Goal: Task Accomplishment & Management: Complete application form

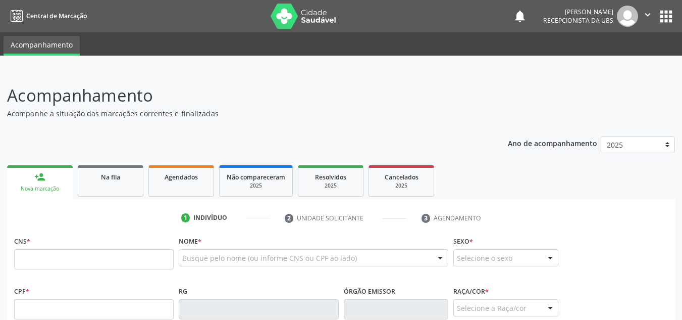
drag, startPoint x: 0, startPoint y: 0, endPoint x: 535, endPoint y: 124, distance: 549.2
click at [198, 165] on link "Agendados" at bounding box center [181, 180] width 66 height 31
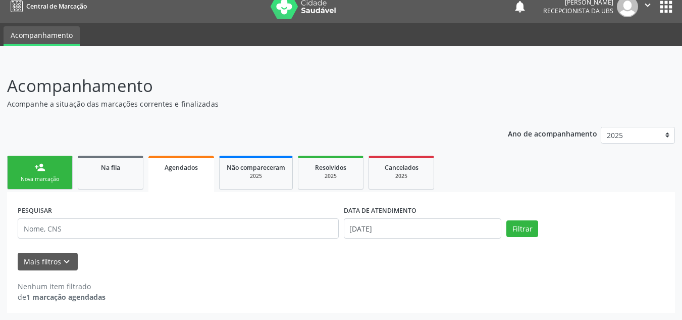
scroll to position [10, 0]
click at [97, 298] on strong "1 marcação agendadas" at bounding box center [65, 297] width 79 height 10
click at [530, 227] on button "Filtrar" at bounding box center [522, 228] width 32 height 17
drag, startPoint x: 679, startPoint y: 261, endPoint x: 685, endPoint y: 293, distance: 31.8
click at [681, 293] on div "Acompanhamento Acompanhe a situação das marcações correntes e finalizadas Relat…" at bounding box center [341, 189] width 682 height 259
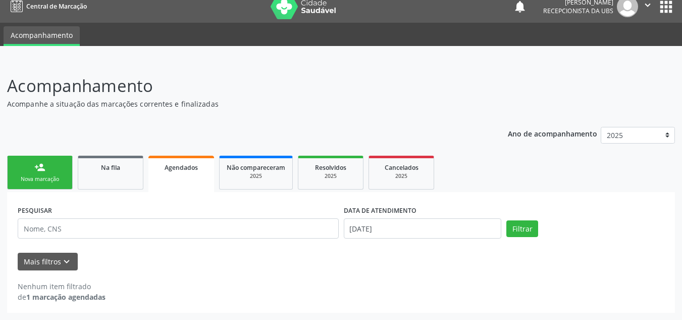
click at [71, 297] on strong "1 marcação agendadas" at bounding box center [65, 297] width 79 height 10
click at [332, 176] on div "2025" at bounding box center [330, 176] width 50 height 8
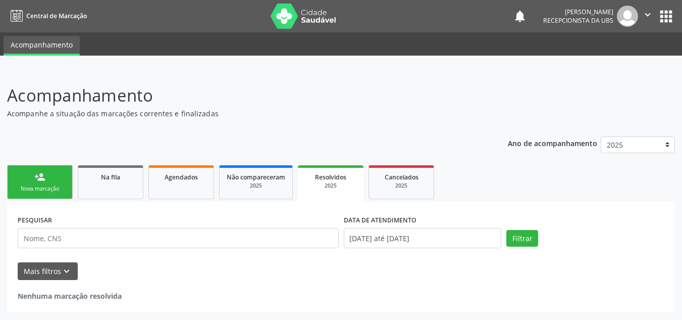
scroll to position [0, 0]
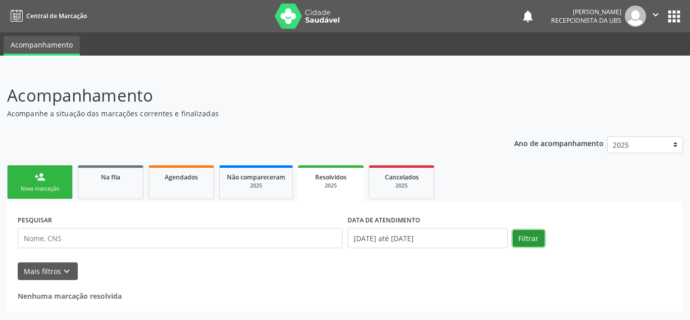
click at [529, 242] on button "Filtrar" at bounding box center [528, 238] width 32 height 17
click at [179, 191] on link "Agendados" at bounding box center [181, 182] width 66 height 34
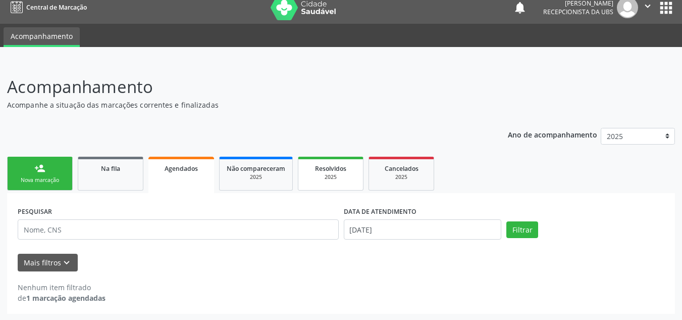
scroll to position [10, 0]
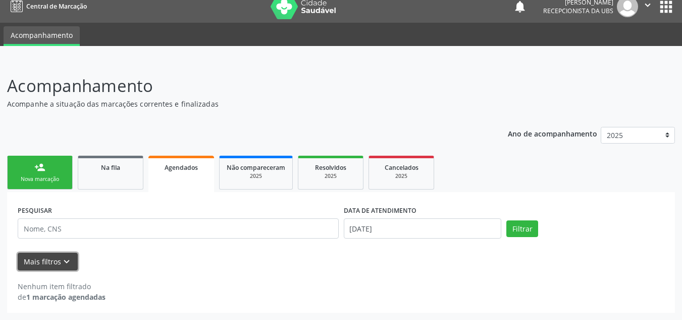
click at [54, 266] on button "Mais filtros keyboard_arrow_down" at bounding box center [48, 261] width 60 height 18
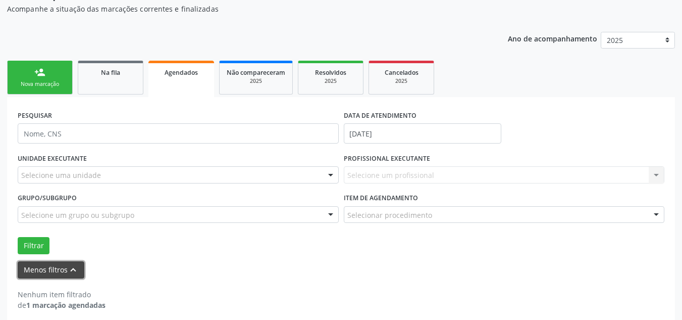
scroll to position [113, 0]
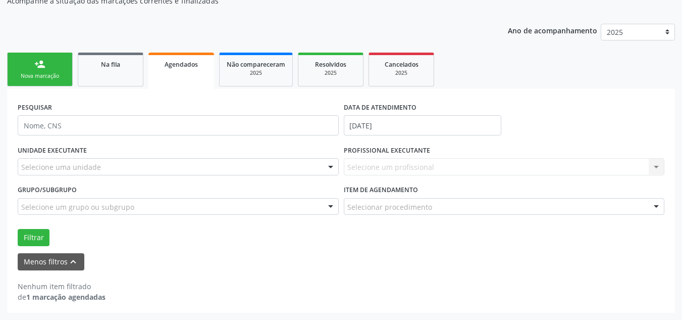
click at [654, 208] on div at bounding box center [656, 206] width 15 height 17
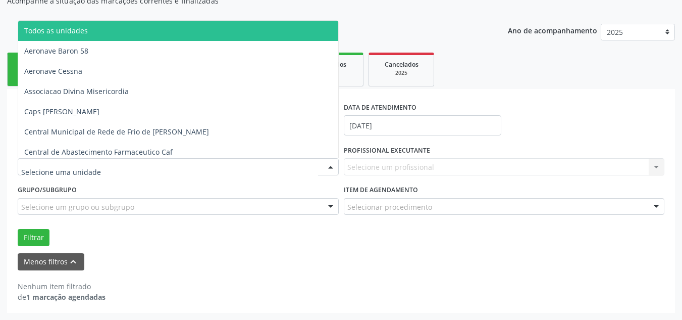
click at [333, 163] on div at bounding box center [330, 167] width 15 height 17
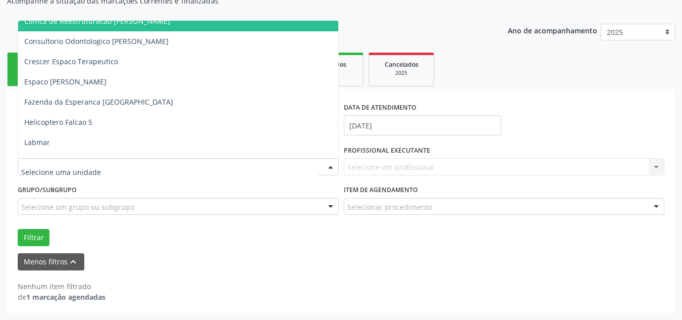
scroll to position [252, 0]
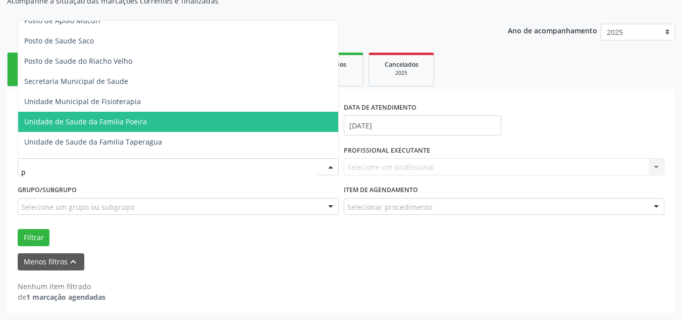
type input "po"
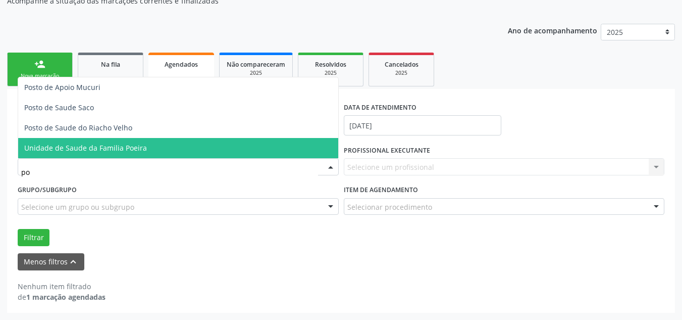
click at [216, 143] on span "Unidade de Saude da Familia Poeira" at bounding box center [178, 148] width 320 height 20
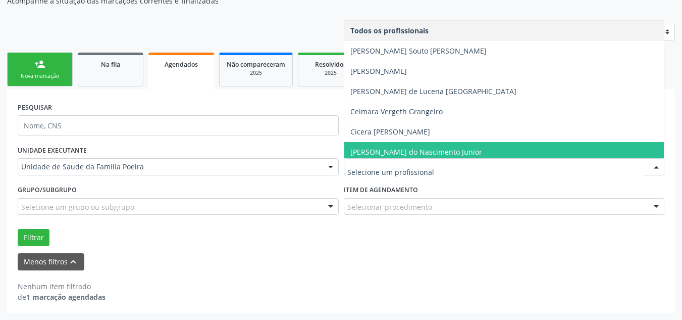
click at [373, 149] on span "[PERSON_NAME] do Nascimento Junior" at bounding box center [416, 152] width 132 height 10
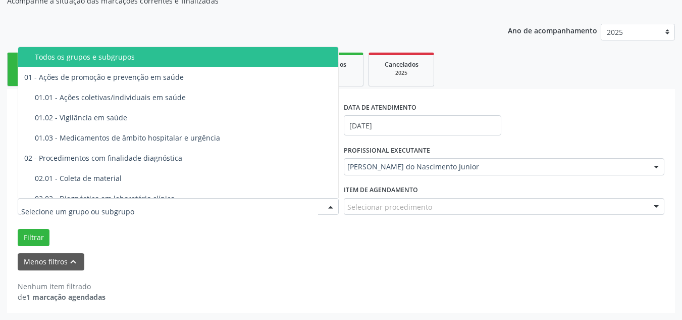
click at [290, 208] on div at bounding box center [178, 206] width 321 height 17
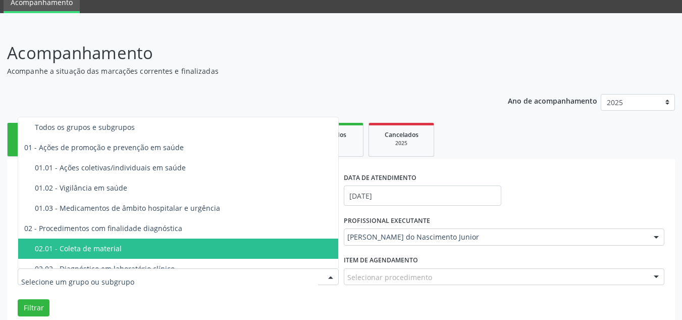
scroll to position [12, 0]
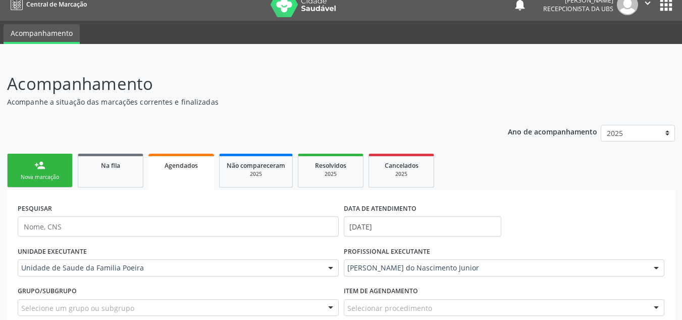
drag, startPoint x: 314, startPoint y: 129, endPoint x: 324, endPoint y: 130, distance: 9.1
click at [316, 129] on div "Ano de acompanhamento 2025 person_add Nova marcação Na fila Agendados Não compa…" at bounding box center [341, 266] width 668 height 296
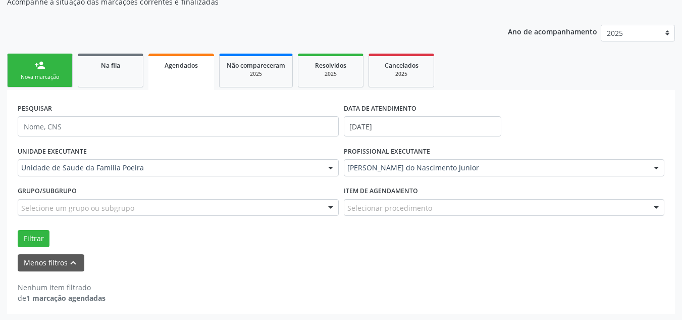
scroll to position [113, 0]
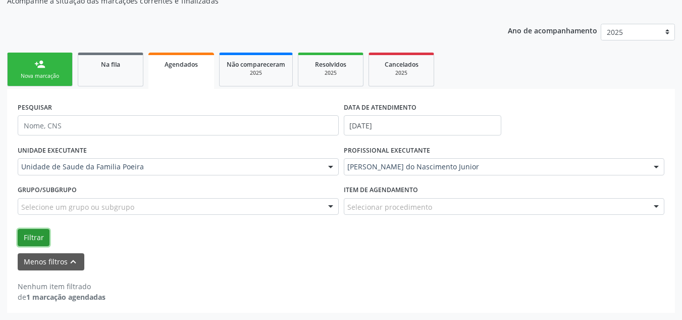
click at [30, 237] on button "Filtrar" at bounding box center [34, 237] width 32 height 17
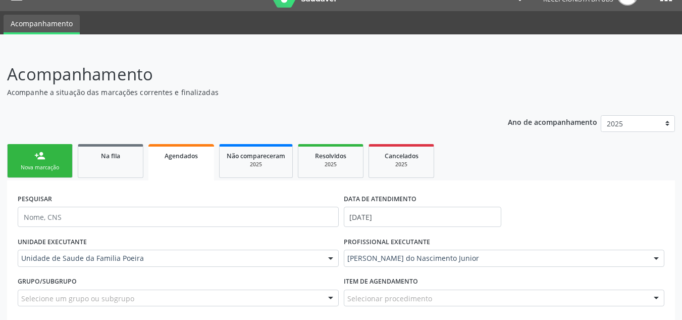
scroll to position [0, 0]
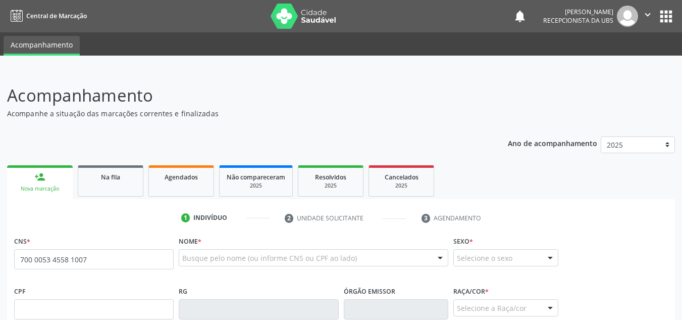
type input "700 0053 4558 1007"
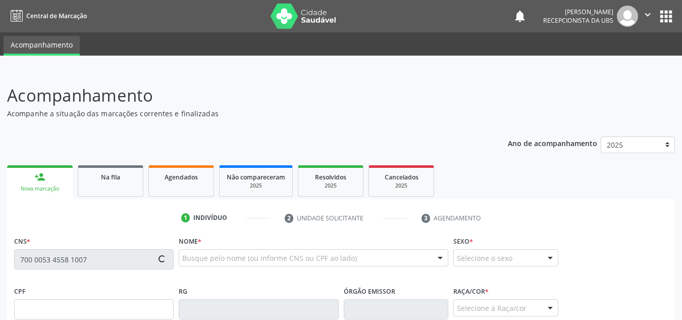
type input "118.162.614-59"
type input "09/11/2001"
type input "Maria Rosenilda da Conceicão"
type input "(82) 99606-5877"
type input "343"
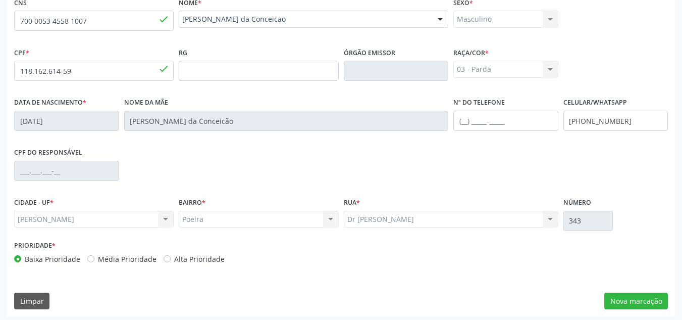
scroll to position [242, 0]
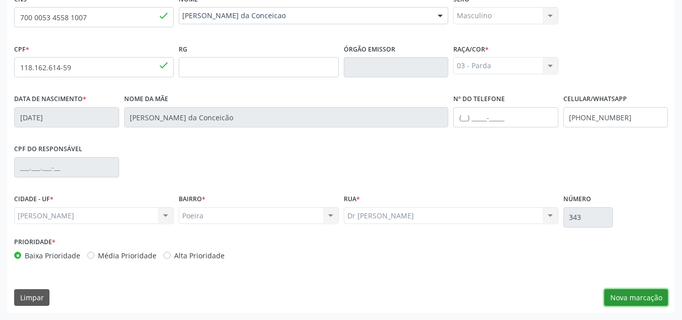
click at [619, 292] on button "Nova marcação" at bounding box center [636, 297] width 64 height 17
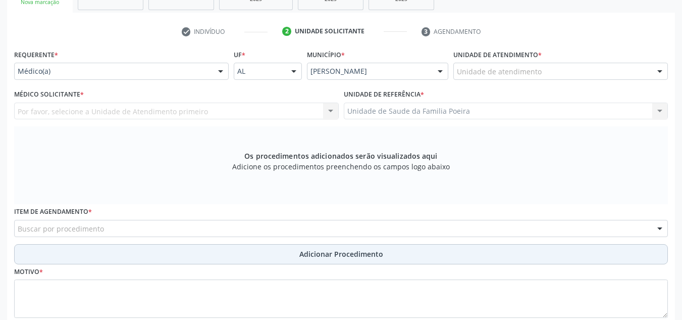
scroll to position [141, 0]
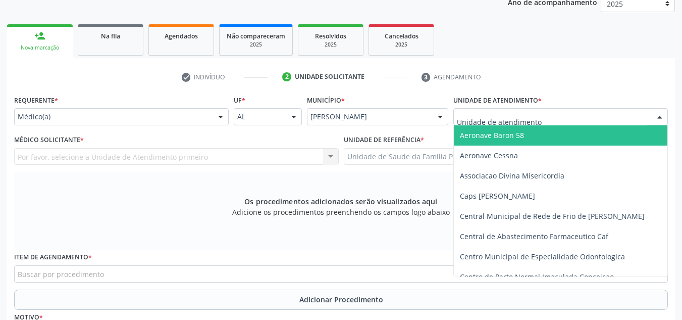
click at [613, 116] on div at bounding box center [560, 116] width 215 height 17
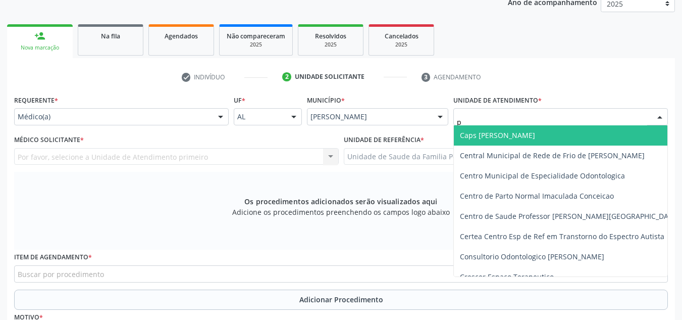
type input "po"
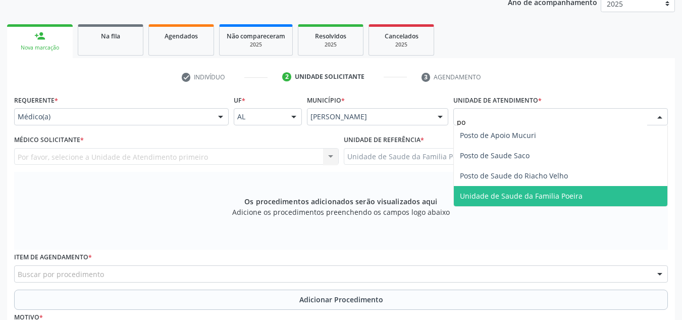
click at [524, 198] on span "Unidade de Saude da Familia Poeira" at bounding box center [521, 196] width 123 height 10
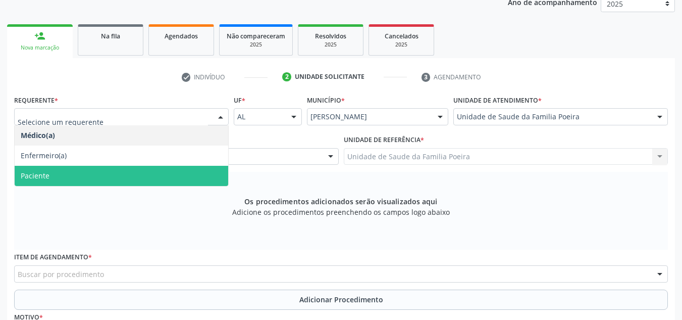
click at [88, 180] on span "Paciente" at bounding box center [122, 176] width 214 height 20
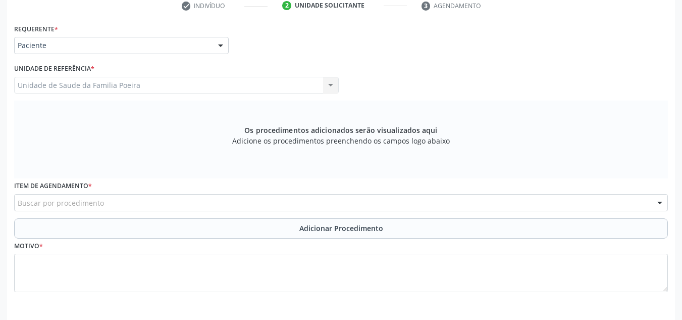
scroll to position [250, 0]
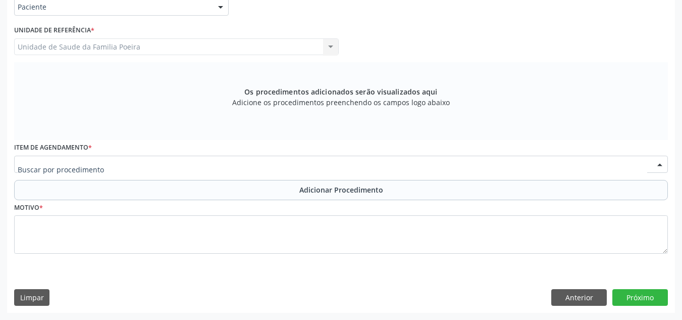
click at [129, 168] on div at bounding box center [341, 163] width 654 height 17
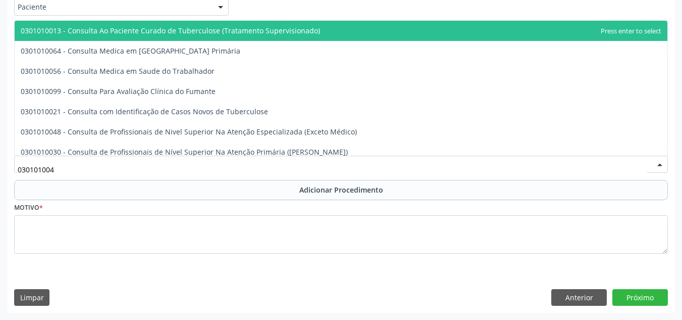
type input "0301010048"
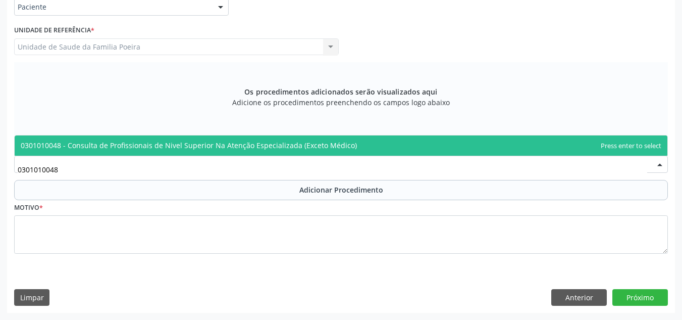
click at [184, 144] on span "0301010048 - Consulta de Profissionais de Nivel Superior Na Atenção Especializa…" at bounding box center [189, 145] width 336 height 10
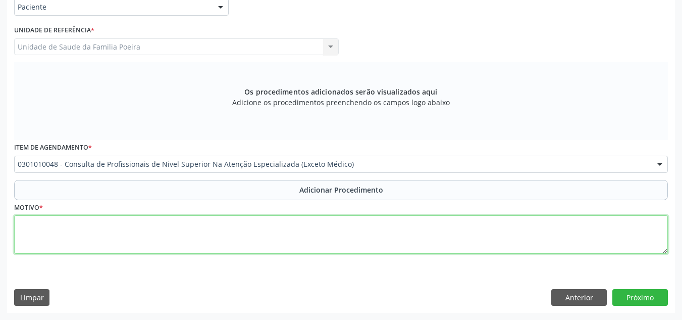
click at [135, 225] on textarea at bounding box center [341, 234] width 654 height 38
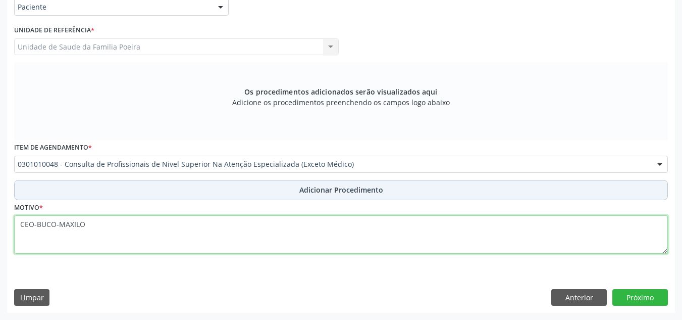
type textarea "CEO-BUCO-MAXILO"
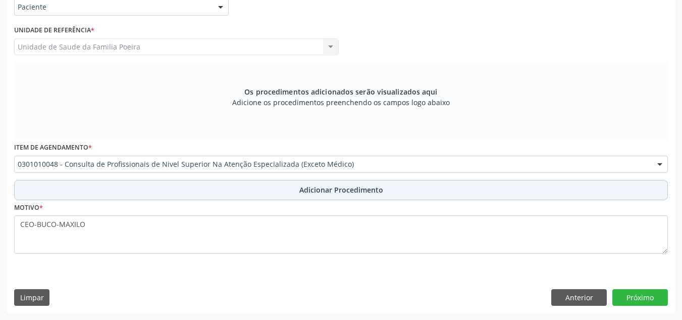
click at [330, 188] on span "Adicionar Procedimento" at bounding box center [341, 189] width 84 height 11
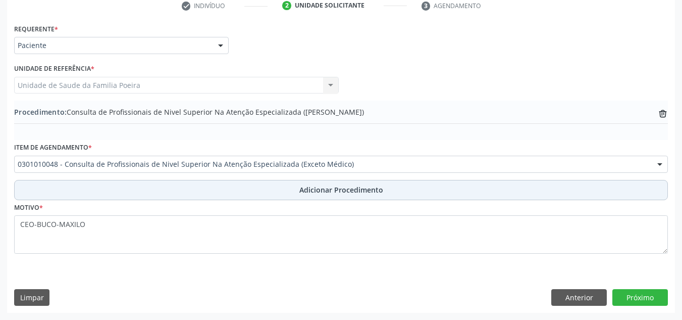
scroll to position [212, 0]
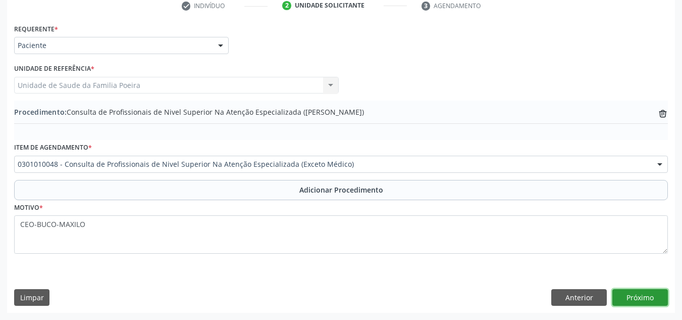
click at [641, 291] on button "Próximo" at bounding box center [640, 297] width 56 height 17
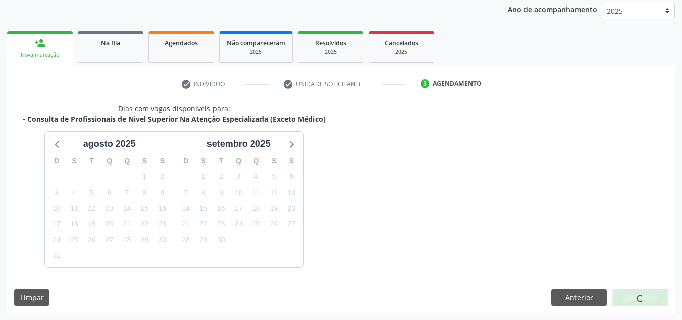
scroll to position [164, 0]
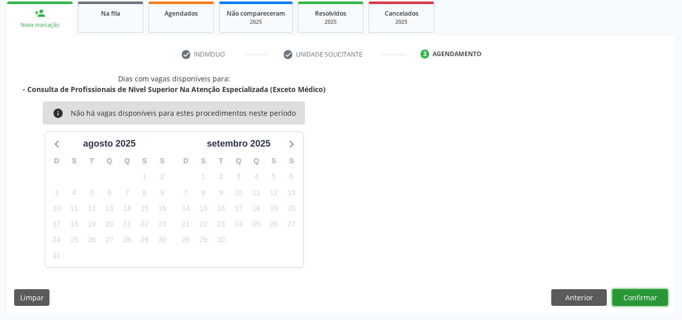
click at [652, 299] on button "Confirmar" at bounding box center [640, 297] width 56 height 17
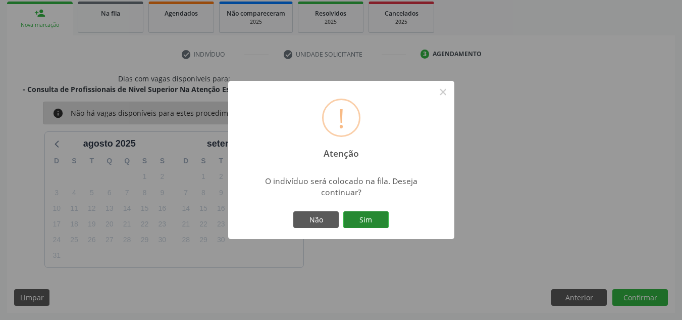
click at [376, 221] on button "Sim" at bounding box center [365, 219] width 45 height 17
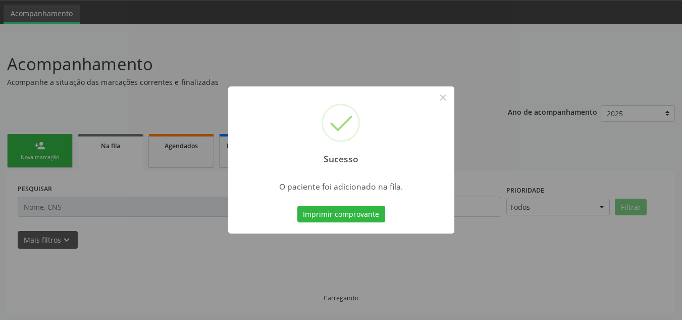
scroll to position [31, 0]
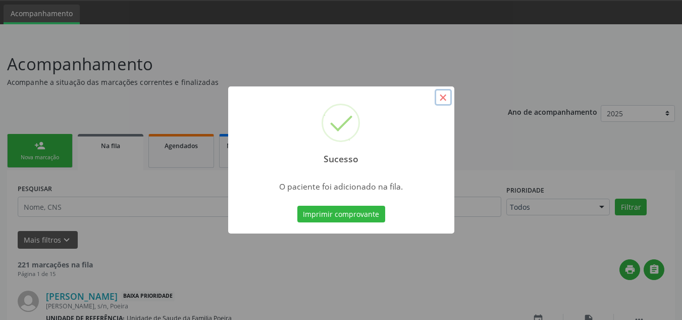
click at [444, 99] on button "×" at bounding box center [443, 97] width 17 height 17
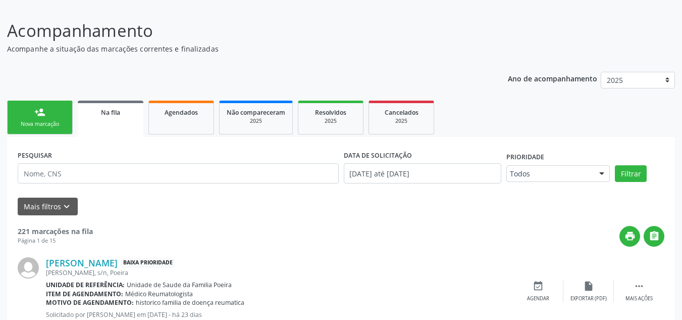
scroll to position [82, 0]
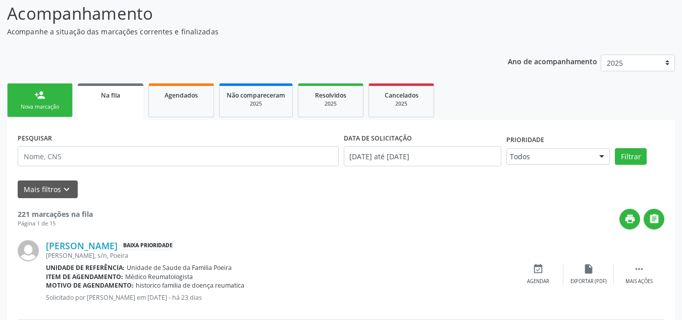
click at [49, 100] on link "person_add Nova marcação" at bounding box center [40, 100] width 66 height 34
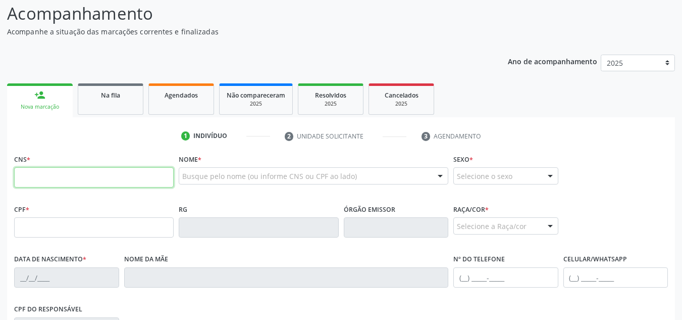
click at [56, 174] on input "text" at bounding box center [94, 177] width 160 height 20
type input "708 2086 9461 7844"
type input "605.999.364-87"
type input "08/11/1967"
type input "Luzinete Ferreira dos Santos"
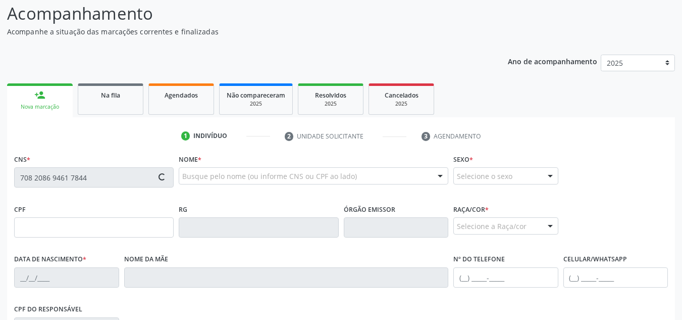
type input "(82) 99371-0992"
type input "267"
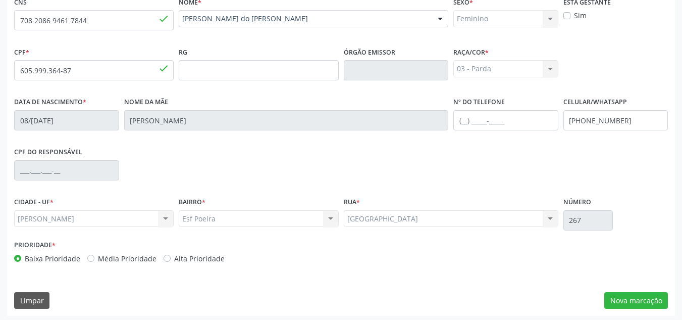
scroll to position [242, 0]
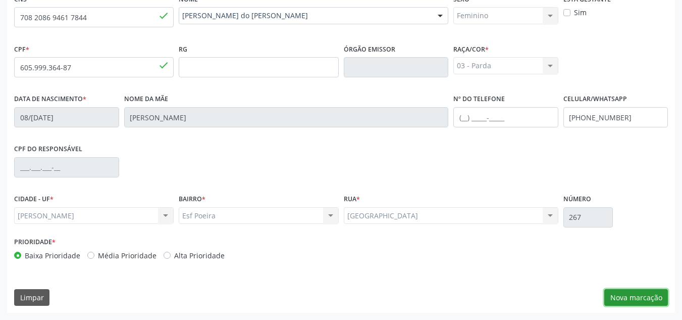
click at [620, 300] on button "Nova marcação" at bounding box center [636, 297] width 64 height 17
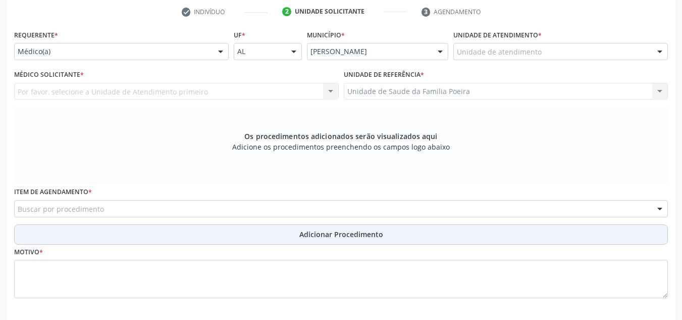
scroll to position [191, 0]
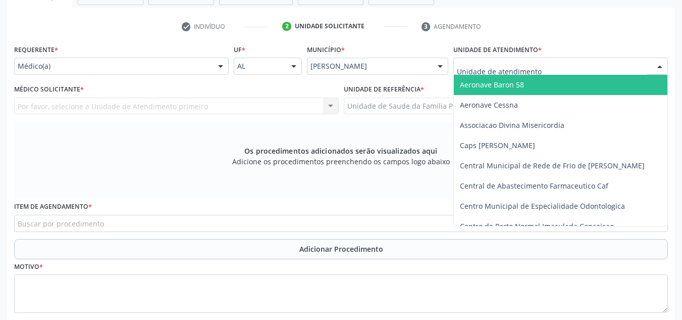
click at [660, 68] on div at bounding box center [659, 66] width 15 height 17
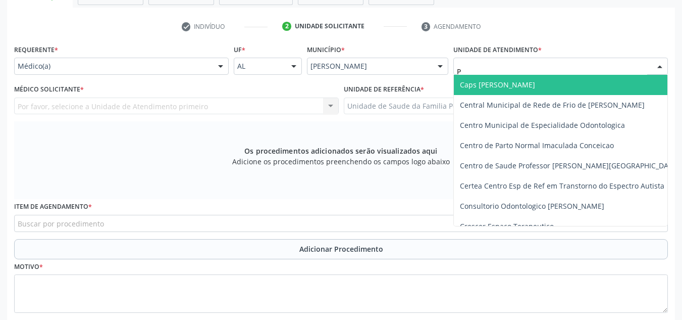
type input "PO"
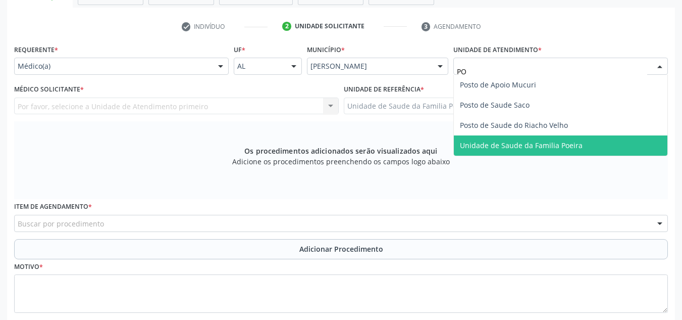
click at [608, 149] on span "Unidade de Saude da Familia Poeira" at bounding box center [561, 145] width 214 height 20
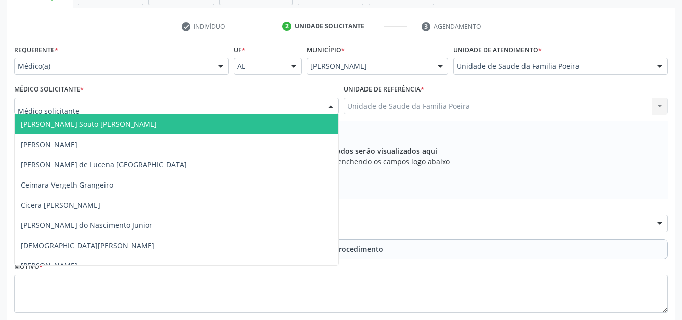
click at [80, 110] on div at bounding box center [176, 105] width 325 height 17
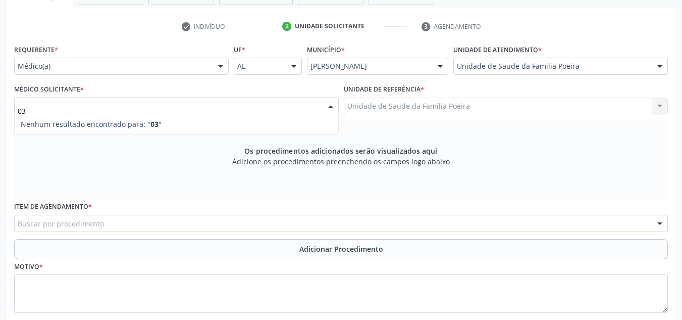
type input "0"
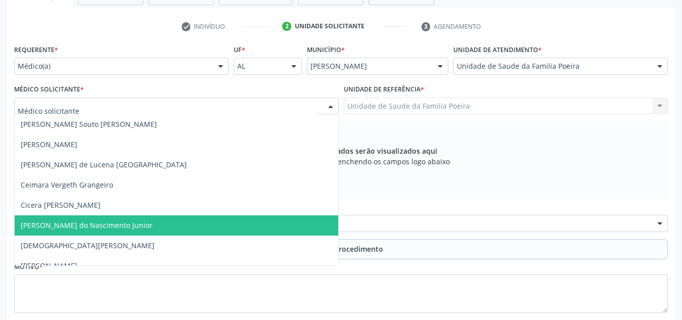
click at [100, 231] on span "[PERSON_NAME] do Nascimento Junior" at bounding box center [177, 225] width 324 height 20
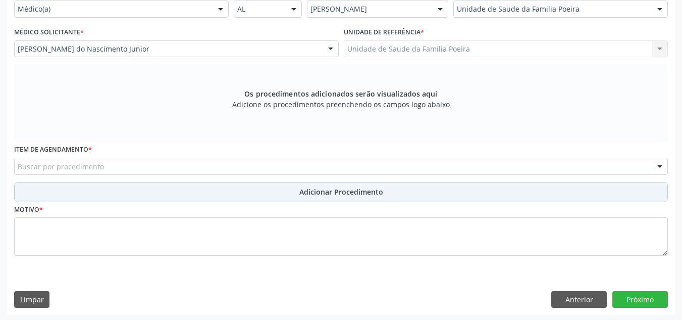
scroll to position [250, 0]
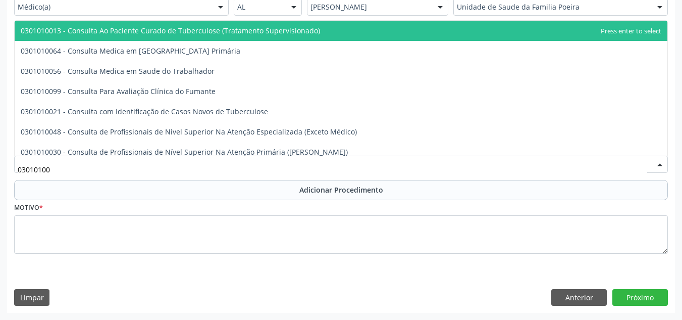
type input "030101007"
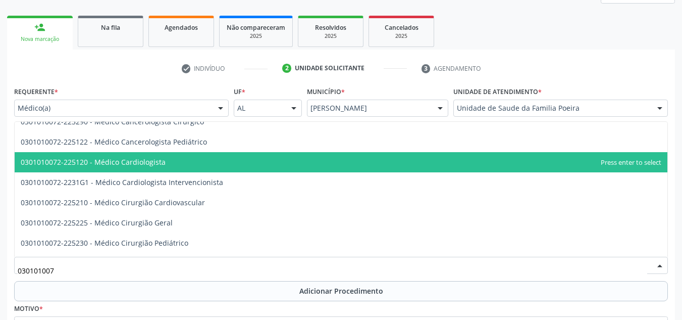
scroll to position [202, 0]
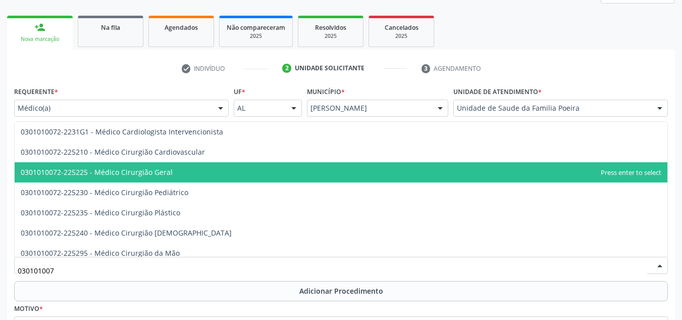
click at [209, 170] on span "0301010072-225225 - Médico Cirurgião Geral" at bounding box center [341, 172] width 653 height 20
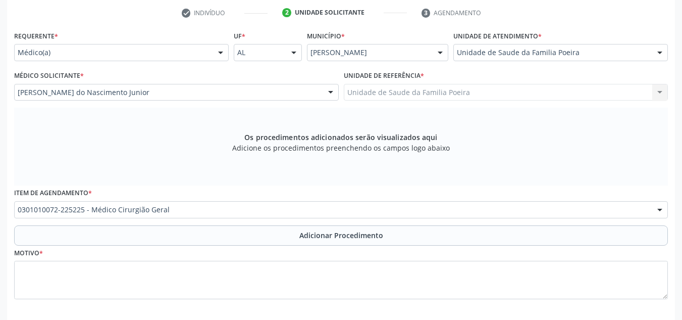
scroll to position [250, 0]
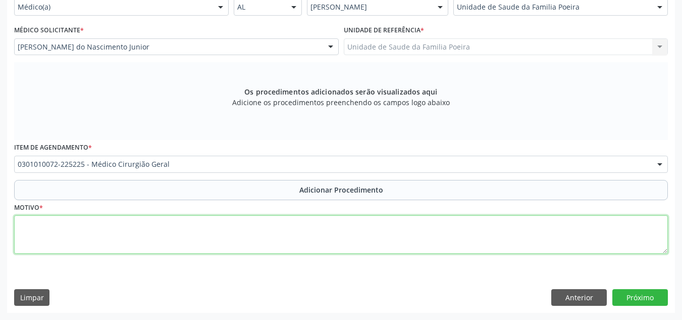
click at [123, 236] on textarea at bounding box center [341, 234] width 654 height 38
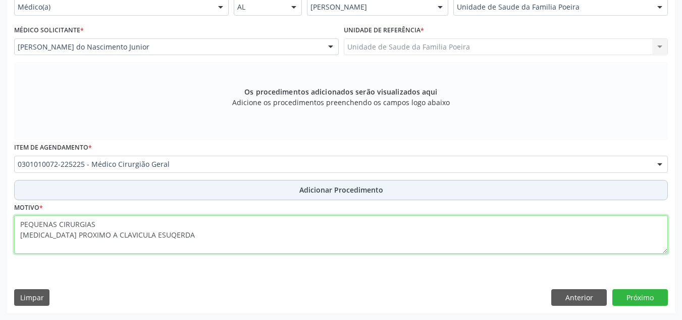
type textarea "PEQUENAS CIRURGIAS LIPOMA PROXIMO A CLAVICULA ESUQERDA"
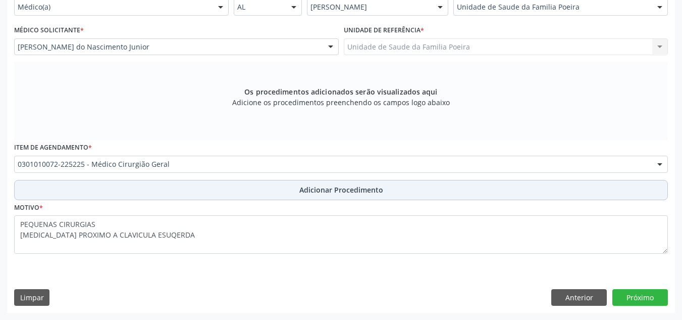
click at [329, 185] on span "Adicionar Procedimento" at bounding box center [341, 189] width 84 height 11
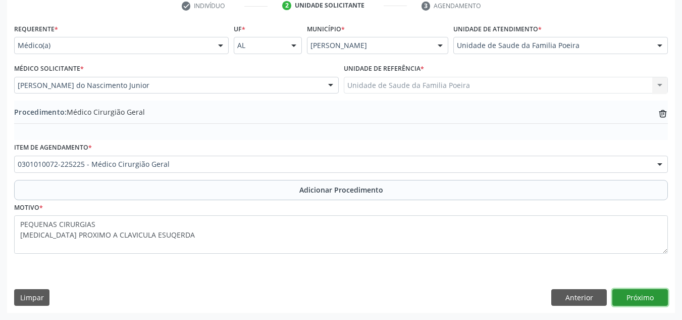
click at [652, 302] on button "Próximo" at bounding box center [640, 297] width 56 height 17
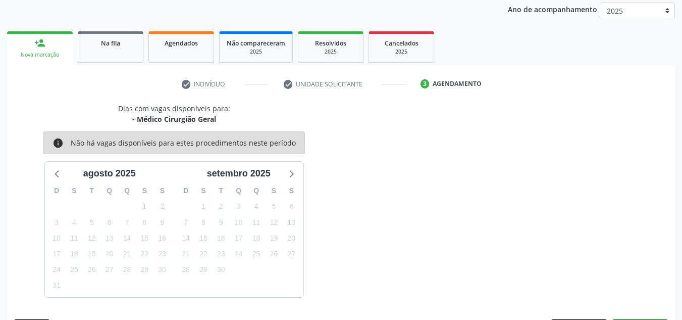
scroll to position [164, 0]
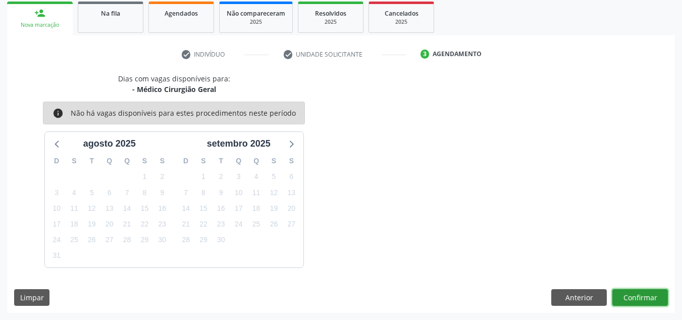
click at [645, 299] on button "Confirmar" at bounding box center [640, 297] width 56 height 17
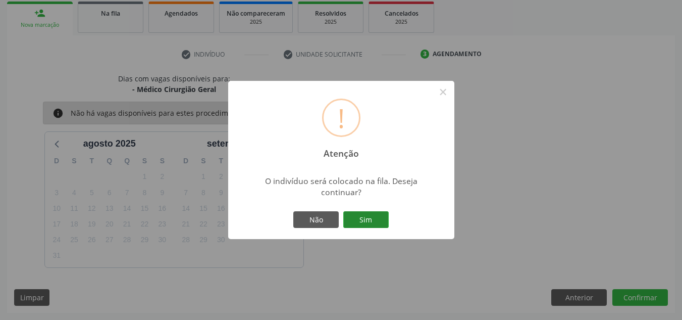
click at [377, 218] on button "Sim" at bounding box center [365, 219] width 45 height 17
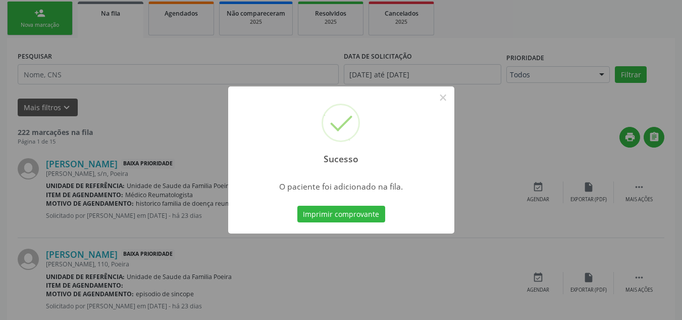
scroll to position [31, 0]
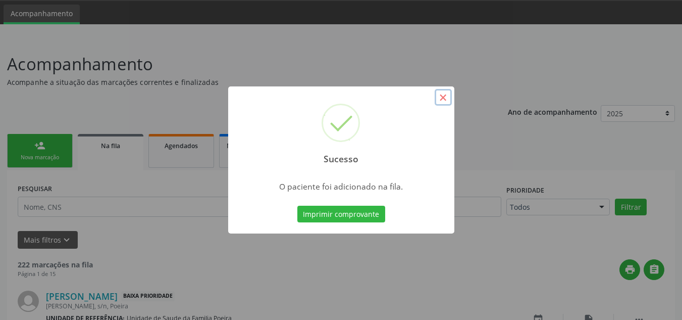
click at [445, 96] on button "×" at bounding box center [443, 97] width 17 height 17
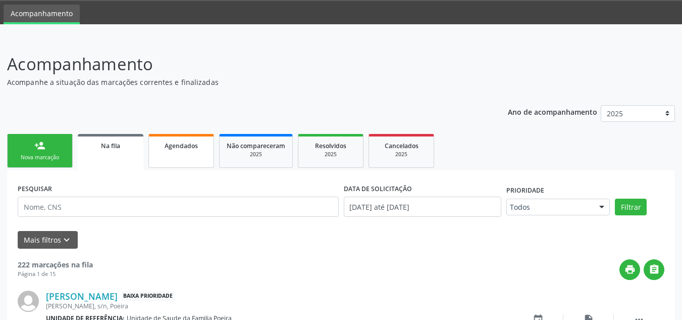
click at [179, 152] on link "Agendados" at bounding box center [181, 151] width 66 height 34
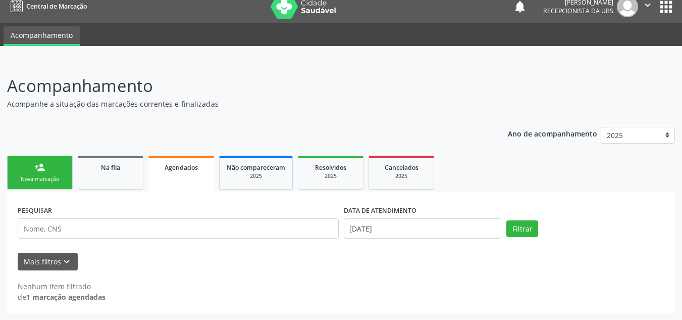
scroll to position [10, 0]
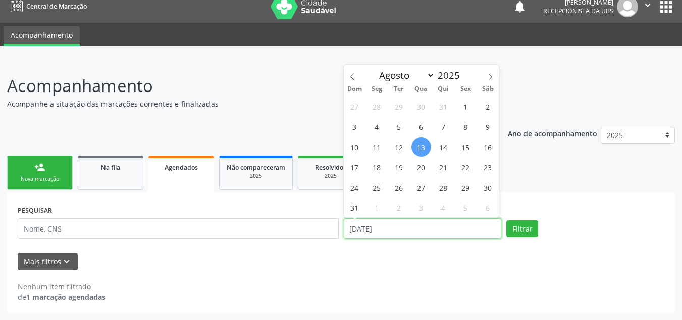
click at [390, 234] on input "13/08/2025" at bounding box center [423, 228] width 158 height 20
click at [463, 108] on span "1" at bounding box center [466, 106] width 20 height 20
type input "01/08/2025"
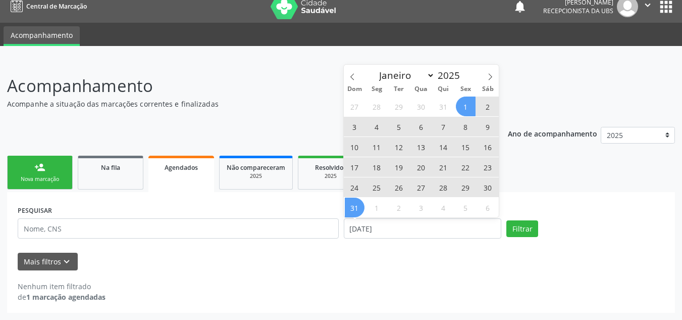
click at [350, 203] on span "31" at bounding box center [355, 207] width 20 height 20
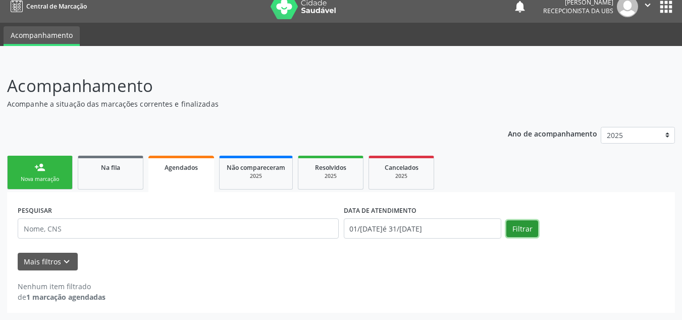
click at [517, 228] on button "Filtrar" at bounding box center [522, 228] width 32 height 17
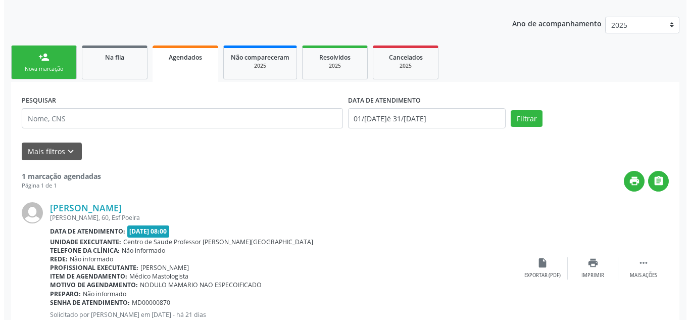
scroll to position [163, 0]
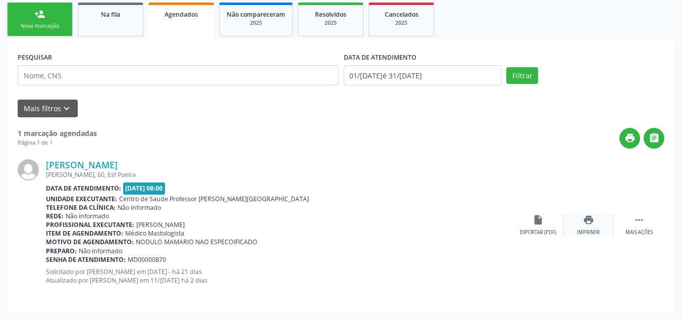
click at [582, 228] on div "print Imprimir" at bounding box center [588, 225] width 50 height 22
click at [118, 161] on link "[PERSON_NAME]" at bounding box center [82, 164] width 72 height 11
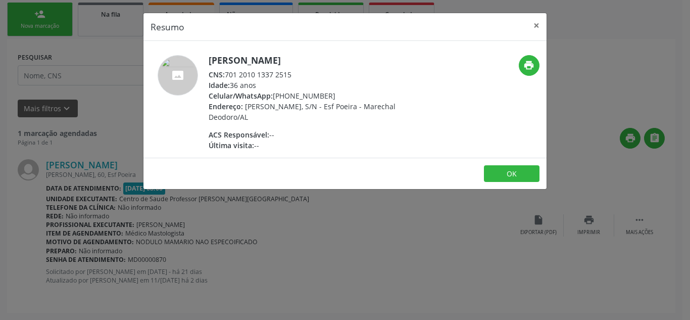
drag, startPoint x: 227, startPoint y: 72, endPoint x: 306, endPoint y: 74, distance: 79.8
click at [306, 74] on div "CNS: 701 2010 1337 2515" at bounding box center [306, 74] width 196 height 11
copy div "701 2010 1337 2515"
click at [538, 25] on button "×" at bounding box center [536, 25] width 20 height 25
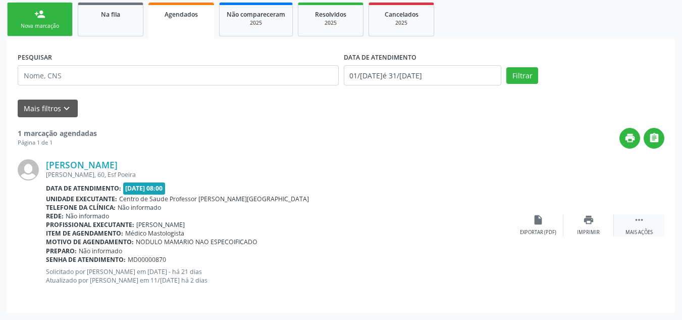
click at [632, 226] on div " Mais ações" at bounding box center [639, 225] width 50 height 22
click at [633, 227] on div " Menos ações" at bounding box center [639, 225] width 50 height 22
click at [648, 140] on button "" at bounding box center [654, 138] width 21 height 21
click at [535, 231] on div "Exportar (PDF)" at bounding box center [538, 232] width 36 height 7
drag, startPoint x: 539, startPoint y: 216, endPoint x: 537, endPoint y: 207, distance: 9.3
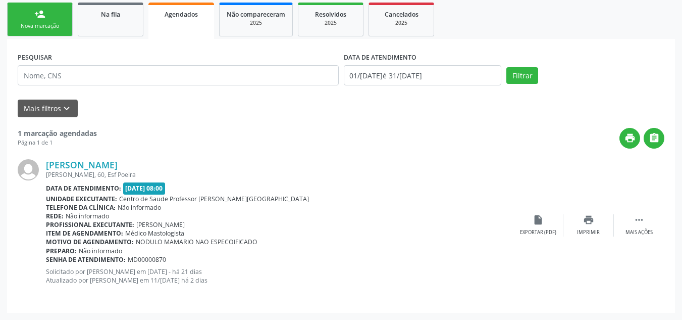
click at [537, 207] on div "Suzann Alves da Silva Santos Milton Buarque Wanderley, 60, Esf Poeira Data de a…" at bounding box center [341, 224] width 647 height 153
click at [542, 227] on div "insert_drive_file Exportar (PDF)" at bounding box center [538, 225] width 50 height 22
click at [626, 220] on div " Mais ações" at bounding box center [639, 225] width 50 height 22
click at [527, 222] on div "cancel Cancelar" at bounding box center [538, 225] width 50 height 22
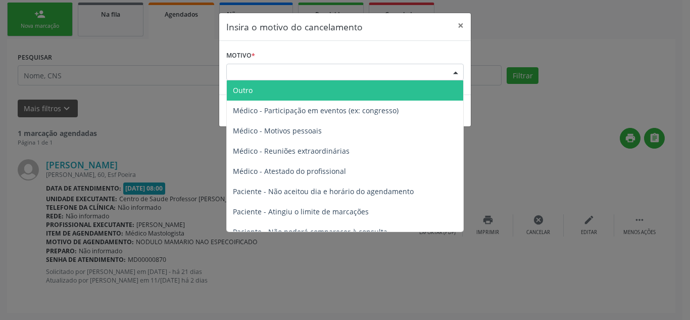
click at [448, 74] on div at bounding box center [455, 72] width 15 height 17
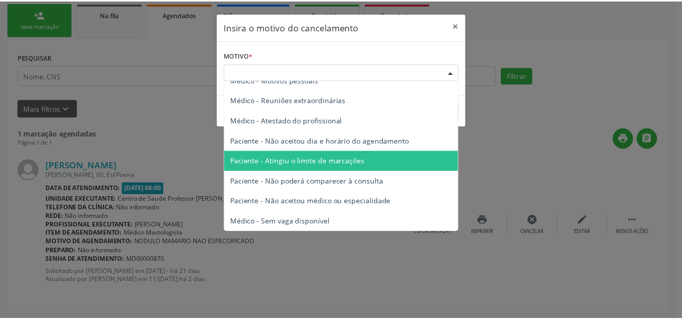
scroll to position [51, 0]
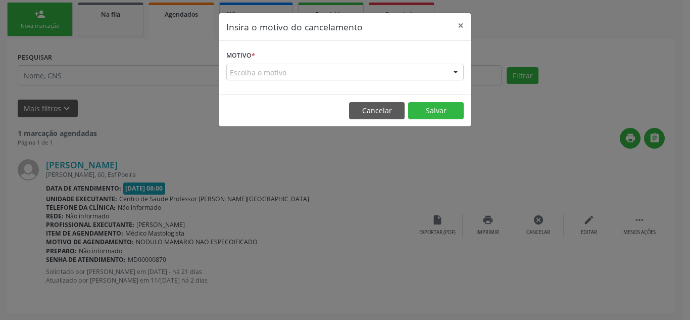
click at [400, 246] on div "Insira o motivo do cancelamento × Motivo * Escolha o motivo Outro Médico - Part…" at bounding box center [345, 160] width 690 height 320
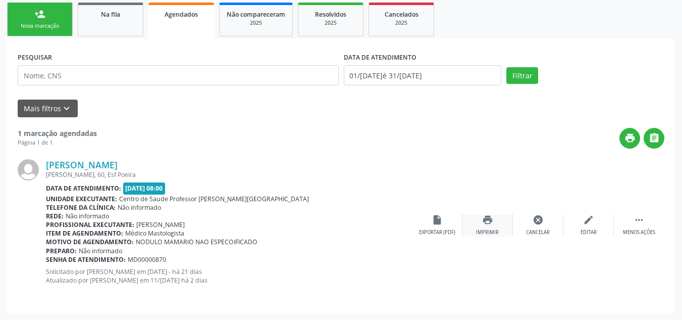
click at [481, 229] on div "Imprimir" at bounding box center [487, 232] width 23 height 7
click at [658, 137] on icon "" at bounding box center [654, 137] width 11 height 11
click at [595, 225] on div "edit Editar" at bounding box center [588, 225] width 50 height 22
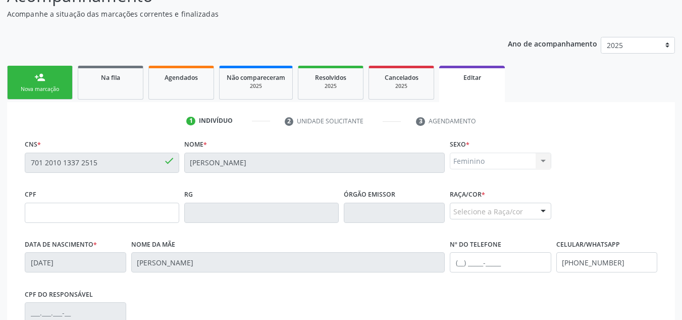
scroll to position [101, 0]
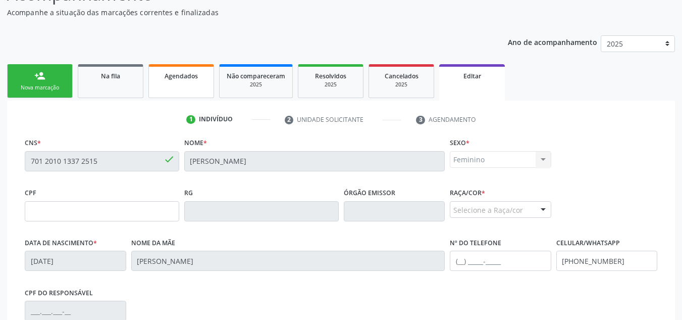
click at [183, 85] on link "Agendados" at bounding box center [181, 81] width 66 height 34
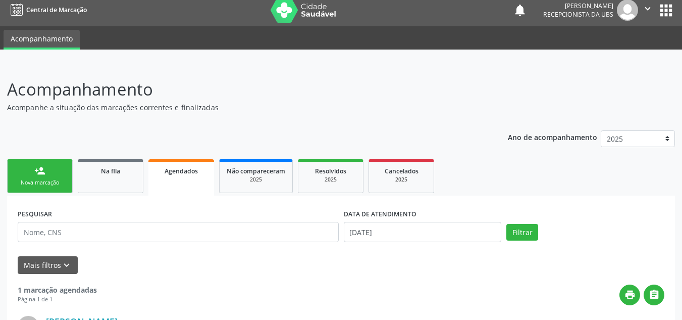
scroll to position [0, 0]
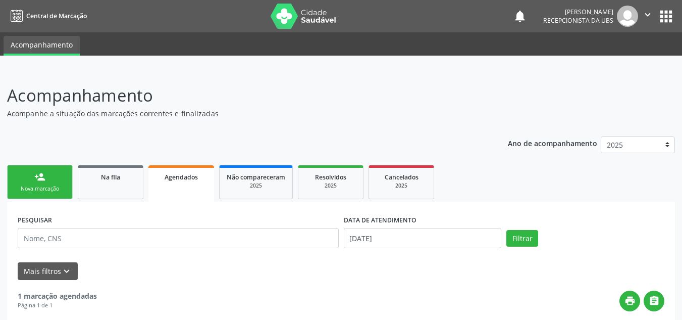
click at [43, 186] on div "Nova marcação" at bounding box center [40, 189] width 50 height 8
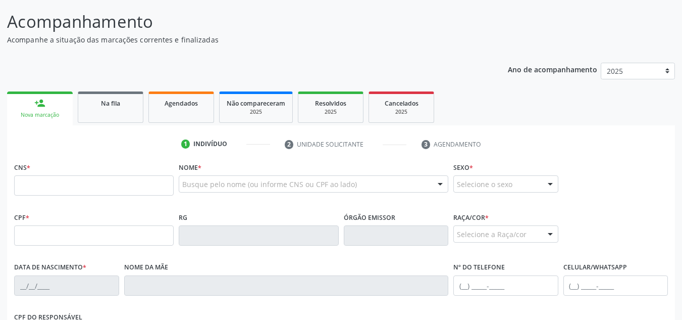
scroll to position [151, 0]
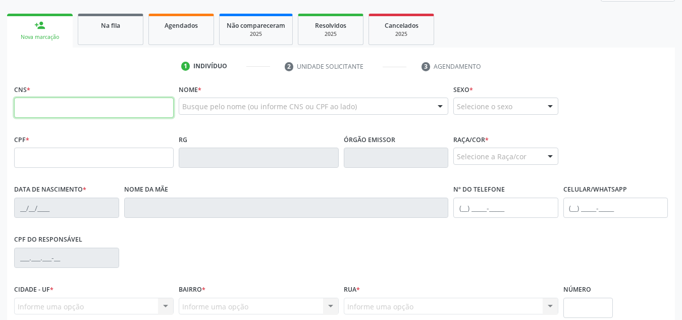
click at [86, 106] on input "text" at bounding box center [94, 107] width 160 height 20
paste input "706 4046 3553 1287"
type input "706 4046 3553 1287"
type input "30/05/1959"
type input "Maria Alice do Nascimento"
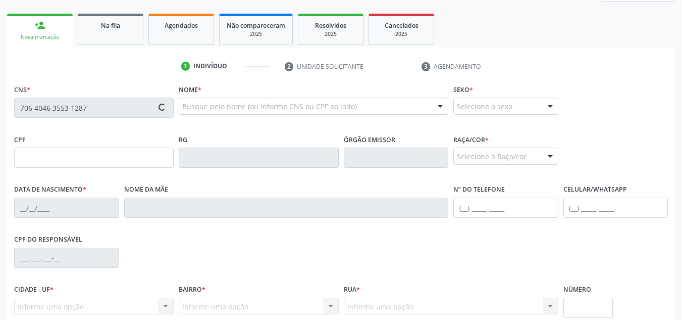
type input "(82) 99360-0256"
type input "105"
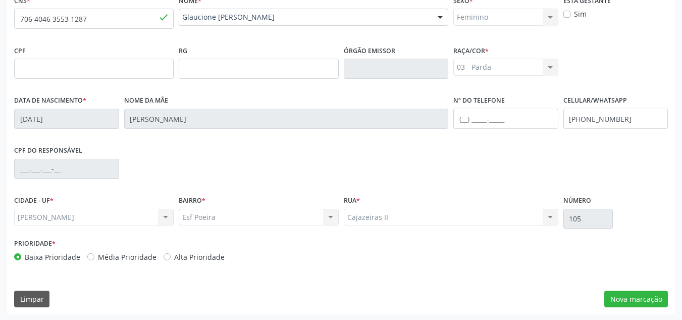
scroll to position [242, 0]
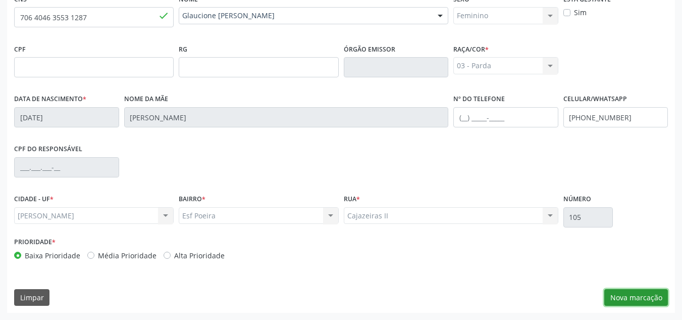
click at [634, 297] on button "Nova marcação" at bounding box center [636, 297] width 64 height 17
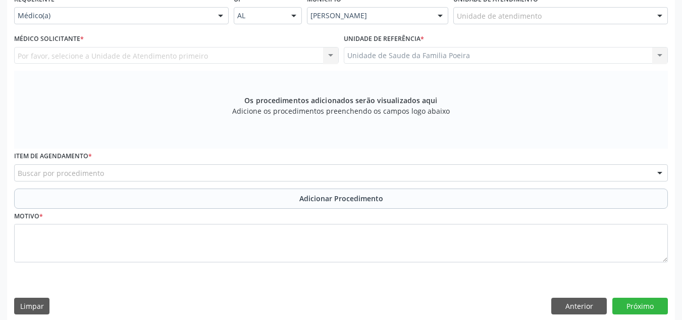
scroll to position [191, 0]
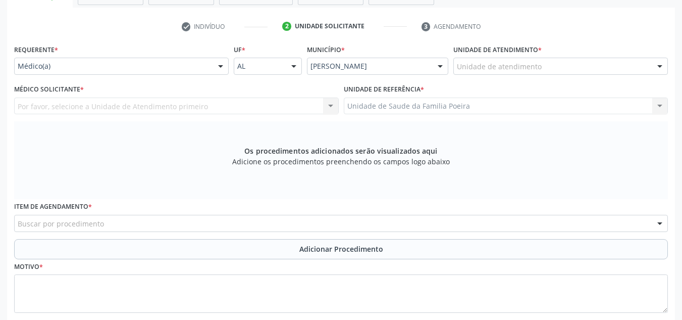
click at [575, 72] on div "Unidade de atendimento" at bounding box center [560, 66] width 215 height 17
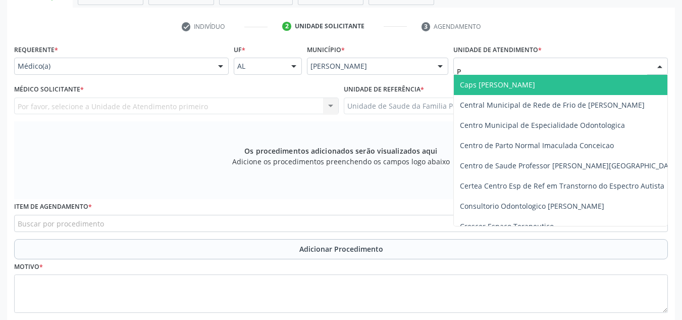
type input "PO"
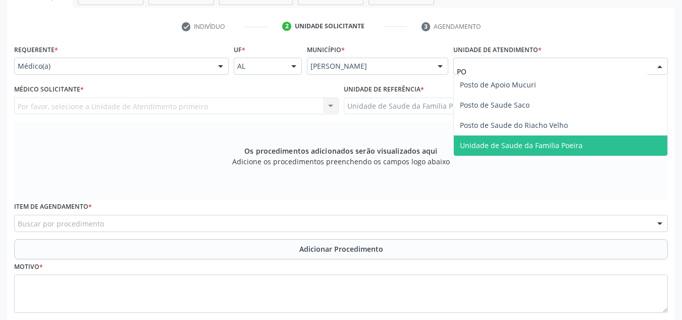
click at [568, 146] on span "Unidade de Saude da Familia Poeira" at bounding box center [521, 145] width 123 height 10
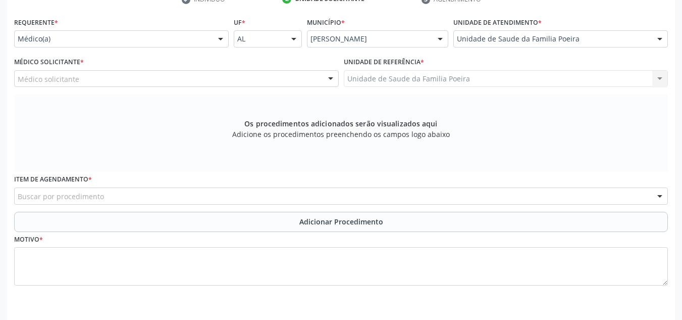
scroll to position [242, 0]
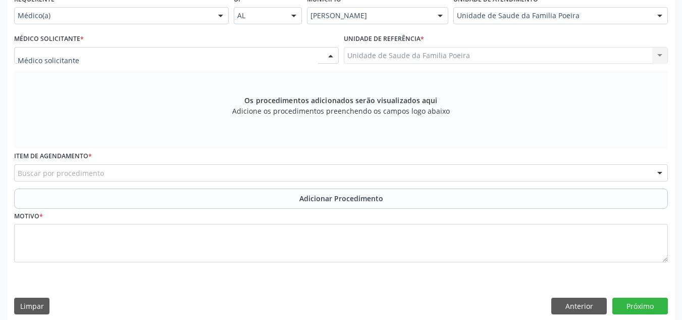
click at [193, 51] on div at bounding box center [176, 55] width 325 height 17
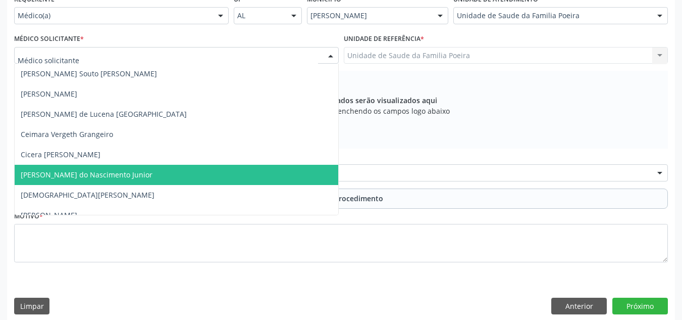
click at [126, 169] on span "[PERSON_NAME] do Nascimento Junior" at bounding box center [177, 175] width 324 height 20
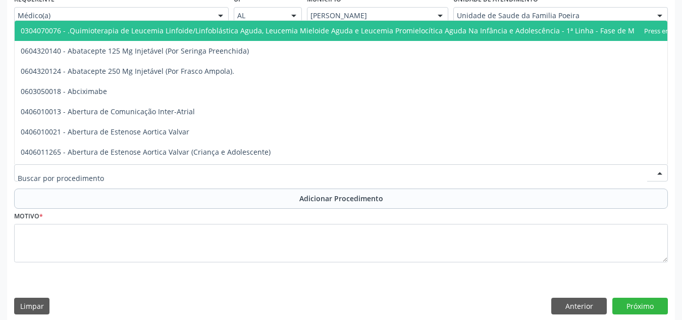
click at [327, 176] on div at bounding box center [341, 172] width 654 height 17
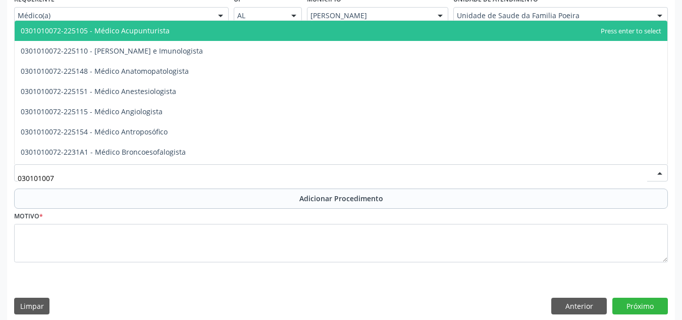
type input "0301010072"
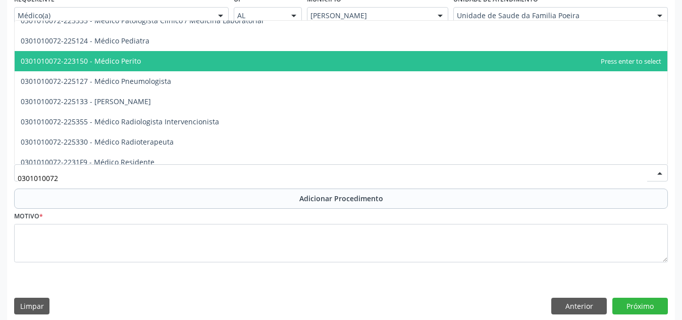
scroll to position [1010, 0]
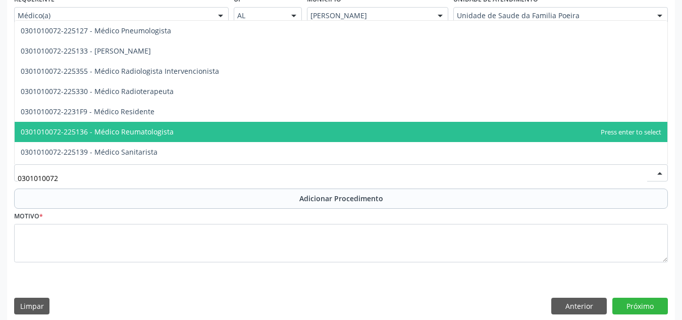
click at [239, 134] on span "0301010072-225136 - Médico Reumatologista" at bounding box center [341, 132] width 653 height 20
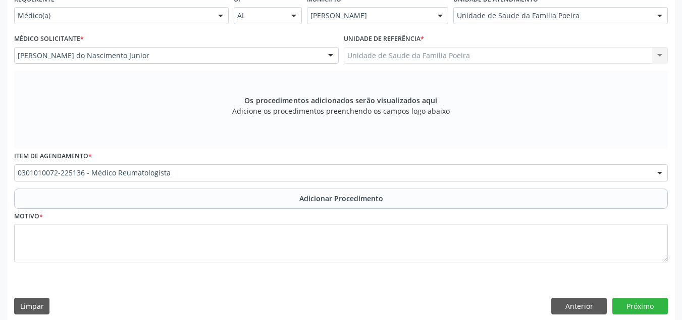
click at [209, 264] on fieldset "Motivo *" at bounding box center [341, 238] width 654 height 61
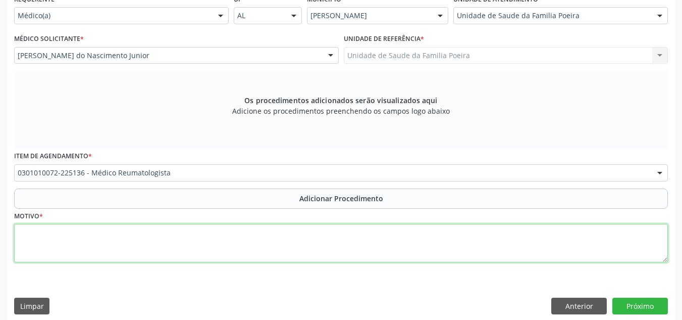
click at [214, 253] on textarea at bounding box center [341, 243] width 654 height 38
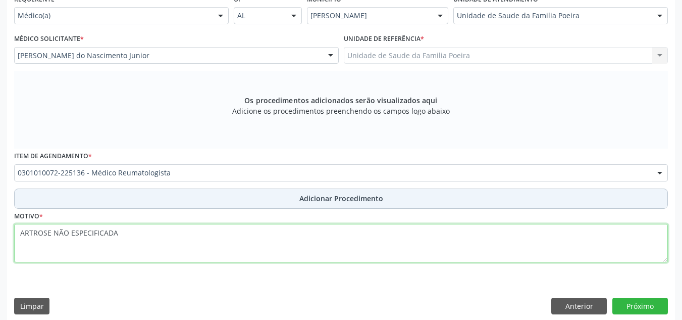
type textarea "ARTROSE NÃO ESPECIFICADA"
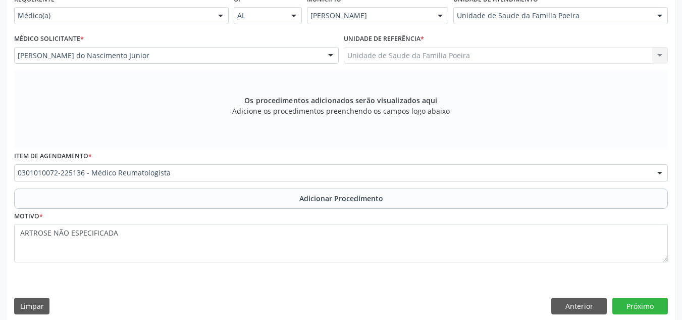
drag, startPoint x: 336, startPoint y: 201, endPoint x: 334, endPoint y: 209, distance: 8.5
click at [336, 203] on button "Adicionar Procedimento" at bounding box center [341, 198] width 654 height 20
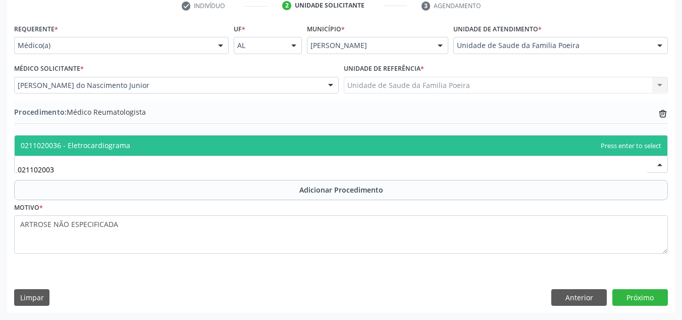
scroll to position [0, 0]
type input "0211020036"
click at [199, 150] on span "0211020036 - Eletrocardiograma" at bounding box center [341, 145] width 653 height 20
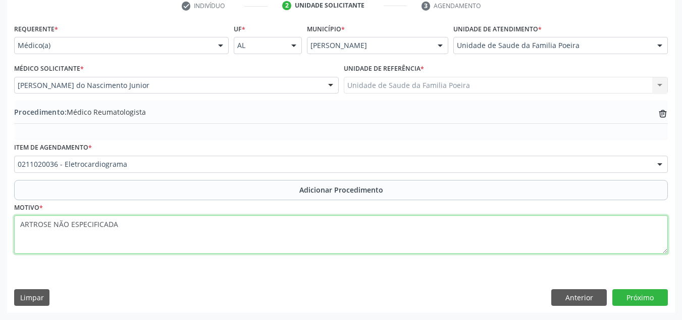
click at [179, 232] on textarea "ARTROSE NÃO ESPECIFICADA" at bounding box center [341, 234] width 654 height 38
type textarea "A"
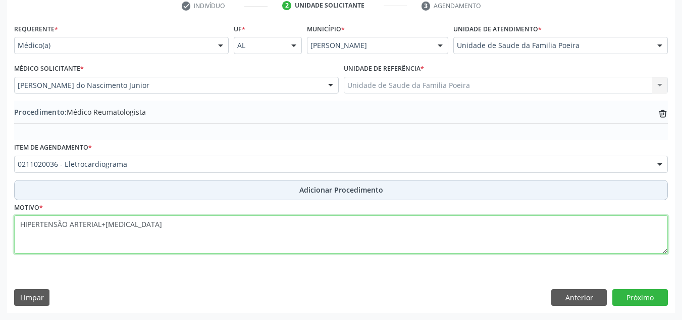
type textarea "HIPERTENSÃO ARTERIAL+DIABETES"
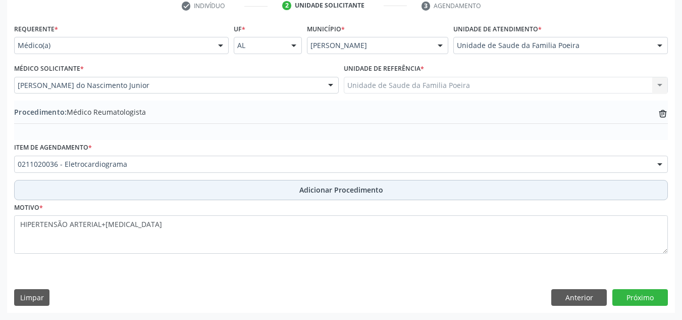
click at [350, 194] on span "Adicionar Procedimento" at bounding box center [341, 189] width 84 height 11
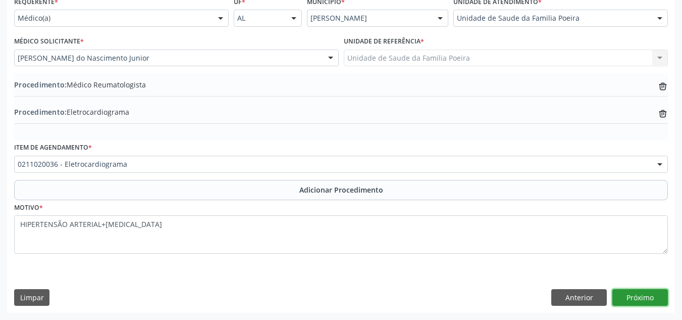
click at [649, 298] on button "Próximo" at bounding box center [640, 297] width 56 height 17
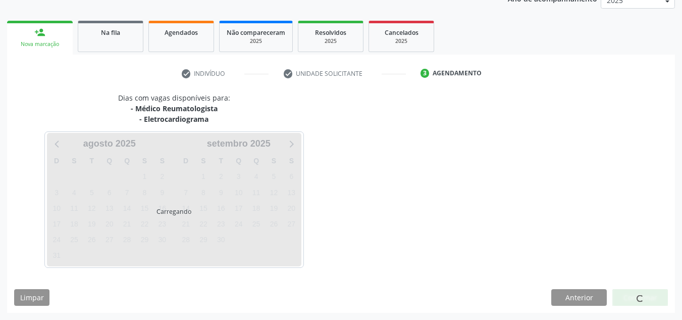
scroll to position [174, 0]
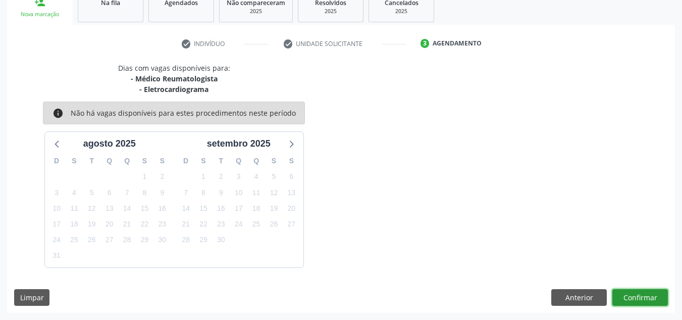
click at [626, 293] on button "Confirmar" at bounding box center [640, 297] width 56 height 17
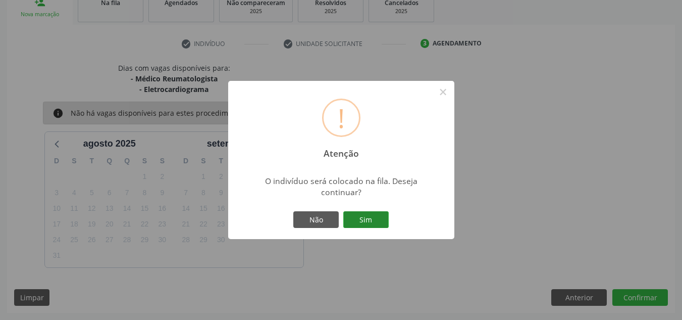
click at [373, 218] on button "Sim" at bounding box center [365, 219] width 45 height 17
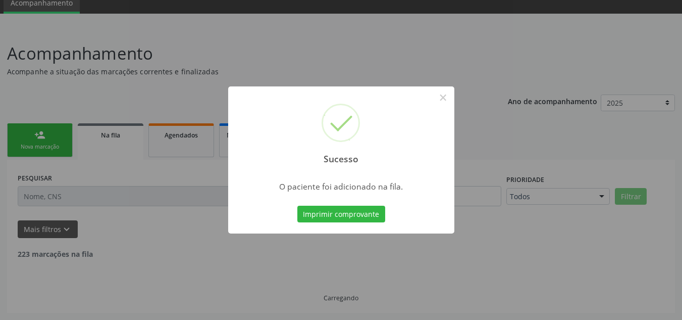
scroll to position [31, 0]
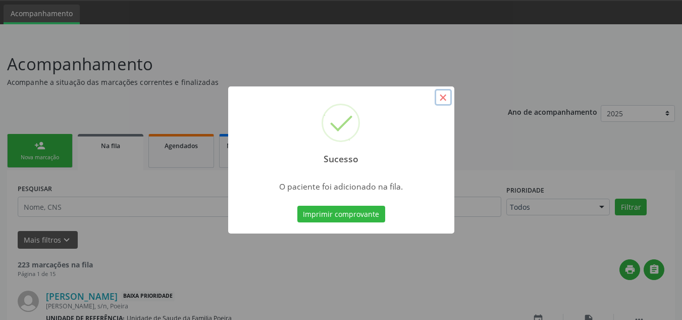
click at [442, 99] on button "×" at bounding box center [443, 97] width 17 height 17
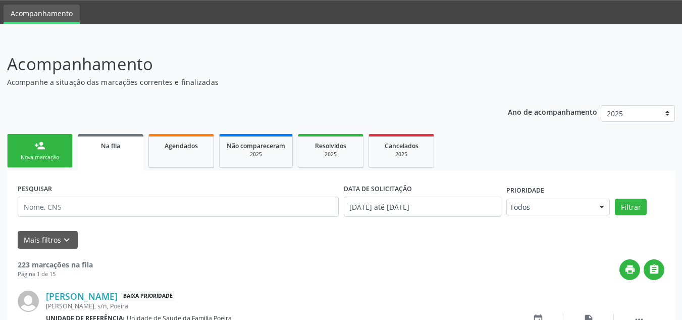
click at [55, 158] on div "Nova marcação" at bounding box center [40, 157] width 50 height 8
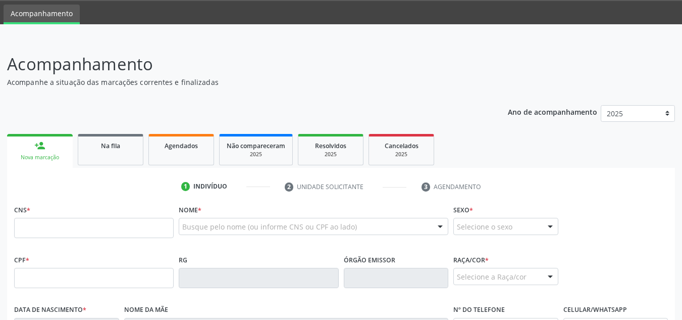
scroll to position [82, 0]
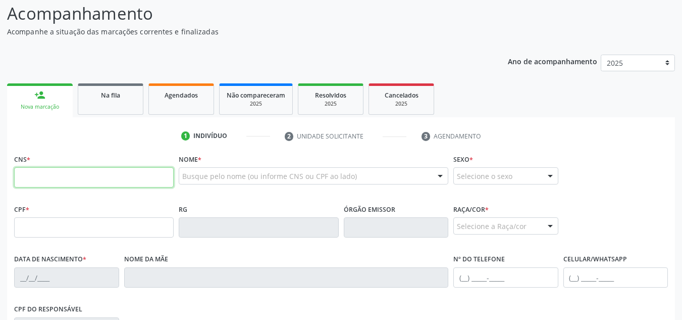
click at [92, 181] on input "text" at bounding box center [94, 177] width 160 height 20
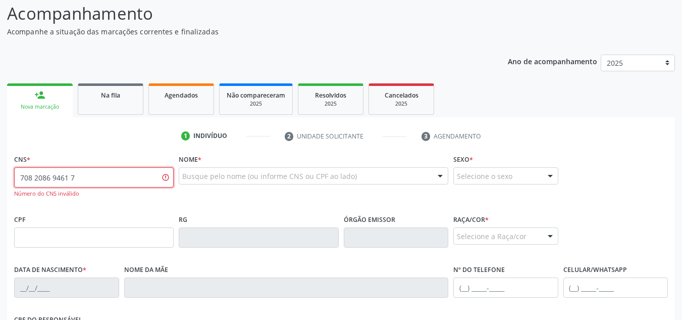
type input "708 2086 9461 7844"
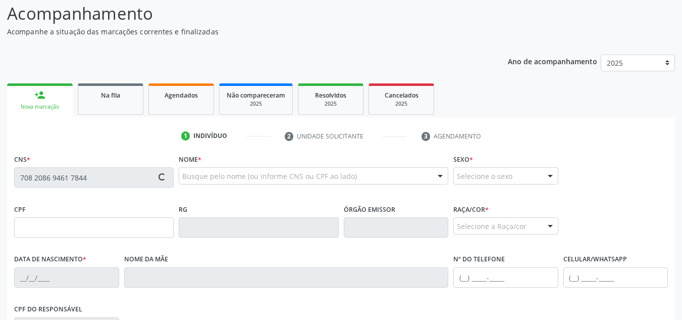
type input "605.999.364-87"
type input "08/11/1967"
type input "Luzinete Ferreira dos Santos"
type input "(82) 99371-0992"
type input "267"
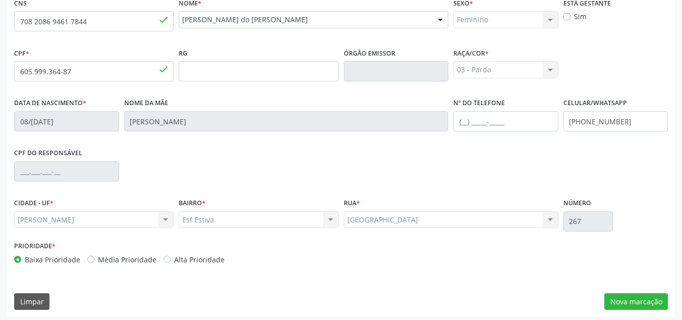
scroll to position [242, 0]
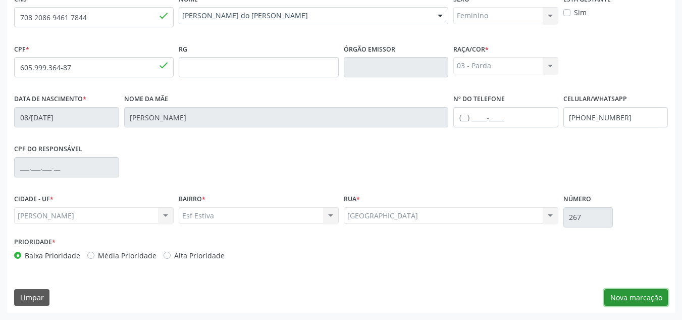
click at [653, 296] on button "Nova marcação" at bounding box center [636, 297] width 64 height 17
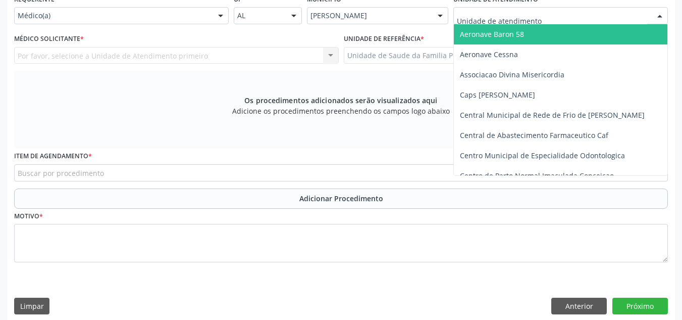
click at [653, 21] on div "Aeronave Baron 58 Aeronave Cessna Associacao Divina Misericordia Caps Maria Cel…" at bounding box center [560, 15] width 215 height 17
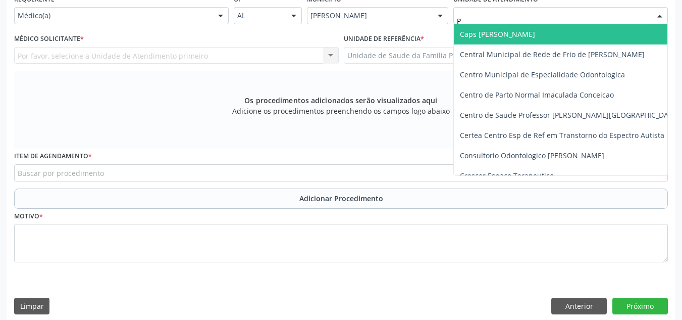
type input "PO"
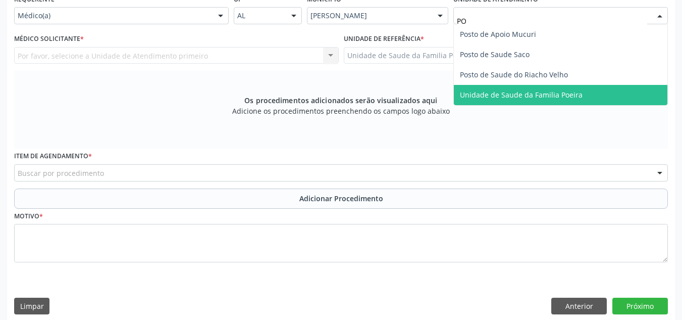
click at [605, 91] on span "Unidade de Saude da Familia Poeira" at bounding box center [561, 95] width 214 height 20
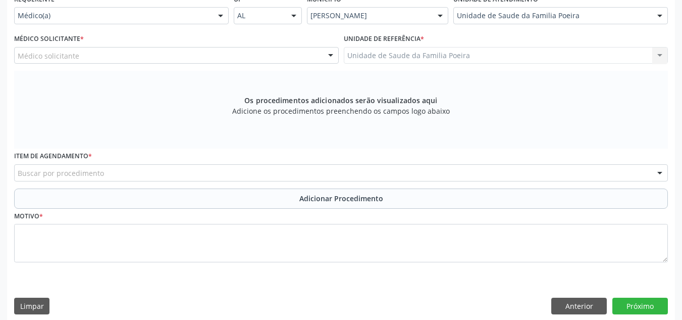
click at [203, 63] on div "Médico solicitante" at bounding box center [176, 55] width 325 height 17
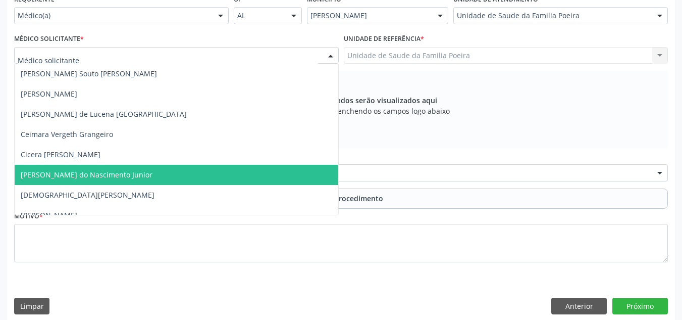
click at [150, 171] on span "[PERSON_NAME] do Nascimento Junior" at bounding box center [177, 175] width 324 height 20
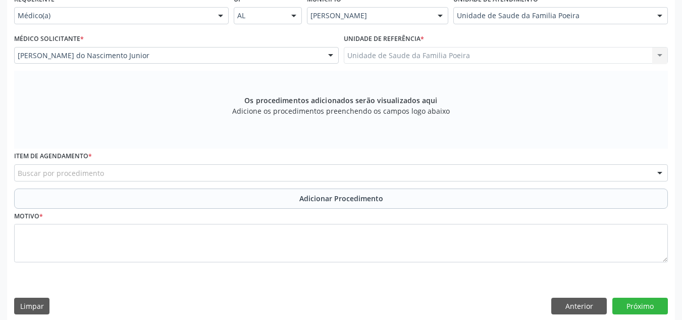
click at [178, 172] on div "Buscar por procedimento" at bounding box center [341, 172] width 654 height 17
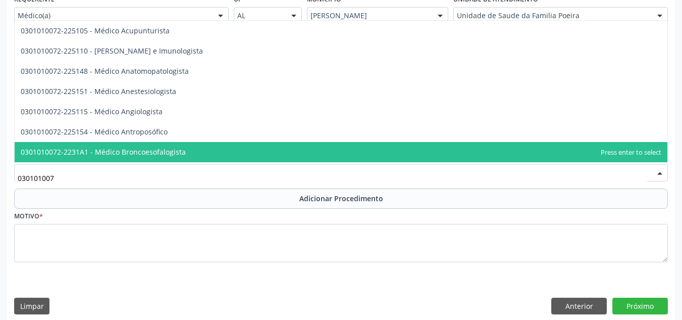
type input "0301010072"
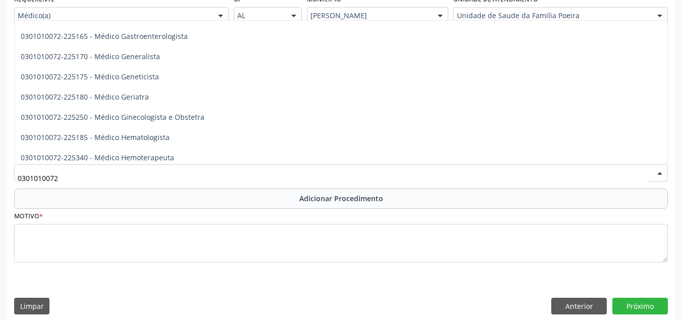
scroll to position [505, 0]
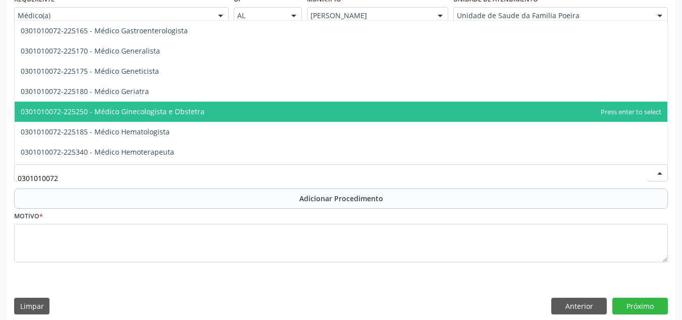
click at [209, 115] on span "0301010072-225250 - Médico Ginecologista e Obstetra" at bounding box center [341, 111] width 653 height 20
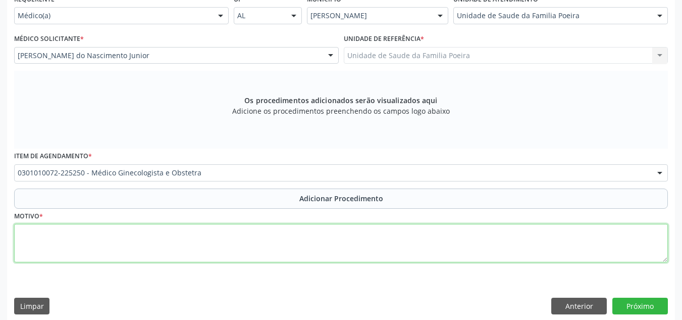
click at [116, 246] on textarea at bounding box center [341, 243] width 654 height 38
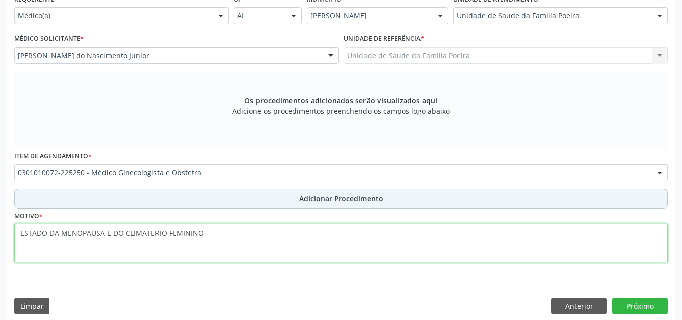
type textarea "ESTADO DA MENOPAUSA E DO CLIMATERIO FEMININO"
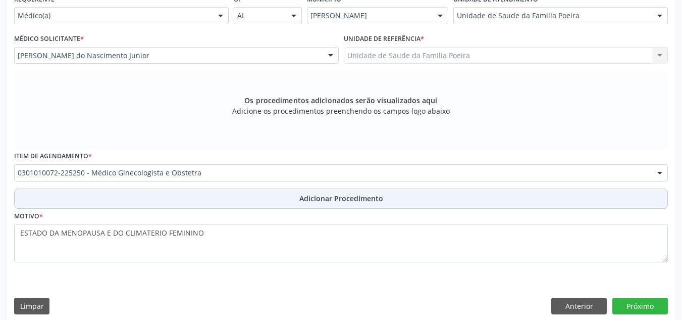
click at [342, 205] on button "Adicionar Procedimento" at bounding box center [341, 198] width 654 height 20
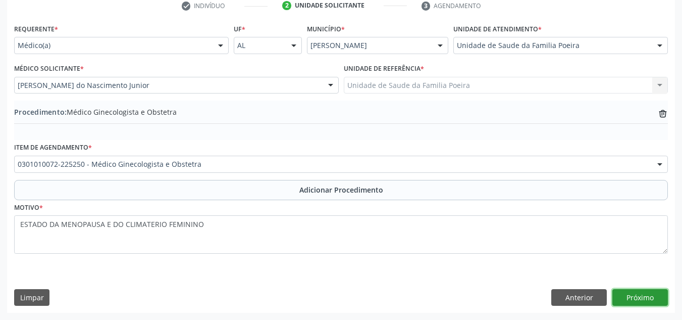
click at [632, 301] on button "Próximo" at bounding box center [640, 297] width 56 height 17
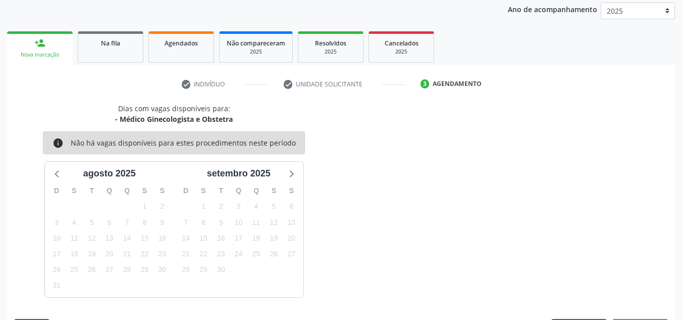
scroll to position [164, 0]
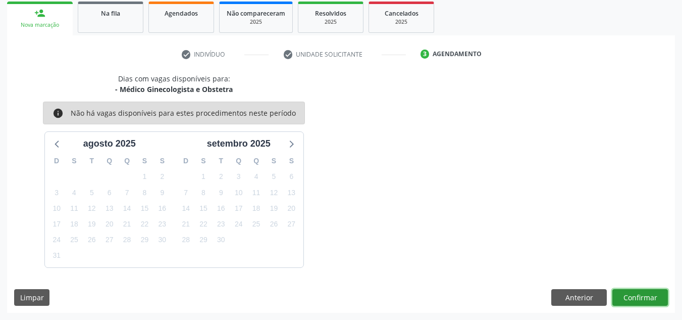
click at [628, 294] on button "Confirmar" at bounding box center [640, 297] width 56 height 17
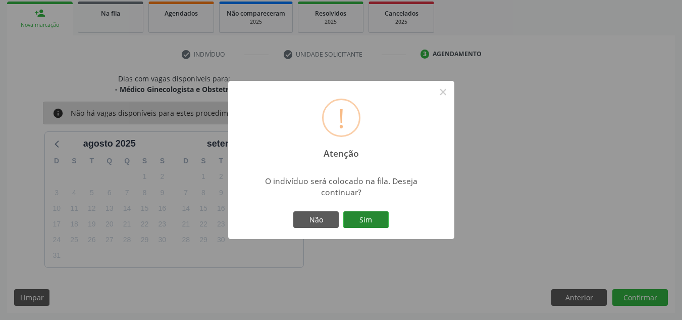
click at [378, 220] on button "Sim" at bounding box center [365, 219] width 45 height 17
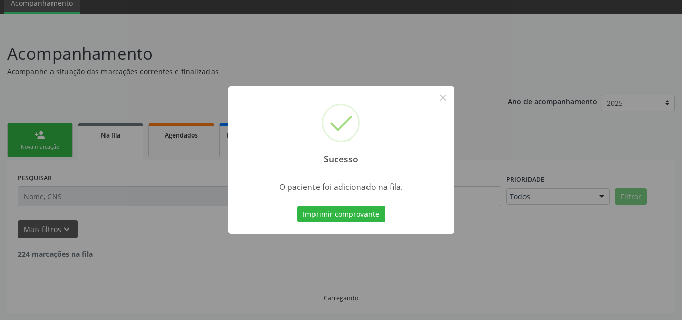
scroll to position [31, 0]
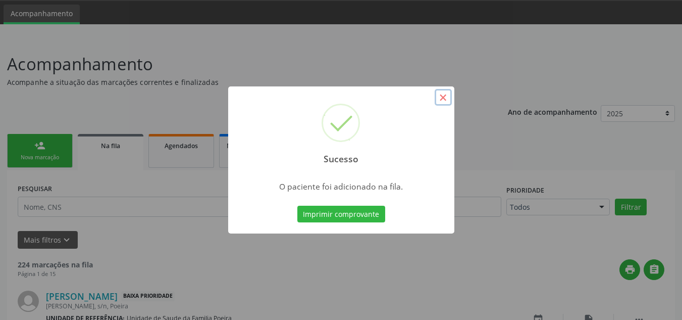
click at [443, 100] on button "×" at bounding box center [443, 97] width 17 height 17
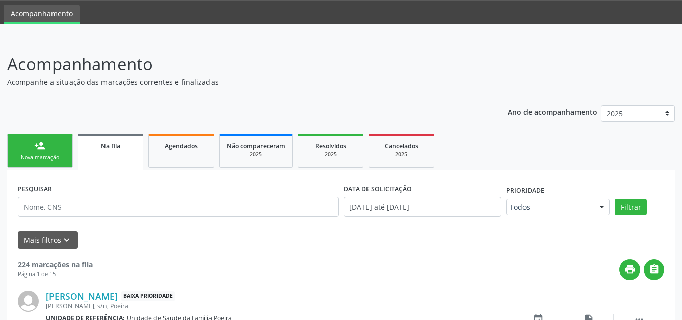
click at [47, 148] on link "person_add Nova marcação" at bounding box center [40, 151] width 66 height 34
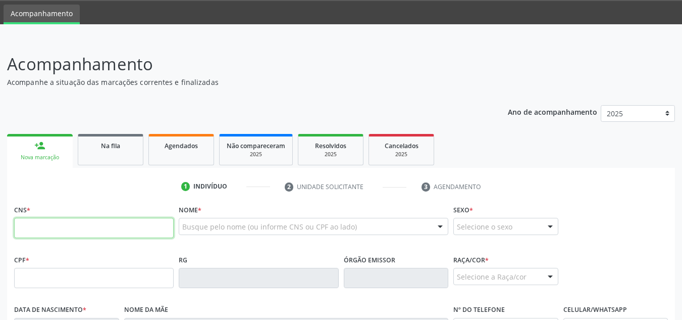
click at [65, 227] on input "text" at bounding box center [94, 228] width 160 height 20
type input "704 8020 9614 0846"
type input "036.275.114-50"
type input "04/05/1981"
type input "Maria Cicera da Silva Santos"
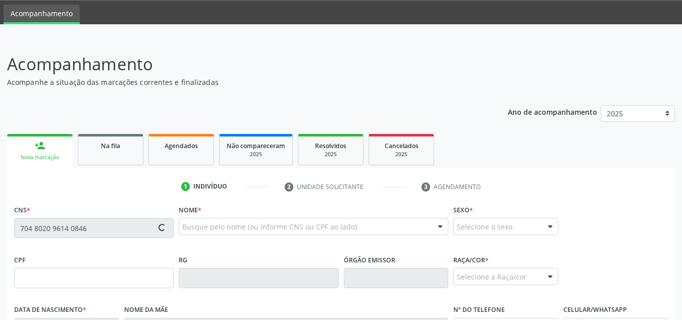
type input "(82) 99357-4849"
type input "S/N"
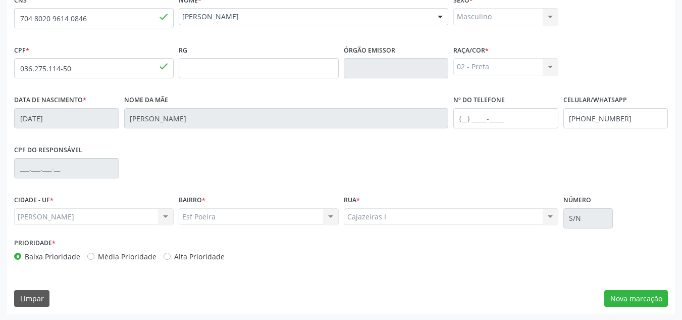
scroll to position [242, 0]
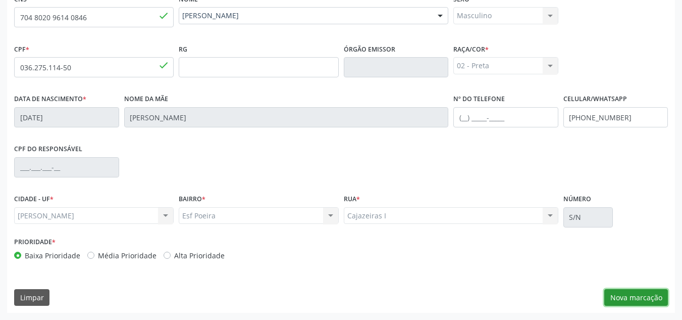
click at [636, 294] on button "Nova marcação" at bounding box center [636, 297] width 64 height 17
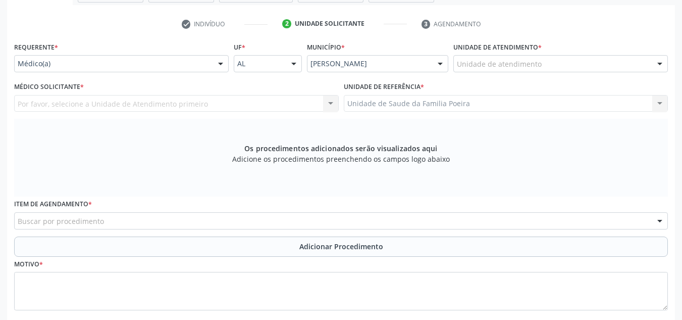
scroll to position [141, 0]
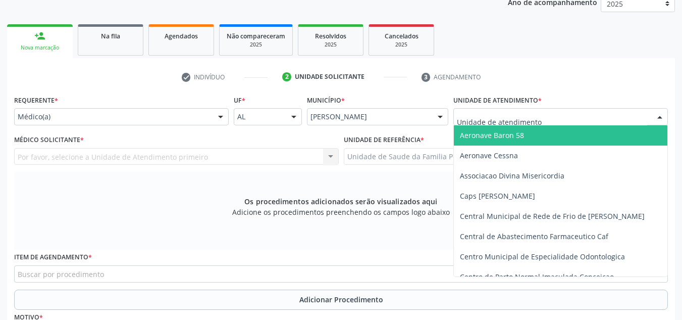
click at [657, 119] on div at bounding box center [659, 117] width 15 height 17
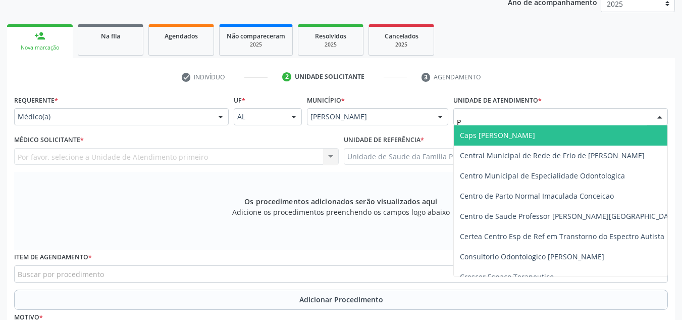
type input "PO"
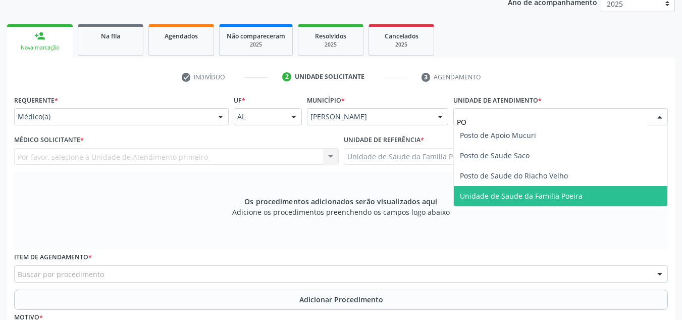
click at [586, 192] on span "Unidade de Saude da Familia Poeira" at bounding box center [561, 196] width 214 height 20
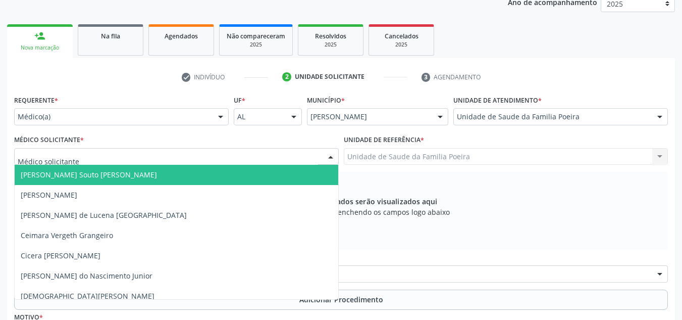
click at [111, 160] on div at bounding box center [176, 156] width 325 height 17
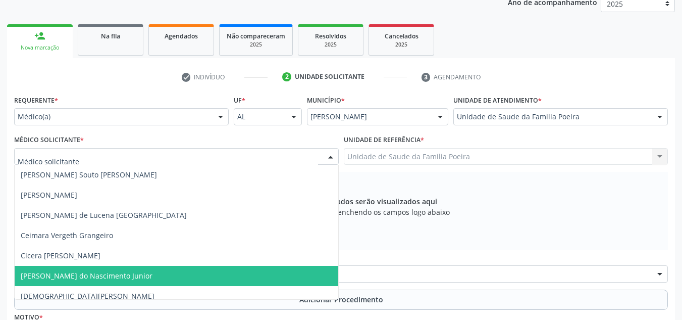
click at [112, 276] on span "[PERSON_NAME] do Nascimento Junior" at bounding box center [87, 276] width 132 height 10
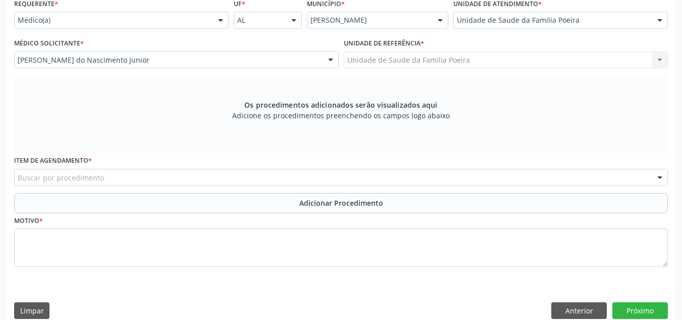
scroll to position [250, 0]
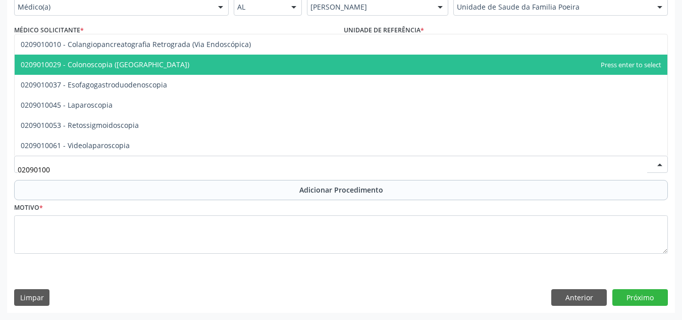
type input "020901003"
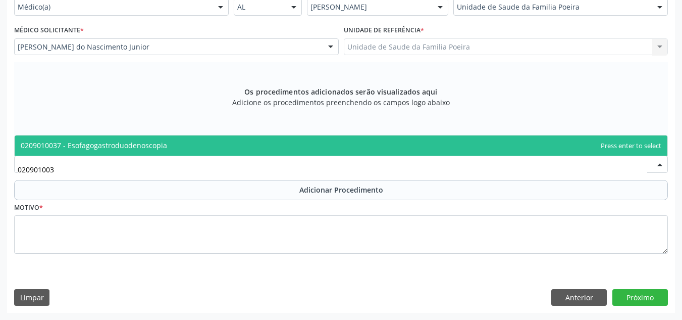
click at [124, 141] on span "0209010037 - Esofagogastroduodenoscopia" at bounding box center [94, 145] width 146 height 10
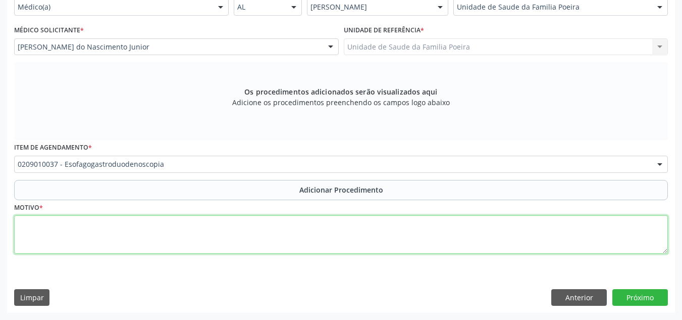
click at [120, 234] on textarea at bounding box center [341, 234] width 654 height 38
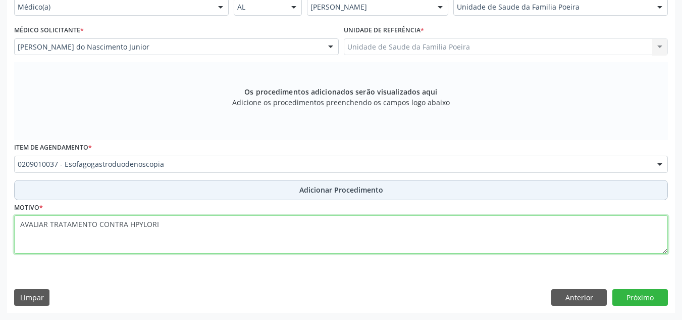
type textarea "AVALIAR TRATAMENTO CONTRA HPYLORI"
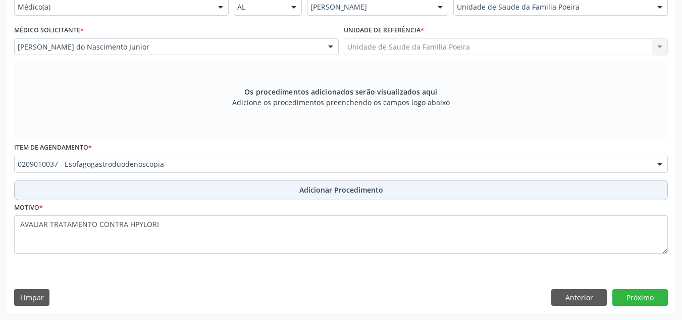
click at [239, 193] on button "Adicionar Procedimento" at bounding box center [341, 190] width 654 height 20
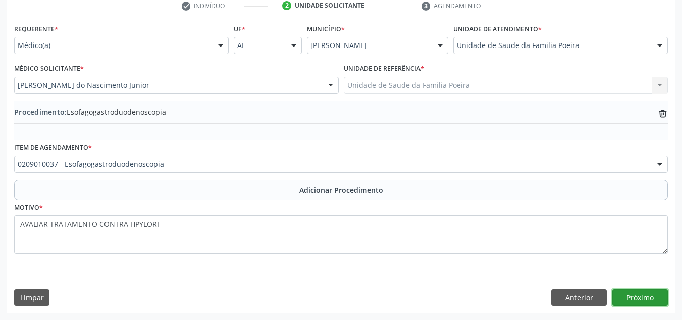
click at [655, 297] on button "Próximo" at bounding box center [640, 297] width 56 height 17
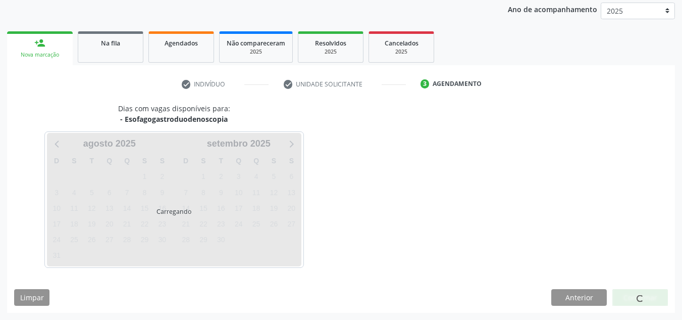
scroll to position [164, 0]
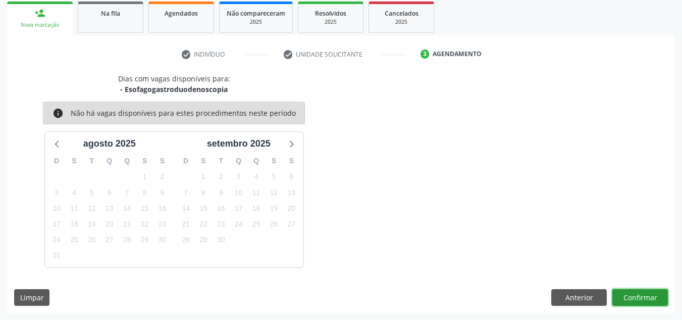
click at [655, 297] on button "Confirmar" at bounding box center [640, 297] width 56 height 17
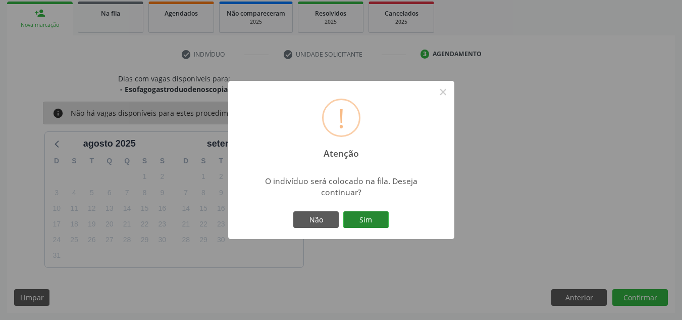
click at [372, 215] on button "Sim" at bounding box center [365, 219] width 45 height 17
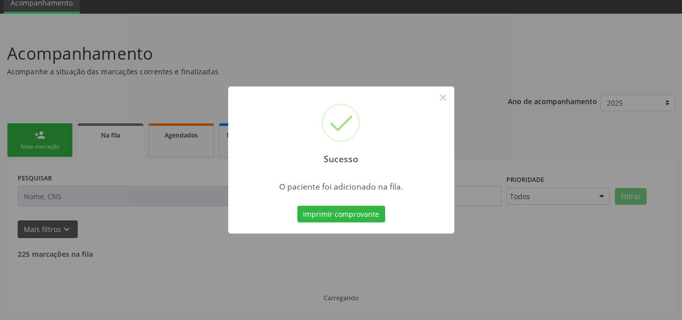
scroll to position [31, 0]
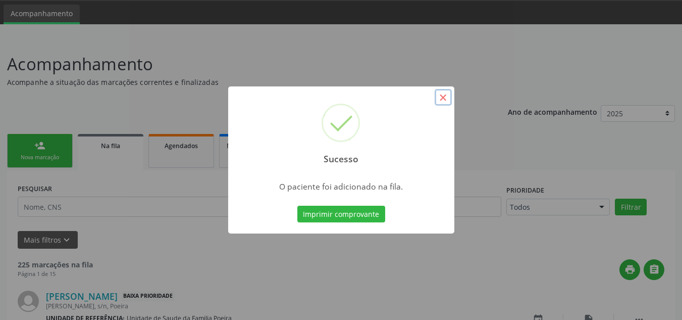
drag, startPoint x: 446, startPoint y: 95, endPoint x: 348, endPoint y: 114, distance: 99.7
click at [446, 96] on button "×" at bounding box center [443, 97] width 17 height 17
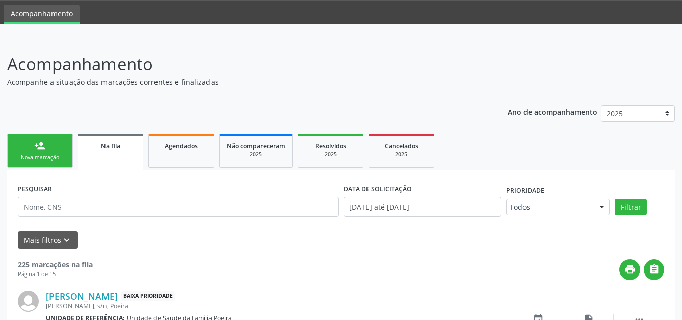
click at [45, 165] on link "person_add Nova marcação" at bounding box center [40, 151] width 66 height 34
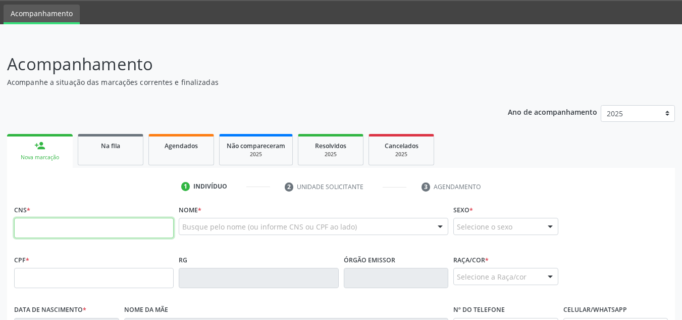
click at [53, 230] on input "text" at bounding box center [94, 228] width 160 height 20
type input "705 6094 8512 8711"
type input "065.035.714-02"
type input "08/12/1983"
type input "Maria de Lourdes dos Santos"
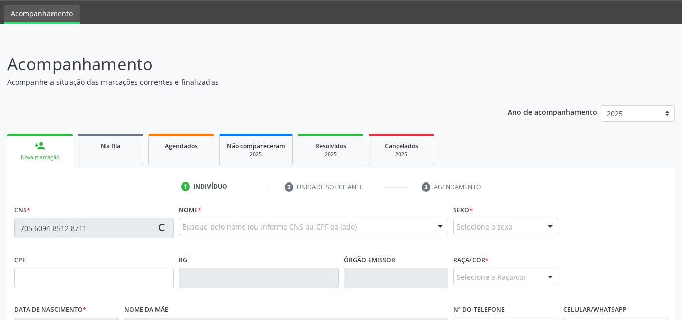
type input "(82) 99829-7411"
type input "S/N"
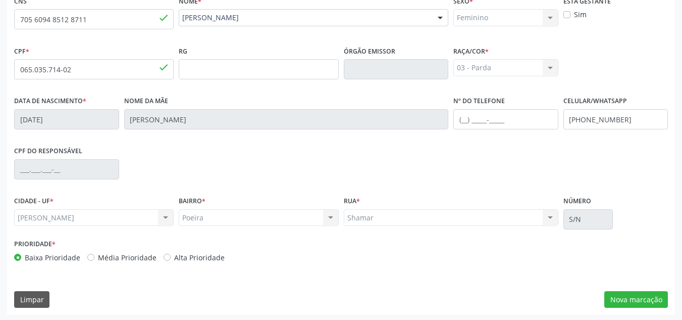
scroll to position [242, 0]
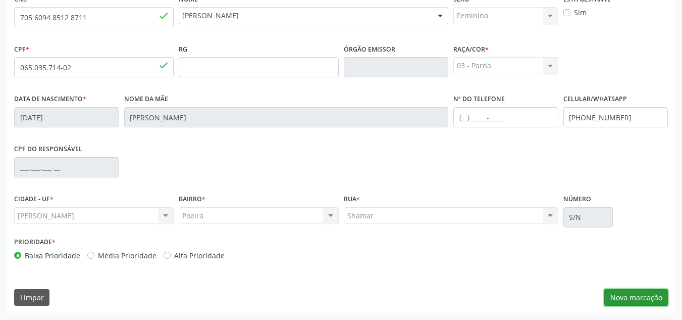
click at [636, 298] on button "Nova marcação" at bounding box center [636, 297] width 64 height 17
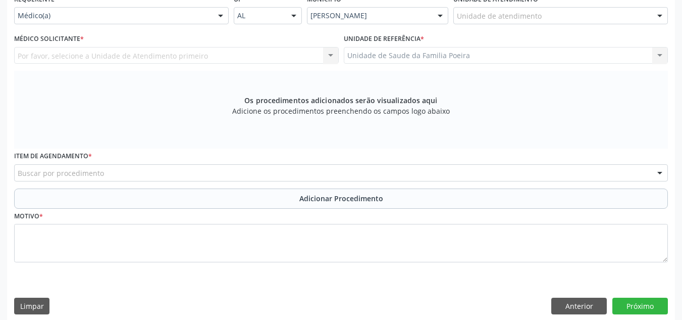
click at [600, 20] on div "Unidade de atendimento" at bounding box center [560, 15] width 215 height 17
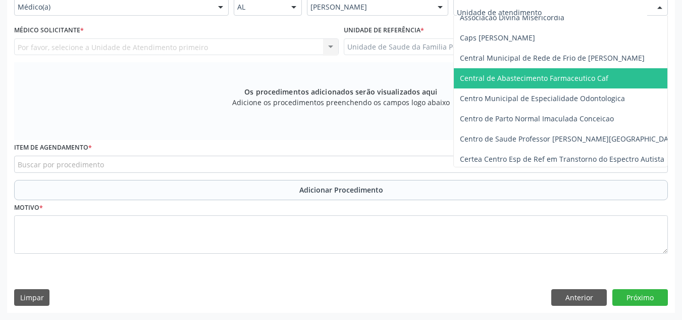
scroll to position [0, 0]
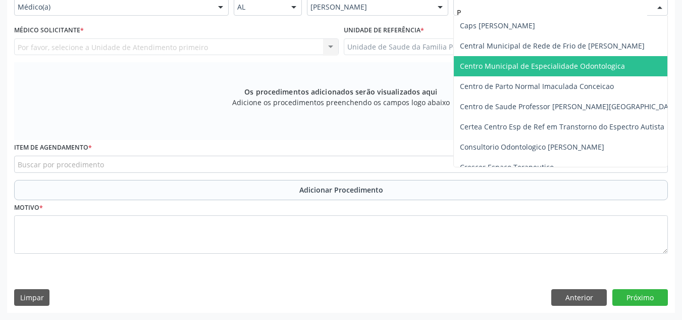
type input "PO"
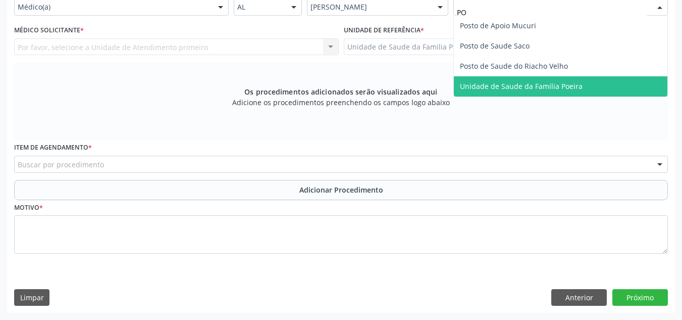
click at [548, 82] on span "Unidade de Saude da Familia Poeira" at bounding box center [521, 86] width 123 height 10
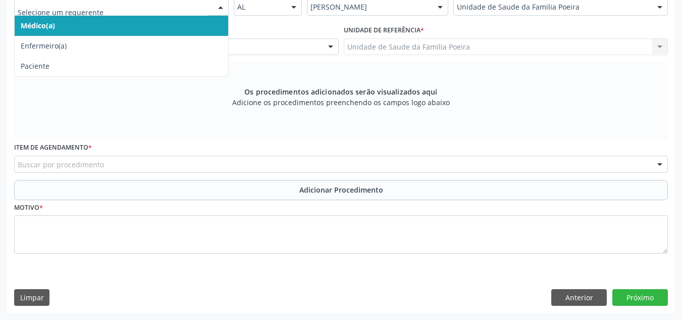
click at [228, 7] on div at bounding box center [220, 7] width 15 height 17
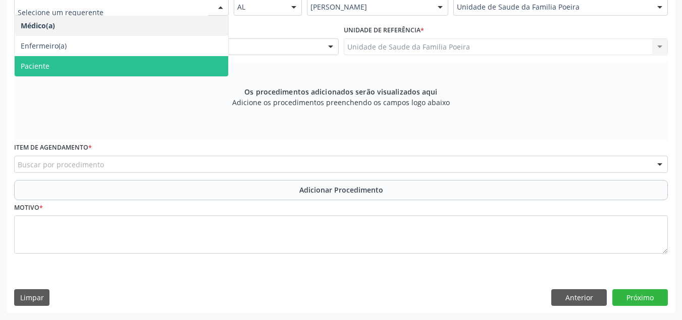
click at [133, 63] on span "Paciente" at bounding box center [122, 66] width 214 height 20
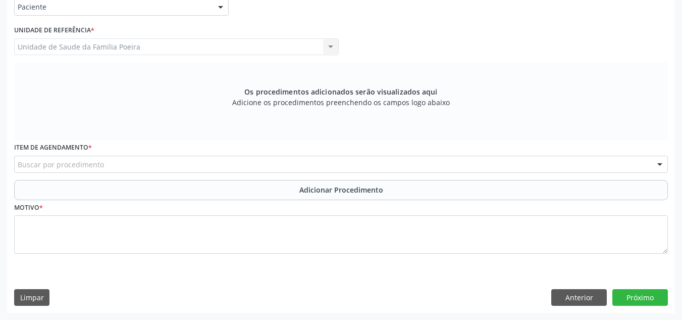
click at [102, 165] on div "Buscar por procedimento" at bounding box center [341, 163] width 654 height 17
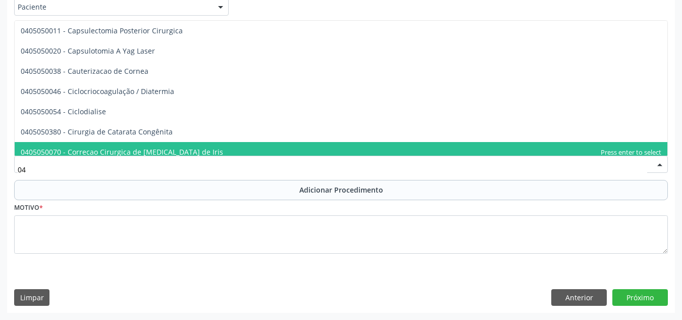
type input "0"
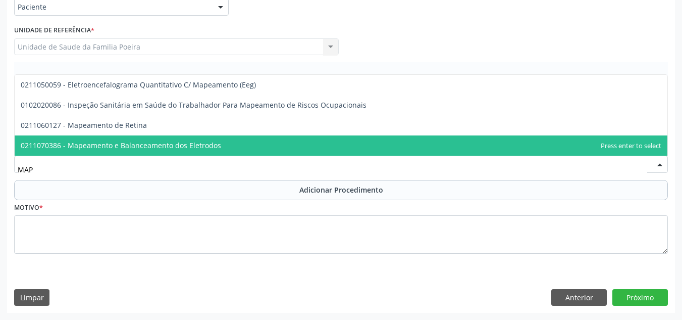
type input "MAPE"
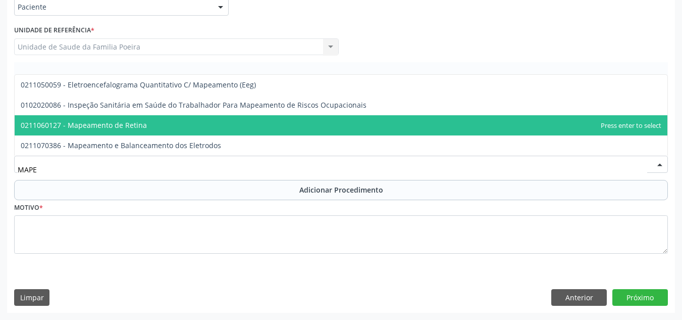
click at [147, 128] on span "0211060127 - Mapeamento de Retina" at bounding box center [341, 125] width 653 height 20
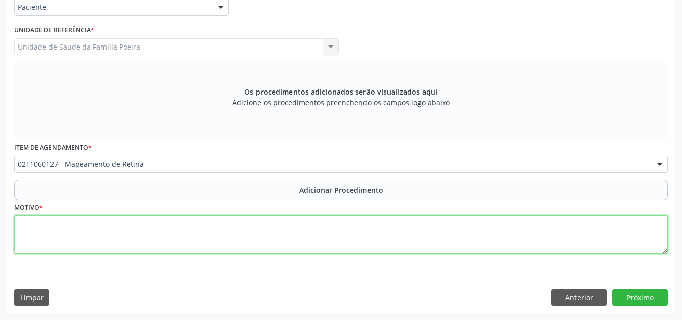
click at [147, 236] on textarea at bounding box center [341, 234] width 654 height 38
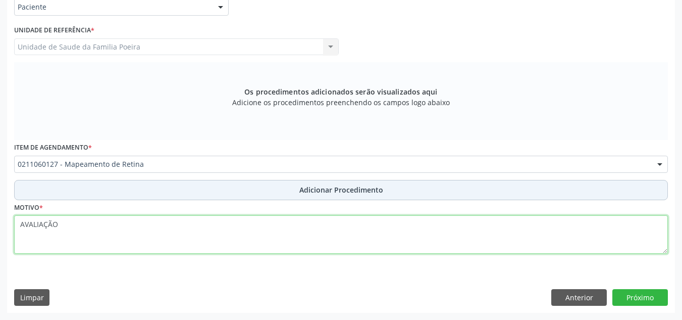
type textarea "AVALIAÇÃO"
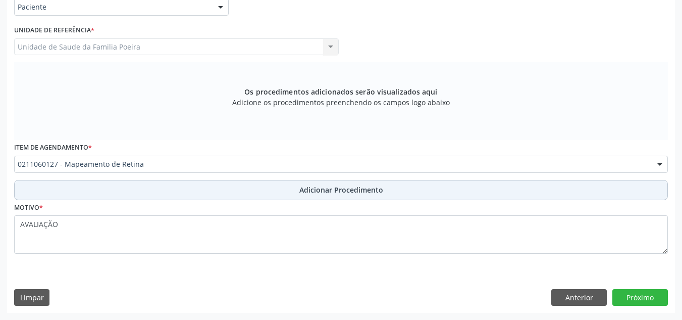
click at [253, 189] on button "Adicionar Procedimento" at bounding box center [341, 190] width 654 height 20
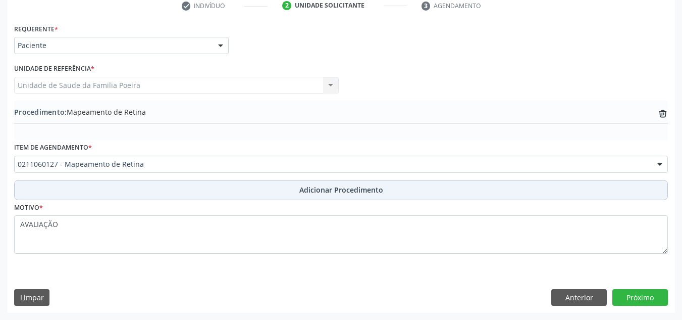
scroll to position [212, 0]
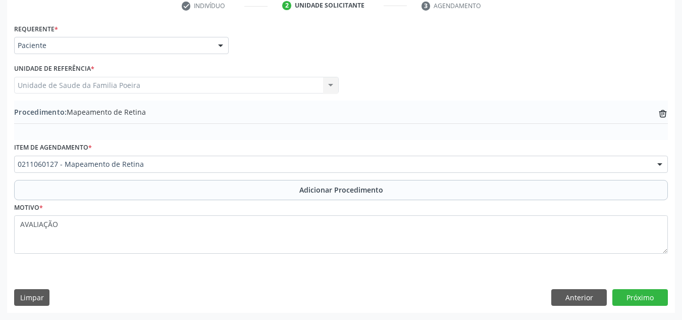
click at [180, 159] on div "0211060127 - Mapeamento de Retina" at bounding box center [341, 163] width 654 height 17
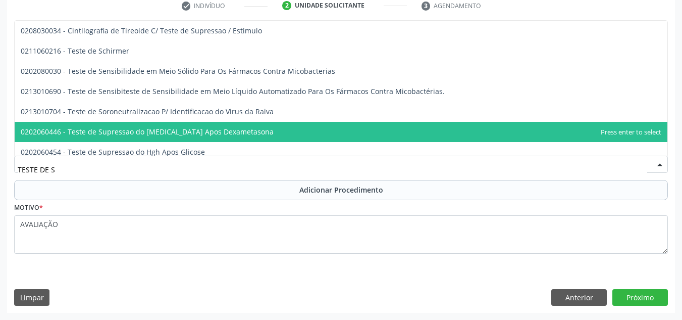
scroll to position [7, 0]
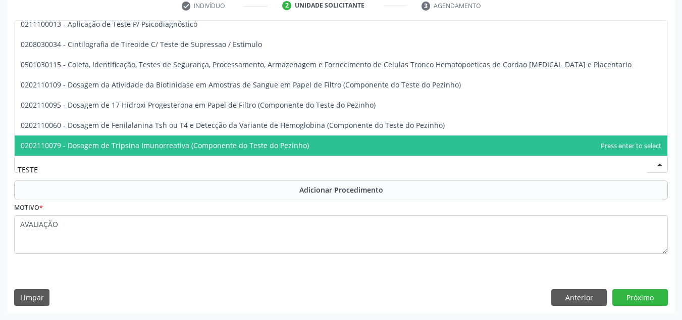
type input "TESTE"
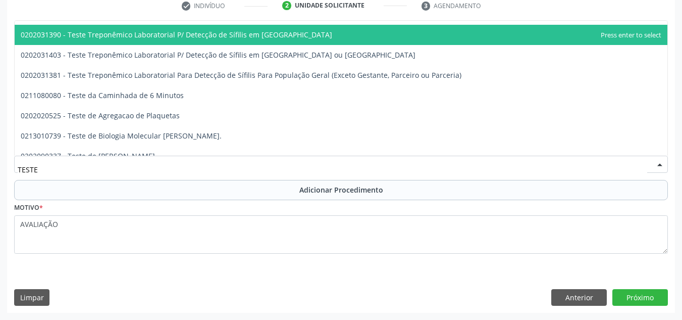
scroll to position [1067, 0]
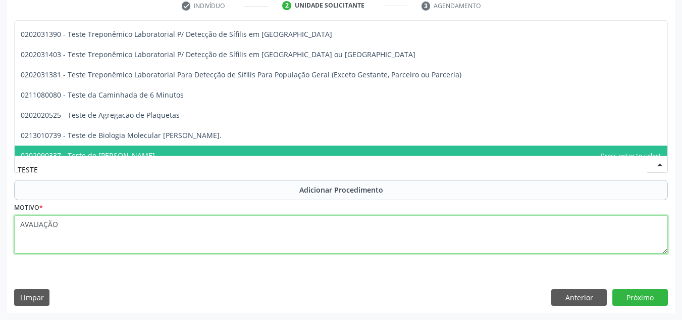
click at [75, 223] on textarea "AVALIAÇÃO" at bounding box center [341, 234] width 654 height 38
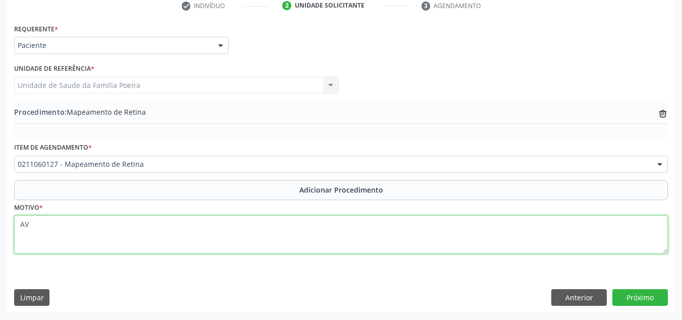
type textarea "A"
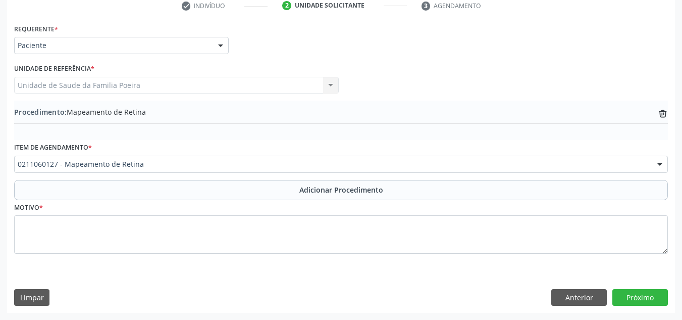
click at [454, 302] on div "Limpar Anterior Próximo" at bounding box center [341, 297] width 654 height 17
click at [643, 294] on button "Próximo" at bounding box center [640, 297] width 56 height 17
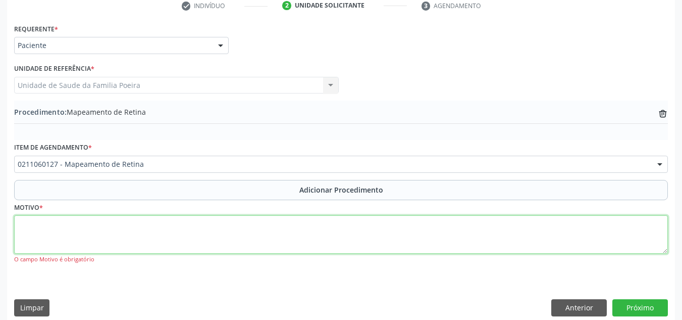
click at [253, 250] on textarea at bounding box center [341, 234] width 654 height 38
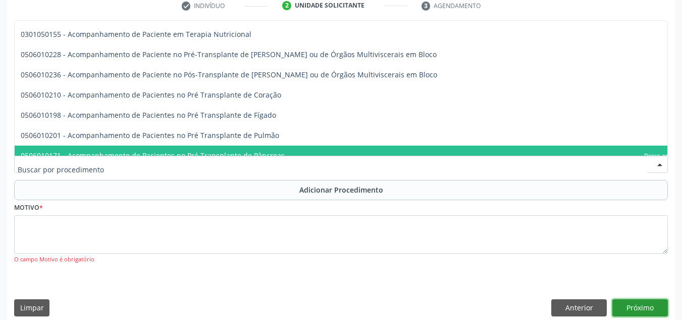
click at [645, 309] on button "Próximo" at bounding box center [640, 307] width 56 height 17
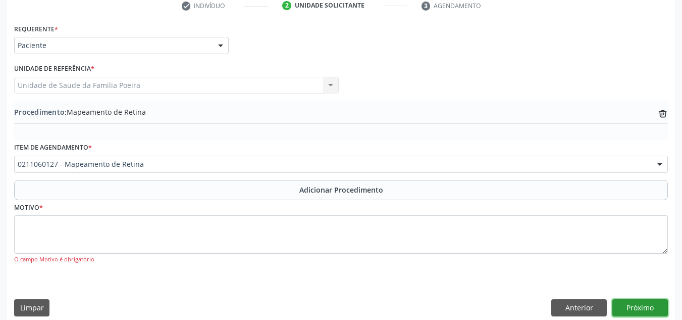
click at [645, 309] on button "Próximo" at bounding box center [640, 307] width 56 height 17
click at [665, 112] on icon "trash-outline icon" at bounding box center [663, 114] width 10 height 10
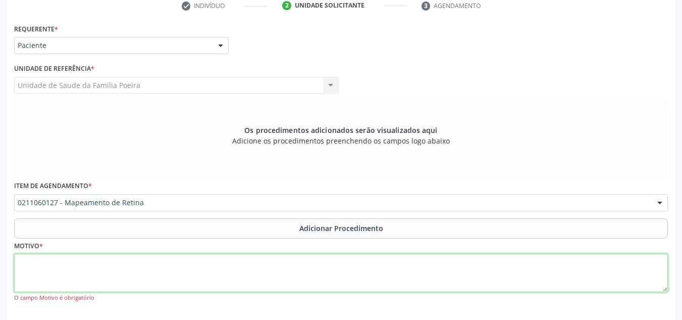
click at [191, 271] on textarea at bounding box center [341, 272] width 654 height 38
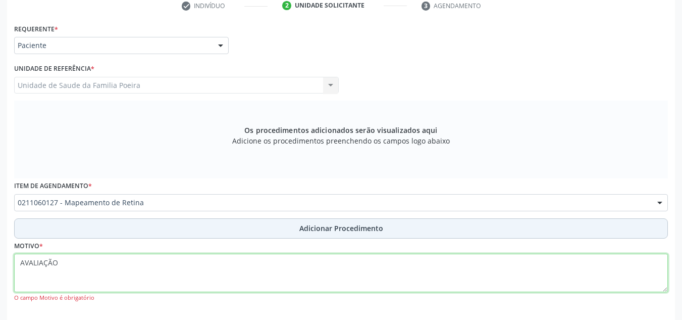
type textarea "AVALIAÇÃO"
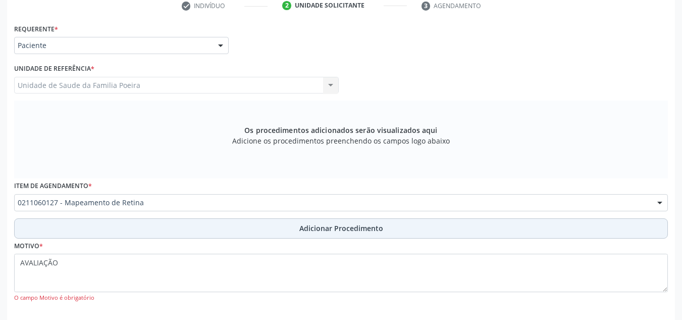
click at [335, 234] on button "Adicionar Procedimento" at bounding box center [341, 228] width 654 height 20
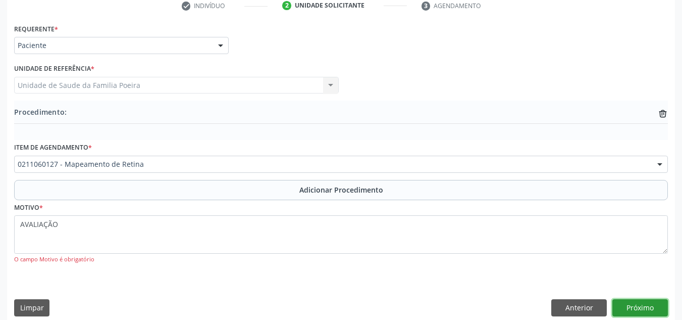
click at [646, 310] on button "Próximo" at bounding box center [640, 307] width 56 height 17
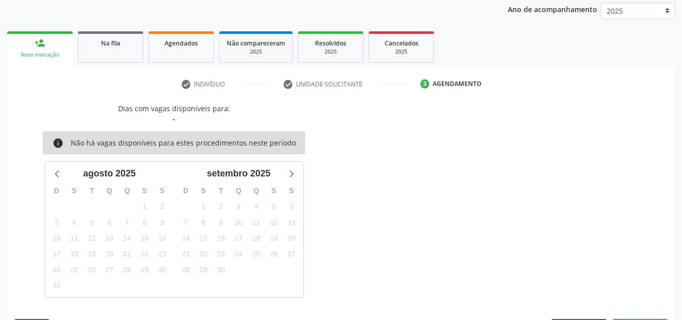
scroll to position [164, 0]
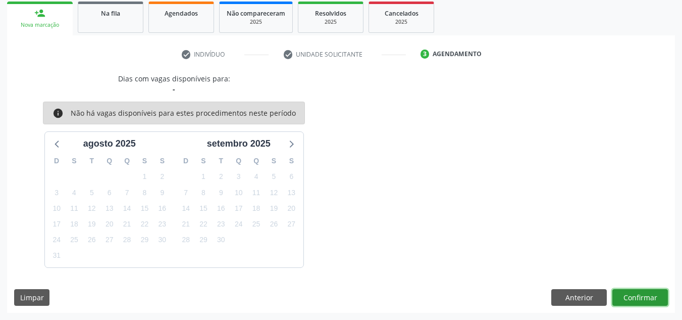
click at [631, 300] on button "Confirmar" at bounding box center [640, 297] width 56 height 17
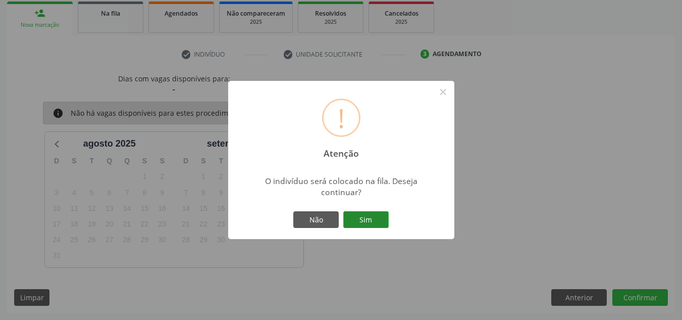
click at [366, 221] on button "Sim" at bounding box center [365, 219] width 45 height 17
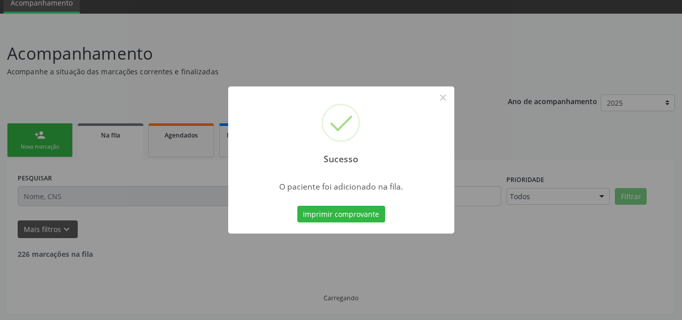
scroll to position [31, 0]
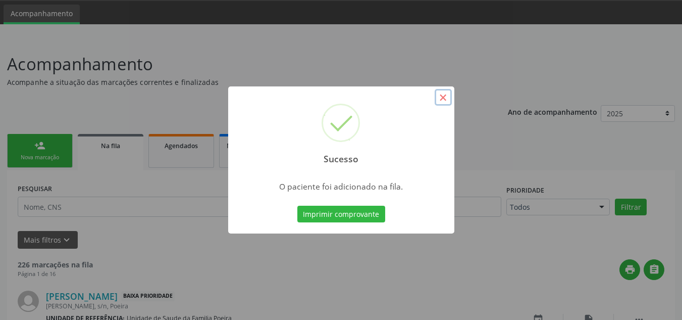
click at [444, 99] on button "×" at bounding box center [443, 97] width 17 height 17
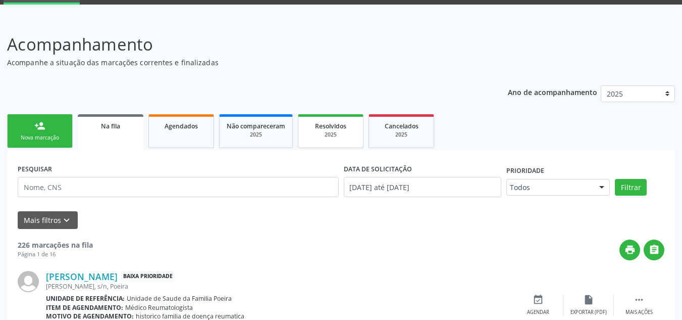
scroll to position [82, 0]
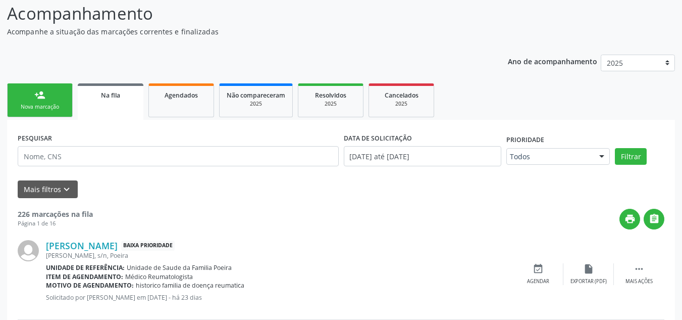
click at [38, 104] on div "Nova marcação" at bounding box center [40, 107] width 50 height 8
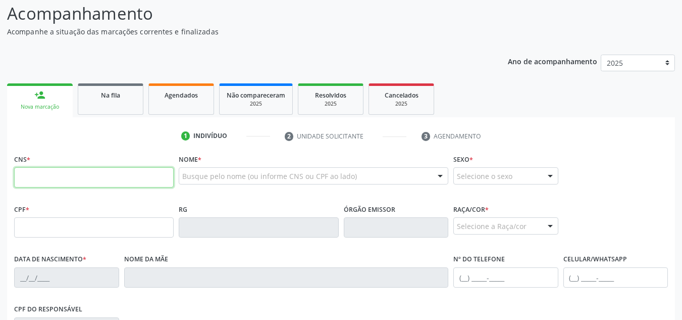
click at [90, 180] on input "text" at bounding box center [94, 177] width 160 height 20
type input "709 0048 9454 8915"
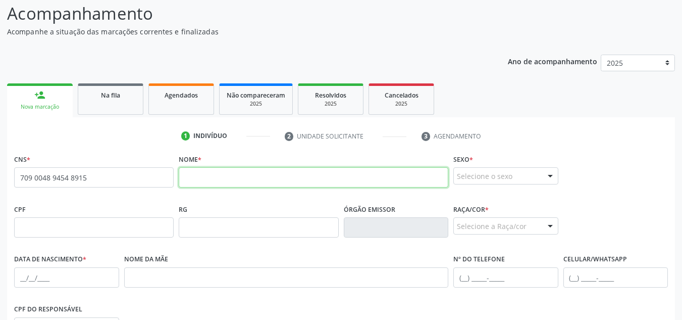
paste input "Jose Gabriel Constantino da Silva"
type input "Jose Gabriel Constantino da Silva"
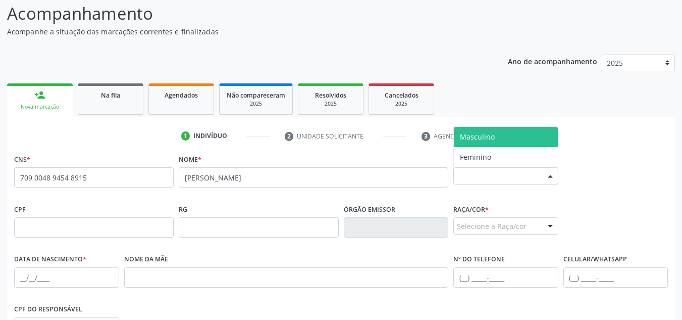
click at [540, 177] on div "Selecione o sexo" at bounding box center [505, 175] width 105 height 17
click at [504, 139] on span "Masculino" at bounding box center [506, 137] width 104 height 20
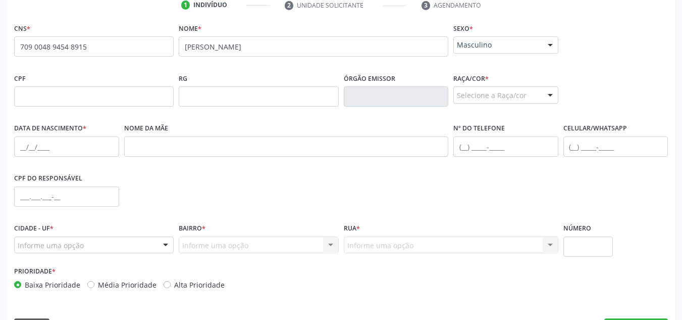
scroll to position [233, 0]
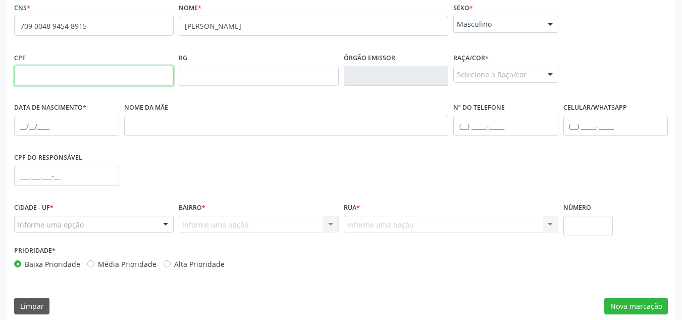
drag, startPoint x: 65, startPoint y: 78, endPoint x: 113, endPoint y: 83, distance: 48.2
click at [66, 76] on input "text" at bounding box center [94, 76] width 160 height 20
paste input "140.647.644-71"
type input "140.647.644-71"
click at [496, 79] on div "Selecione a Raça/cor" at bounding box center [505, 74] width 105 height 17
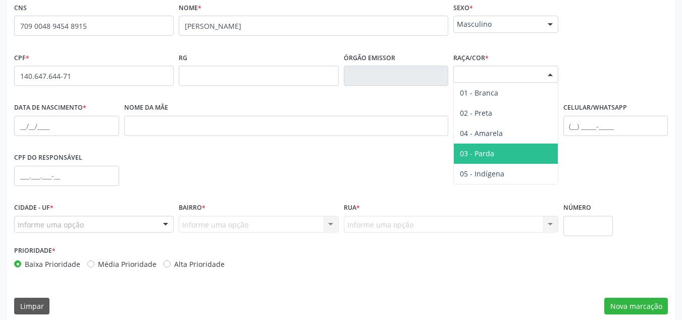
click at [506, 149] on span "03 - Parda" at bounding box center [506, 153] width 104 height 20
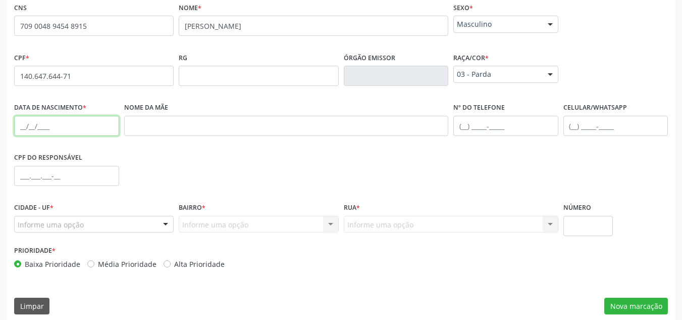
click at [23, 125] on input "text" at bounding box center [66, 126] width 105 height 20
paste input "04/07/2006"
type input "04/07/2006"
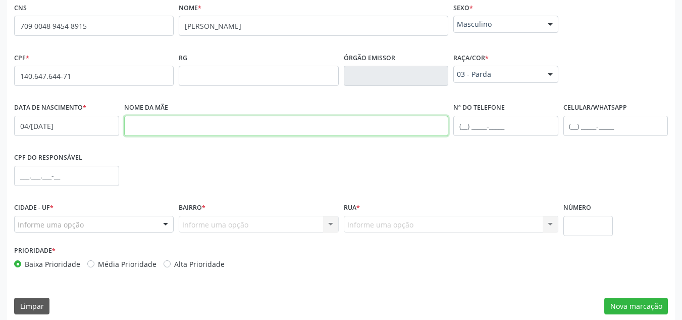
click at [230, 123] on input "text" at bounding box center [286, 126] width 325 height 20
paste input "Ana Lúcia da Silva"
type input "Ana Lúcia da Silva"
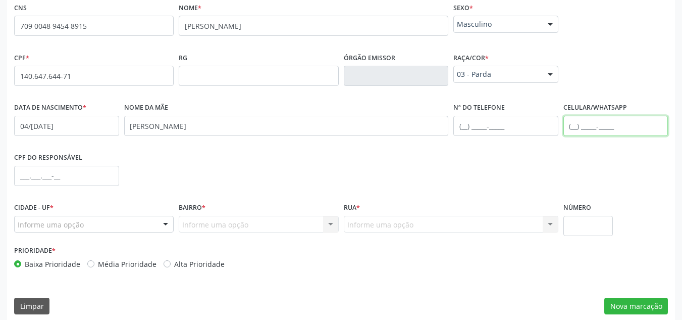
click at [580, 129] on input "text" at bounding box center [615, 126] width 105 height 20
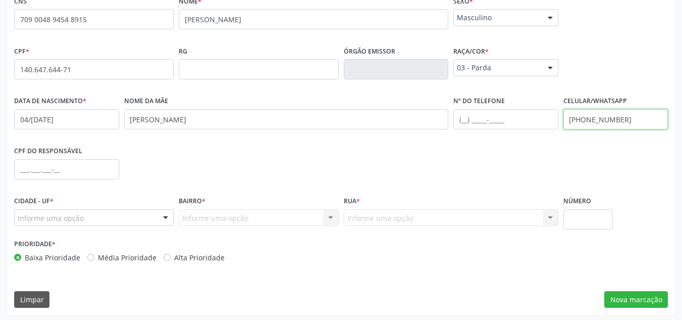
scroll to position [242, 0]
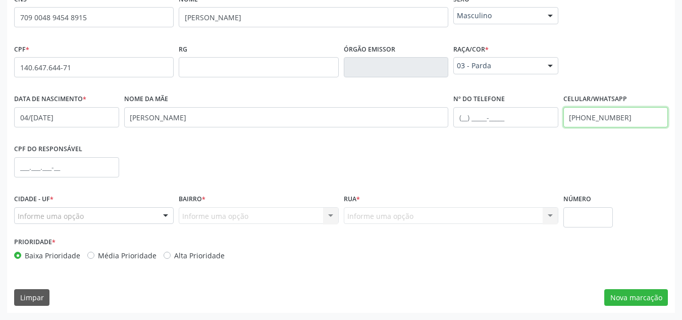
type input "(82) 99148-6183"
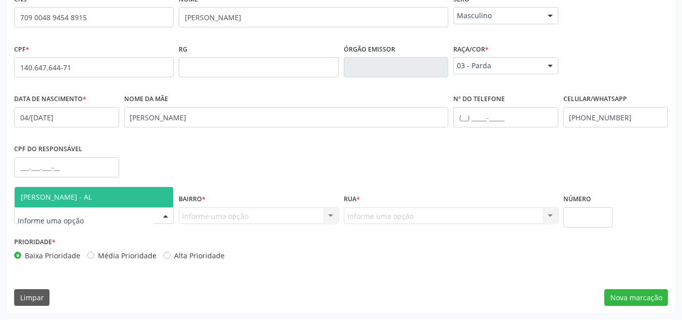
click at [166, 212] on div at bounding box center [165, 215] width 15 height 17
drag, startPoint x: 143, startPoint y: 194, endPoint x: 226, endPoint y: 220, distance: 87.3
click at [145, 194] on span "[PERSON_NAME] - AL" at bounding box center [94, 197] width 159 height 20
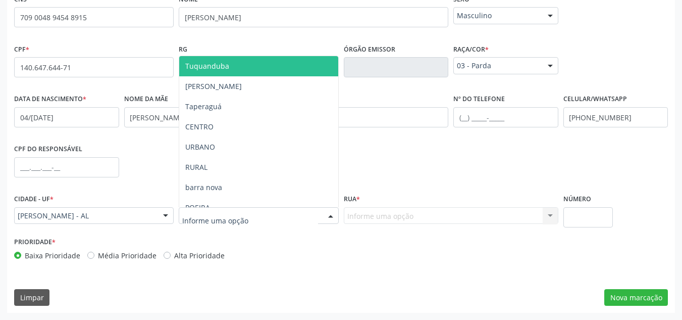
click at [308, 217] on div at bounding box center [259, 215] width 160 height 17
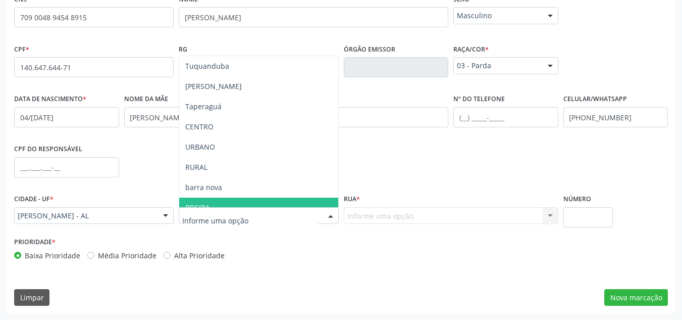
click at [277, 204] on span "POEIRA" at bounding box center [258, 207] width 159 height 20
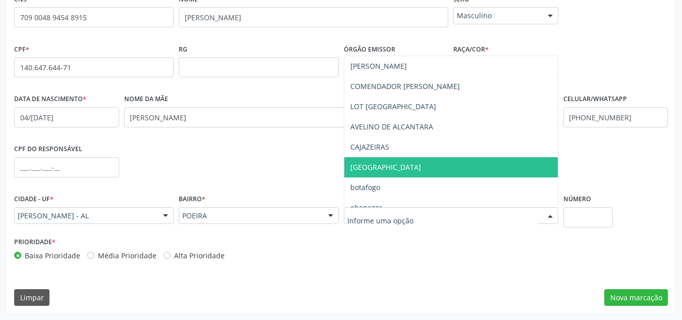
click at [383, 173] on span "[GEOGRAPHIC_DATA]" at bounding box center [451, 167] width 214 height 20
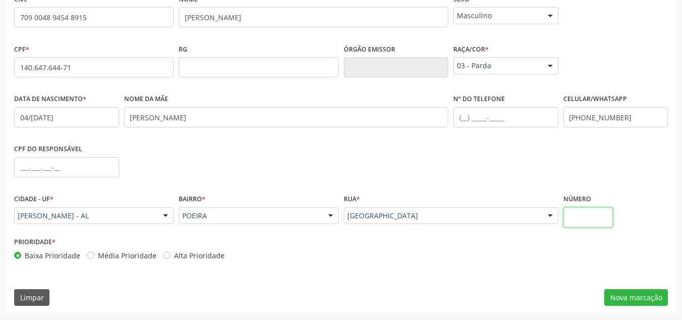
click at [591, 218] on input "text" at bounding box center [588, 217] width 50 height 20
type input "S/N"
click at [649, 298] on button "Nova marcação" at bounding box center [636, 297] width 64 height 17
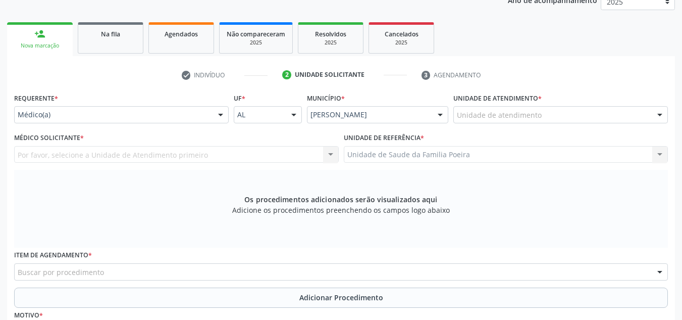
scroll to position [141, 0]
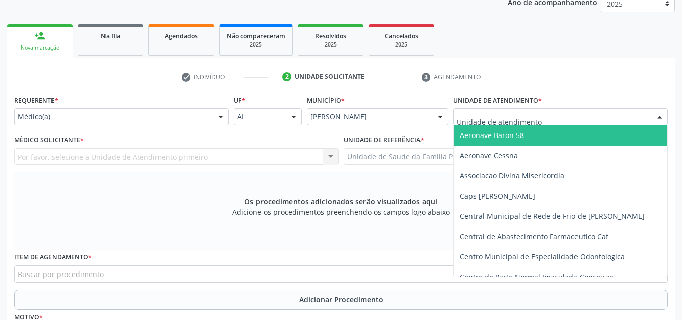
click at [633, 119] on div at bounding box center [560, 116] width 215 height 17
type input "PO"
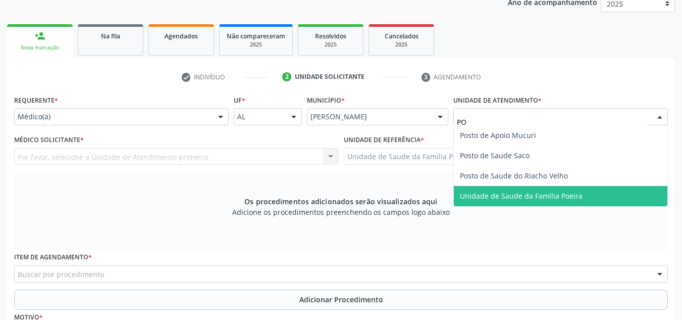
click at [606, 193] on span "Unidade de Saude da Familia Poeira" at bounding box center [561, 196] width 214 height 20
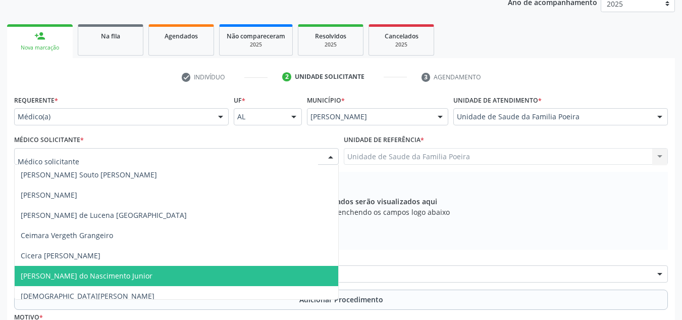
click at [52, 282] on span "[PERSON_NAME] do Nascimento Junior" at bounding box center [177, 276] width 324 height 20
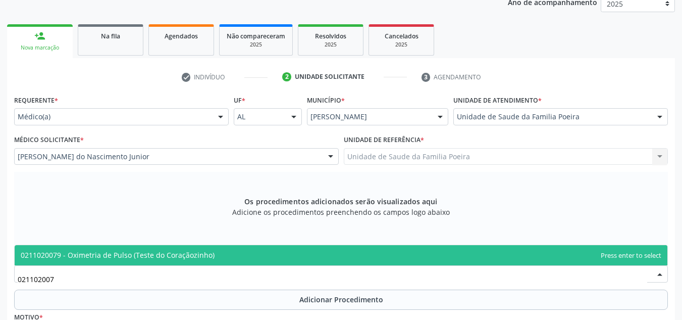
type input "02110200"
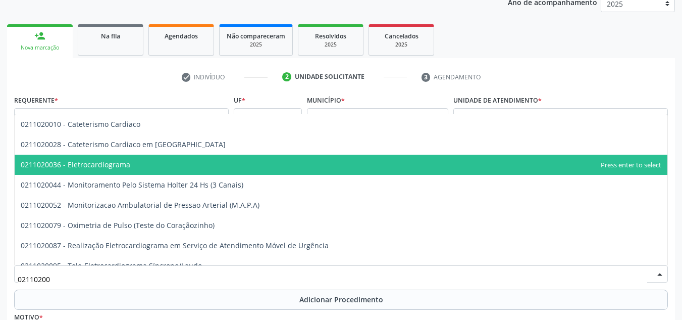
drag, startPoint x: 125, startPoint y: 168, endPoint x: 132, endPoint y: 167, distance: 7.2
click at [125, 171] on span "0211020036 - Eletrocardiograma" at bounding box center [341, 164] width 653 height 20
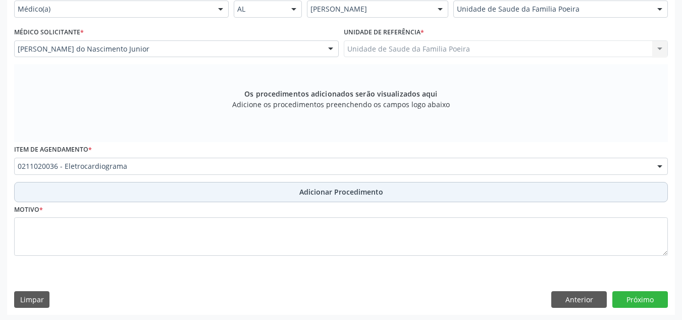
scroll to position [250, 0]
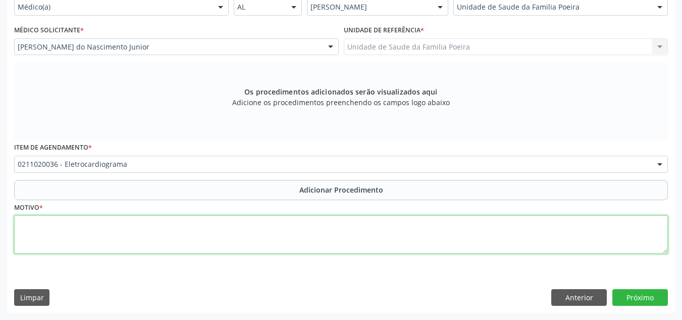
click at [155, 233] on textarea at bounding box center [341, 234] width 654 height 38
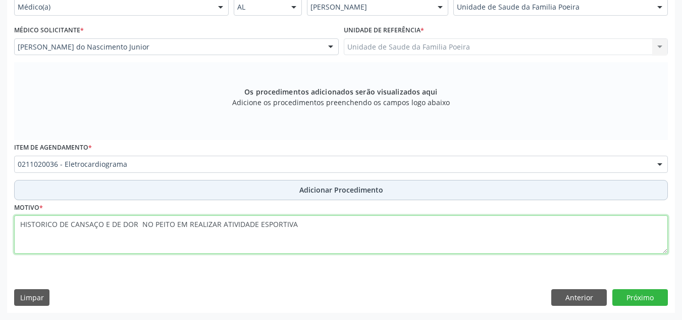
type textarea "HISTORICO DE CANSAÇO E DE DOR NO PEITO EM REALIZAR ATIVIDADE ESPORTIVA"
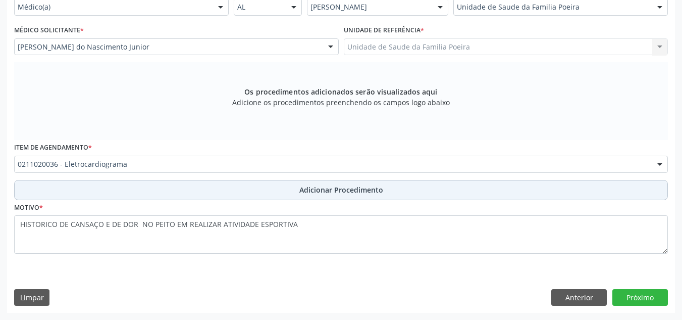
click at [346, 194] on span "Adicionar Procedimento" at bounding box center [341, 189] width 84 height 11
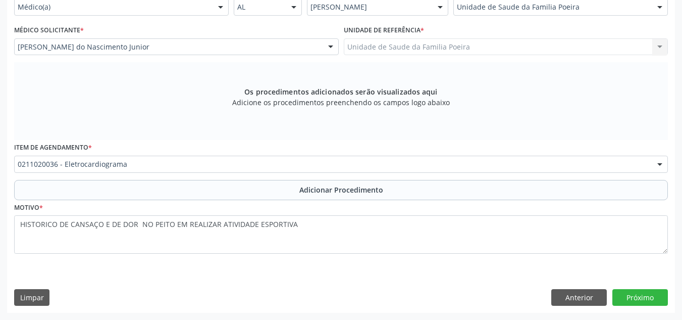
scroll to position [212, 0]
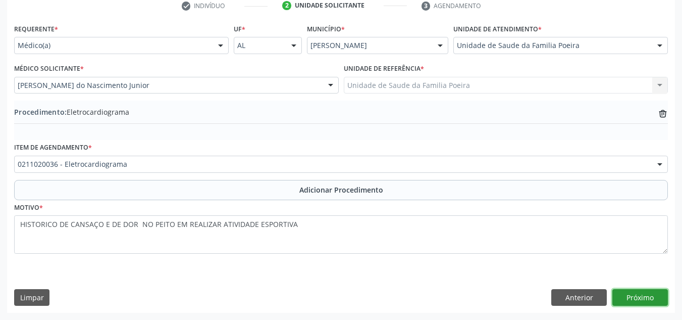
click at [631, 296] on button "Próximo" at bounding box center [640, 297] width 56 height 17
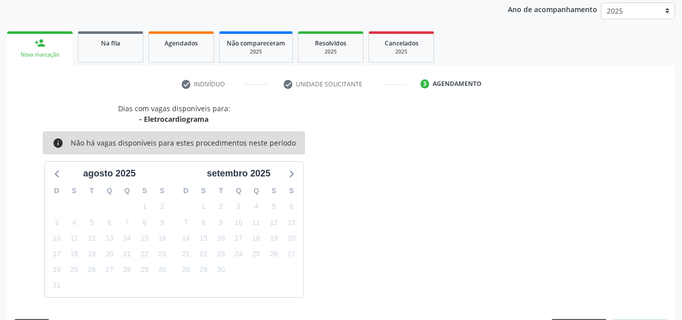
scroll to position [164, 0]
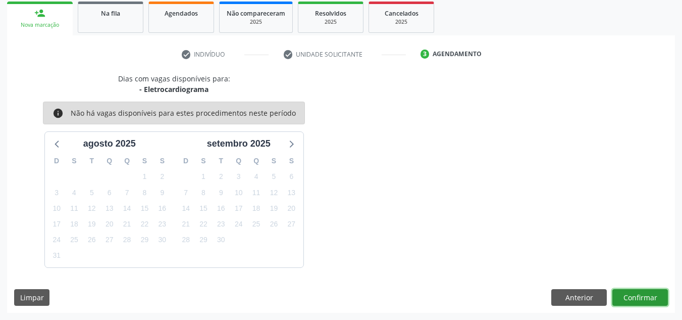
click at [626, 298] on button "Confirmar" at bounding box center [640, 297] width 56 height 17
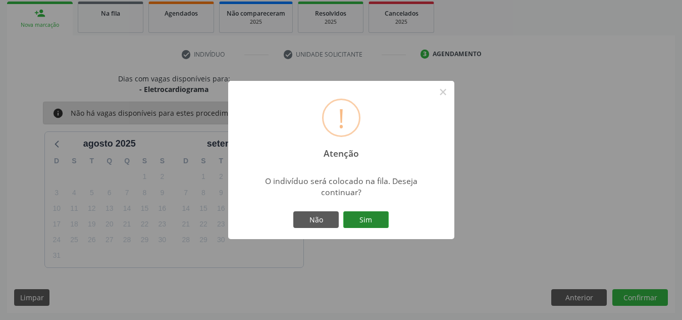
click at [362, 221] on button "Sim" at bounding box center [365, 219] width 45 height 17
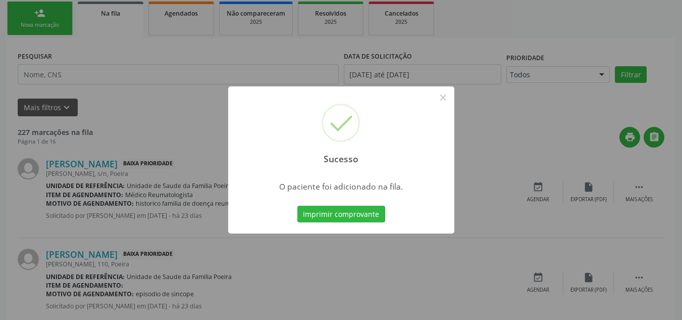
scroll to position [31, 0]
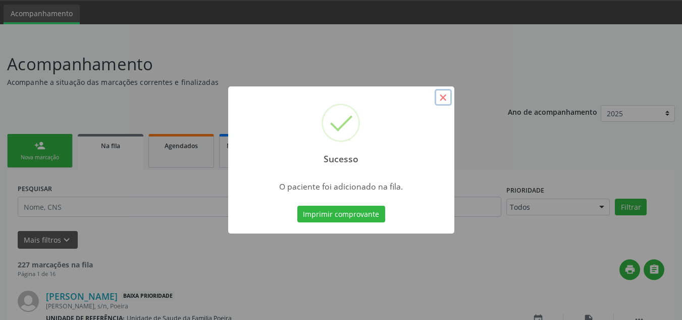
click at [446, 97] on button "×" at bounding box center [443, 97] width 17 height 17
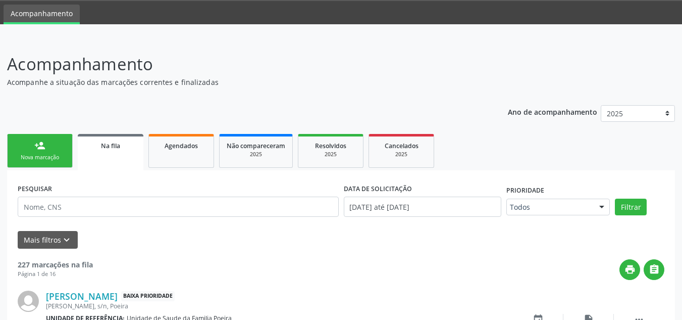
click at [35, 153] on div "Nova marcação" at bounding box center [40, 157] width 50 height 8
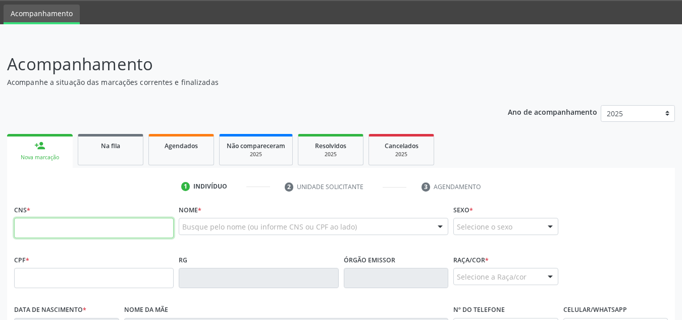
click at [74, 222] on input "text" at bounding box center [94, 228] width 160 height 20
type input "701 8002 9405 7078"
type input "725.421.284-72"
type input "30/04/1960"
type input "Nilda Maria dos Santos"
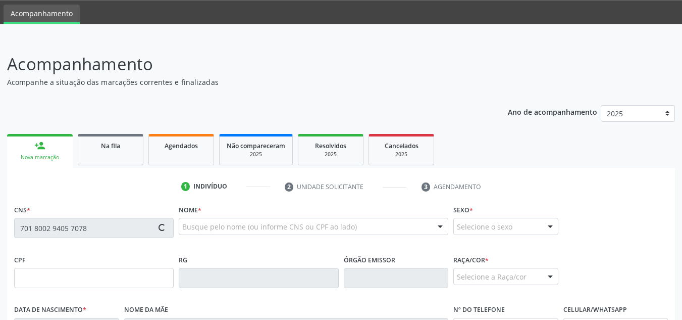
type input "(82) 98816-8422"
type input "S/N"
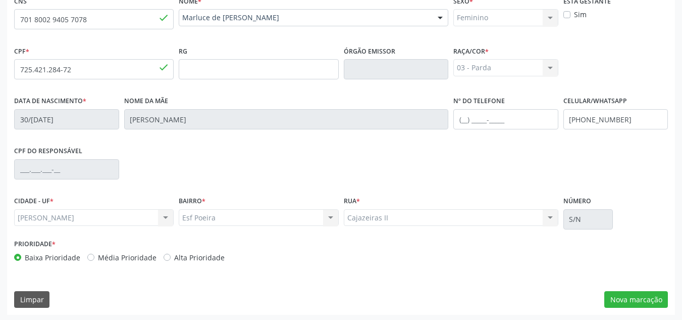
scroll to position [242, 0]
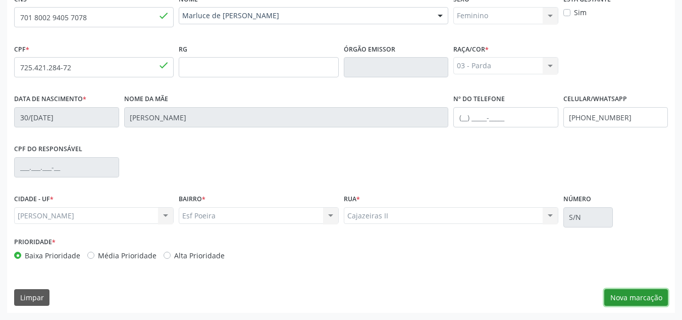
click at [635, 295] on button "Nova marcação" at bounding box center [636, 297] width 64 height 17
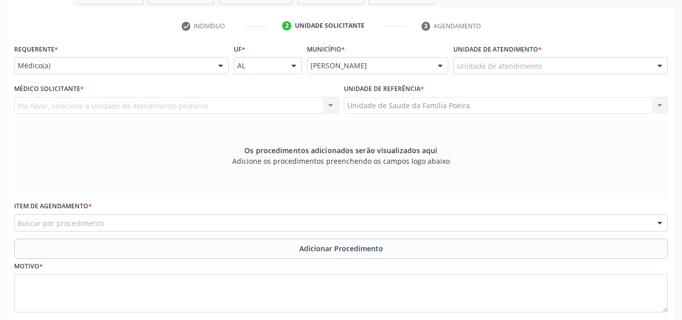
scroll to position [191, 0]
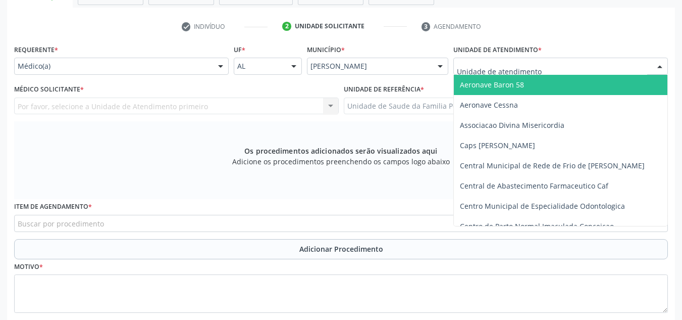
click at [612, 68] on div at bounding box center [560, 66] width 215 height 17
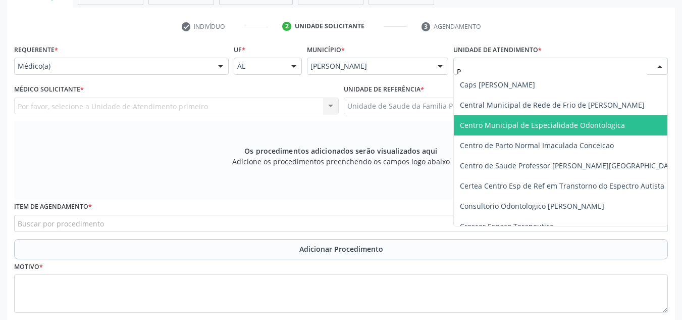
type input "PO"
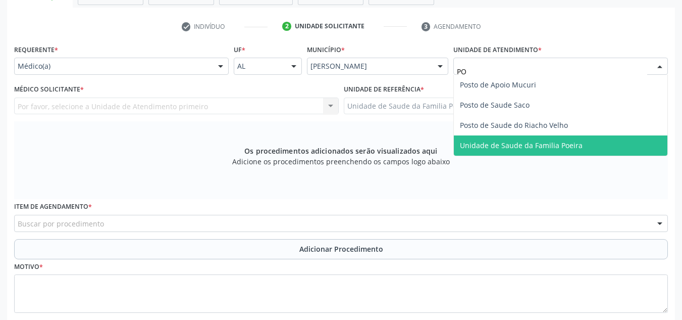
click at [501, 149] on span "Unidade de Saude da Familia Poeira" at bounding box center [521, 145] width 123 height 10
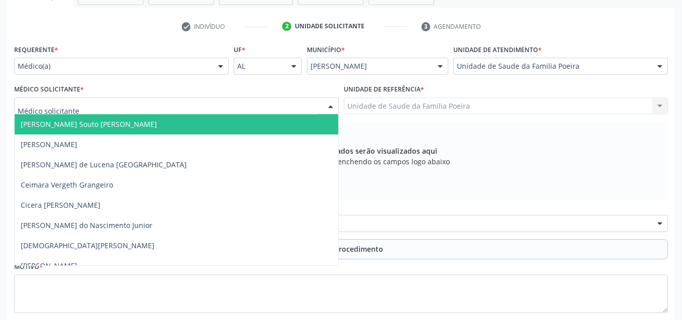
click at [160, 103] on div at bounding box center [176, 105] width 325 height 17
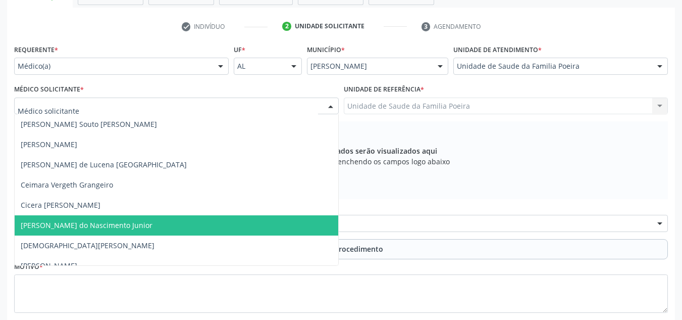
click at [73, 226] on span "[PERSON_NAME] do Nascimento Junior" at bounding box center [87, 225] width 132 height 10
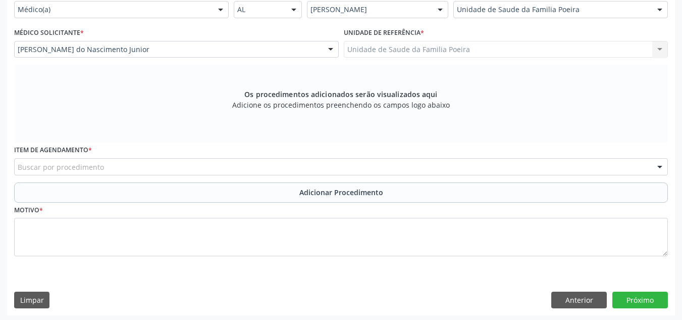
scroll to position [250, 0]
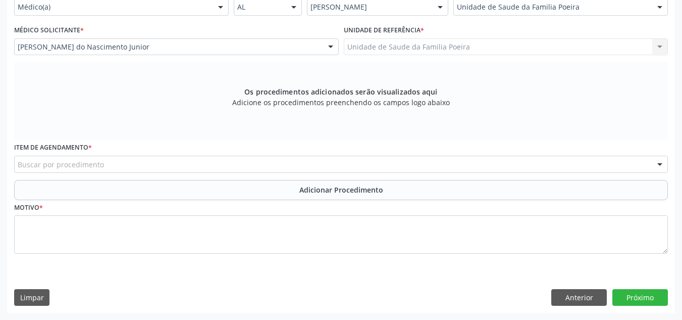
click at [182, 170] on div "Buscar por procedimento" at bounding box center [341, 163] width 654 height 17
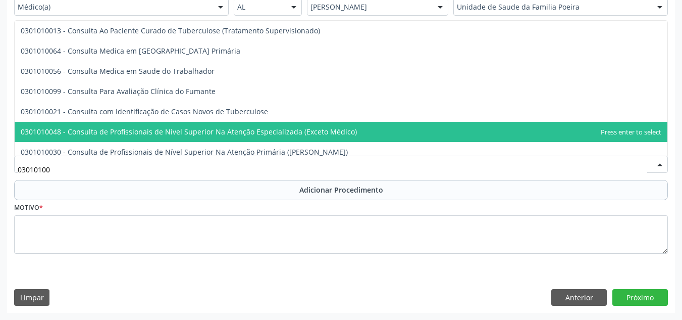
type input "030101007"
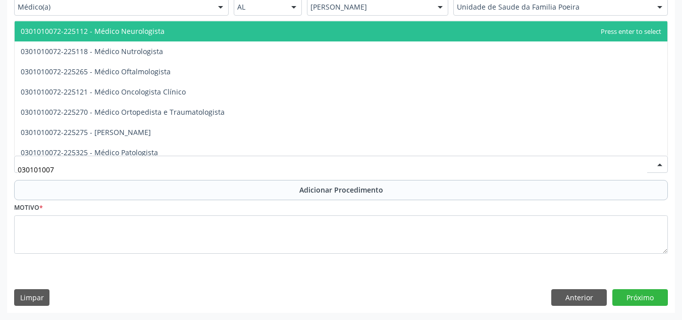
scroll to position [808, 0]
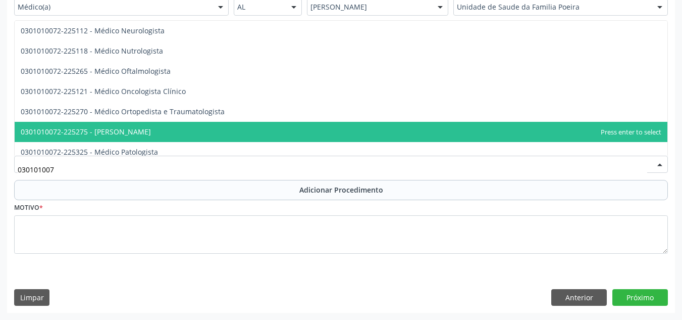
click at [167, 136] on span "0301010072-225275 - [PERSON_NAME]" at bounding box center [341, 132] width 653 height 20
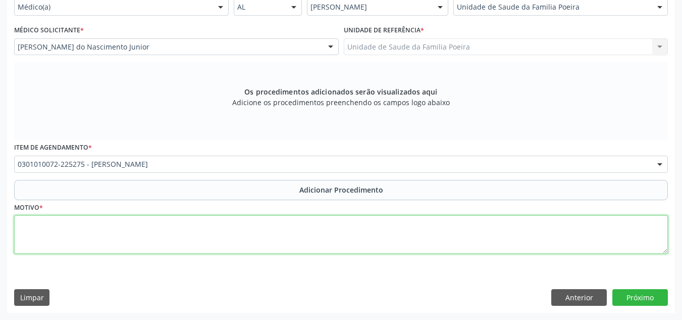
click at [205, 228] on textarea at bounding box center [341, 234] width 654 height 38
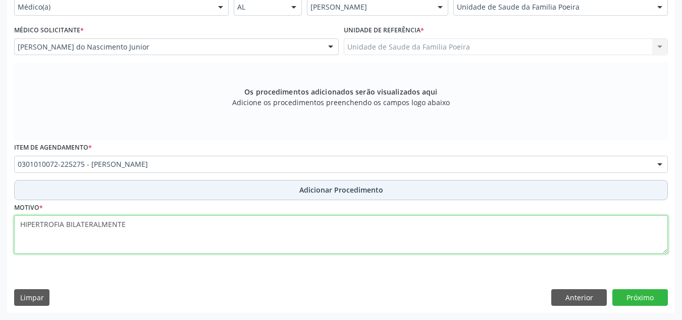
type textarea "HIPERTROFIA BILATERALMENTE"
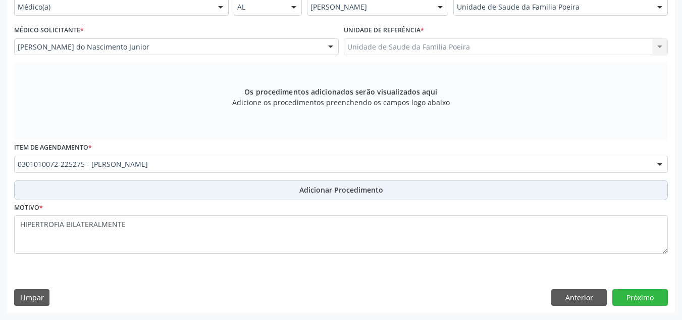
click at [326, 191] on span "Adicionar Procedimento" at bounding box center [341, 189] width 84 height 11
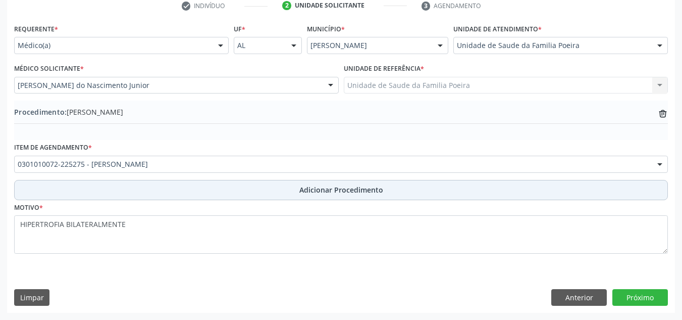
scroll to position [212, 0]
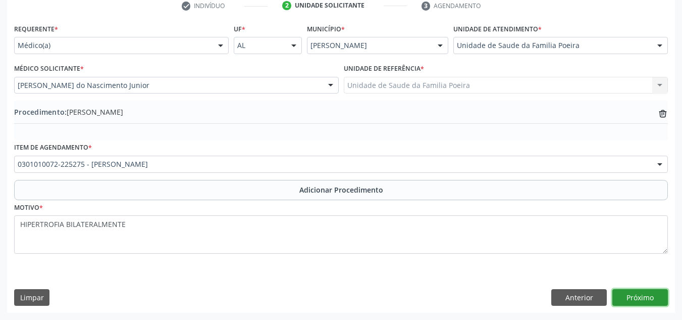
click at [644, 294] on button "Próximo" at bounding box center [640, 297] width 56 height 17
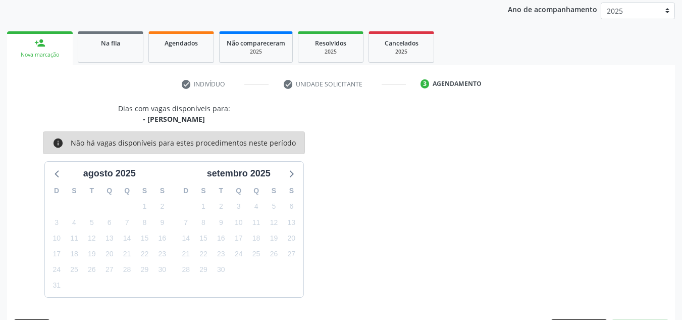
scroll to position [164, 0]
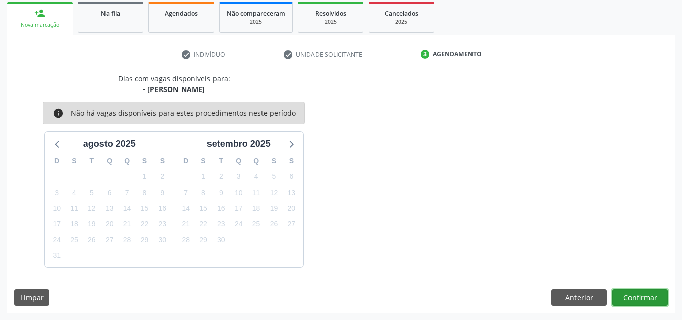
click at [648, 296] on button "Confirmar" at bounding box center [640, 297] width 56 height 17
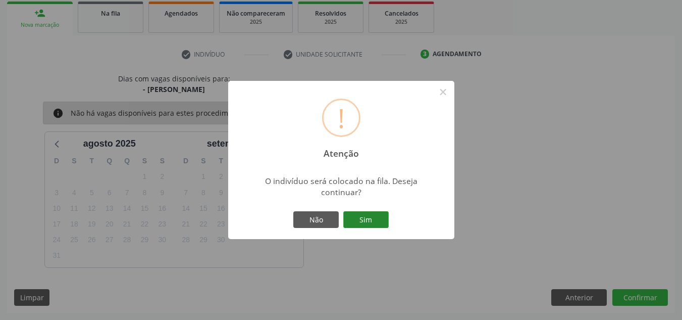
click at [366, 211] on button "Sim" at bounding box center [365, 219] width 45 height 17
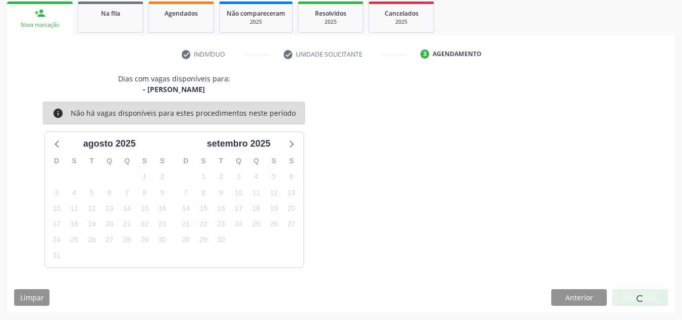
scroll to position [31, 0]
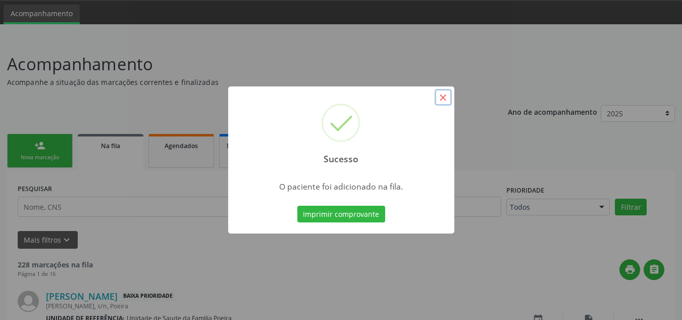
click at [442, 94] on button "×" at bounding box center [443, 97] width 17 height 17
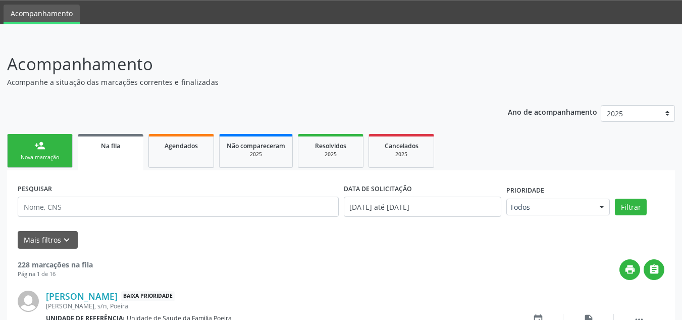
click at [54, 158] on div "Nova marcação" at bounding box center [40, 157] width 50 height 8
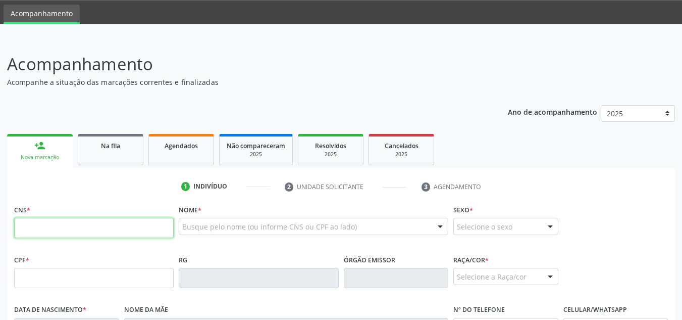
click at [59, 223] on input "text" at bounding box center [94, 228] width 160 height 20
type input "702 0038 4311 9180"
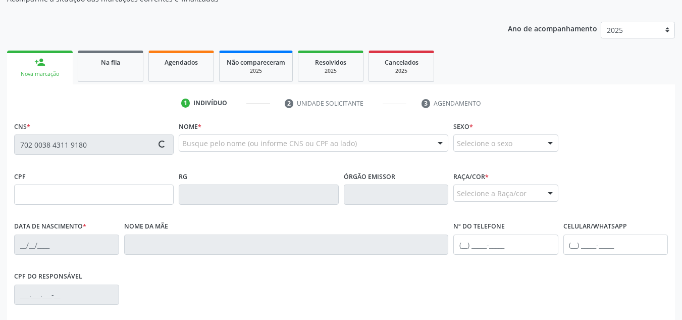
scroll to position [132, 0]
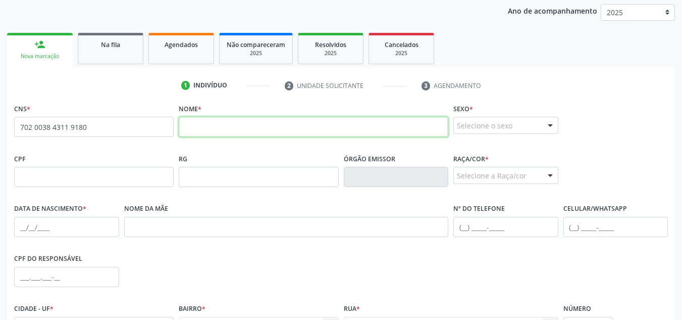
paste input "Marilly Vitoria dos Santos Romeiro"
type input "Marilly Vitoria dos Santos Romeiro"
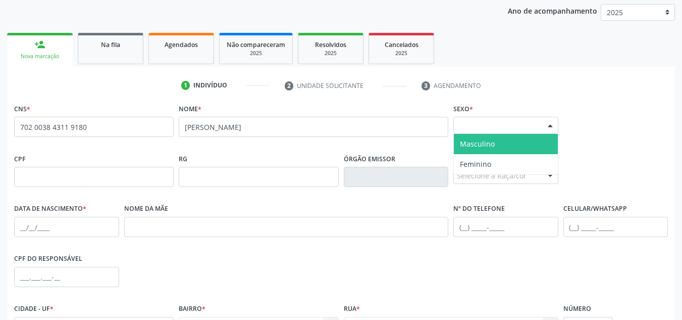
click at [486, 130] on div "Selecione o sexo" at bounding box center [505, 125] width 105 height 17
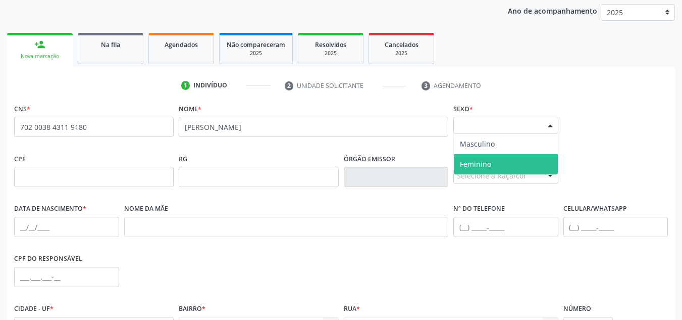
click at [487, 161] on span "Feminino" at bounding box center [475, 164] width 31 height 10
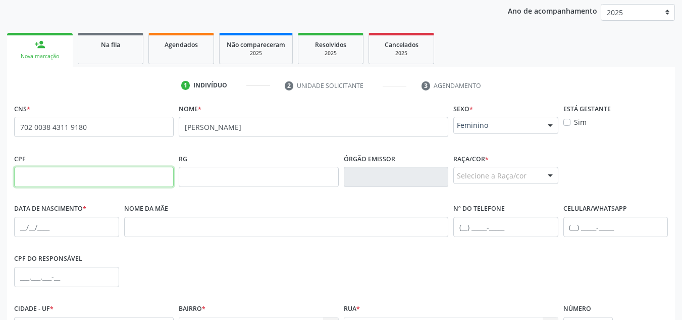
click at [94, 185] on input "text" at bounding box center [94, 177] width 160 height 20
type input "002.490.744-86"
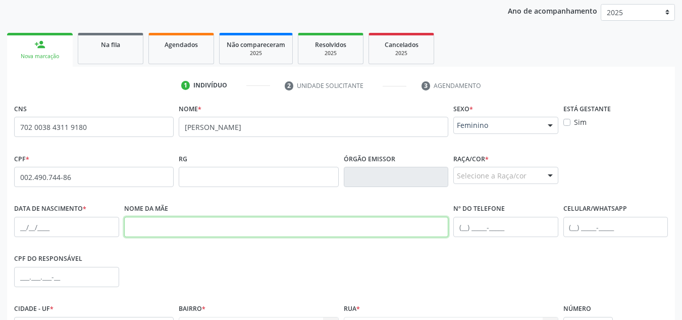
paste input "Tamara Mayres Santos Romeiro"
type input "Tamara Mayres Santos Romeiro"
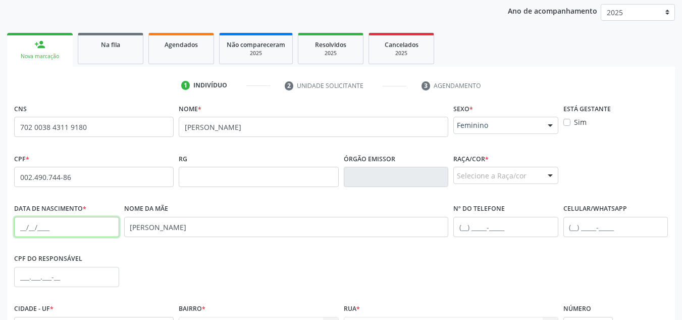
click at [35, 231] on input "text" at bounding box center [66, 227] width 105 height 20
paste input "02/04/2024"
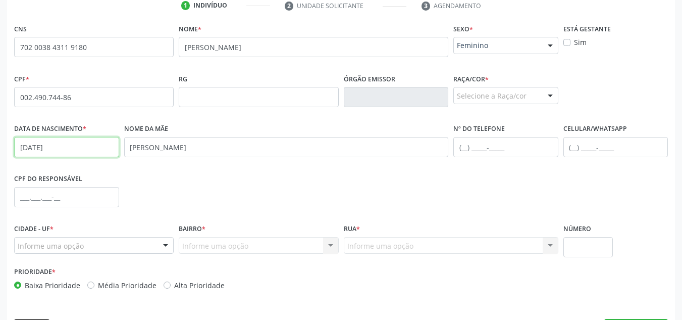
scroll to position [242, 0]
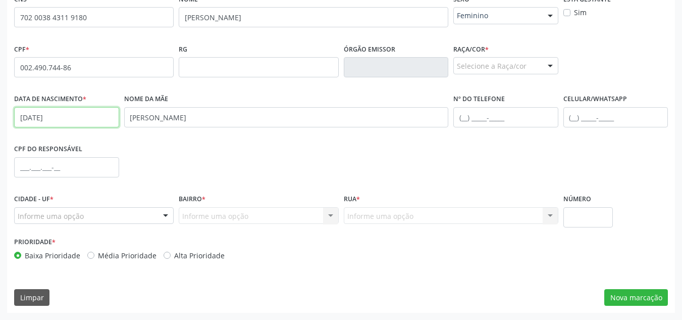
type input "02/04/2024"
click at [164, 217] on div at bounding box center [165, 215] width 15 height 17
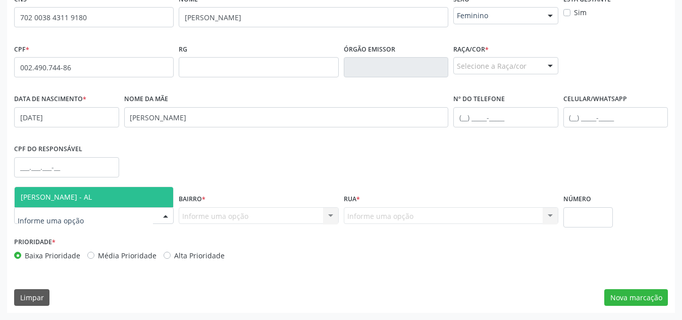
click at [122, 194] on span "[PERSON_NAME] - AL" at bounding box center [94, 197] width 159 height 20
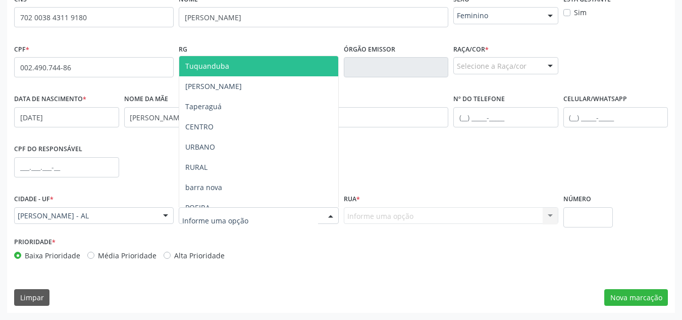
click at [209, 207] on div at bounding box center [259, 215] width 160 height 17
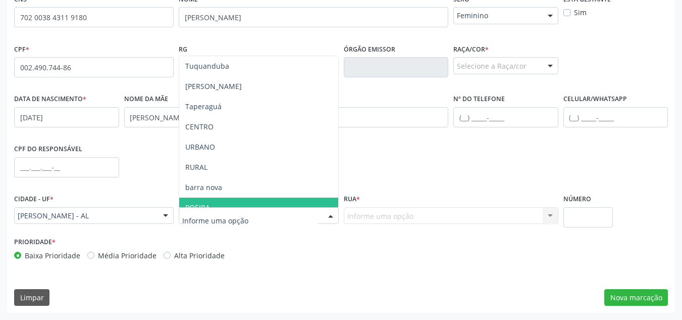
click at [209, 205] on span "POEIRA" at bounding box center [197, 207] width 25 height 10
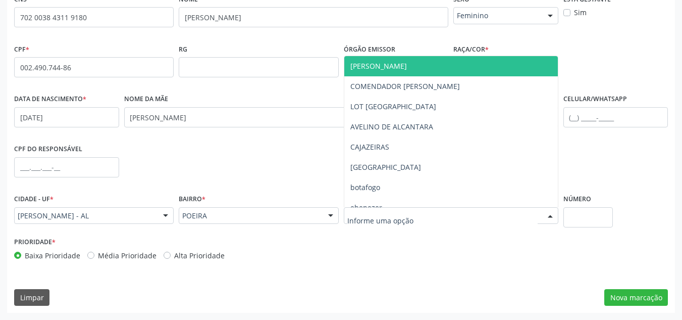
click at [478, 215] on div at bounding box center [451, 215] width 215 height 17
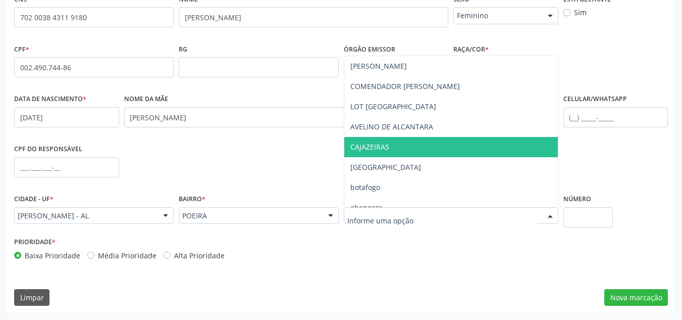
click at [372, 144] on span "CAJAZEIRAS" at bounding box center [369, 147] width 39 height 10
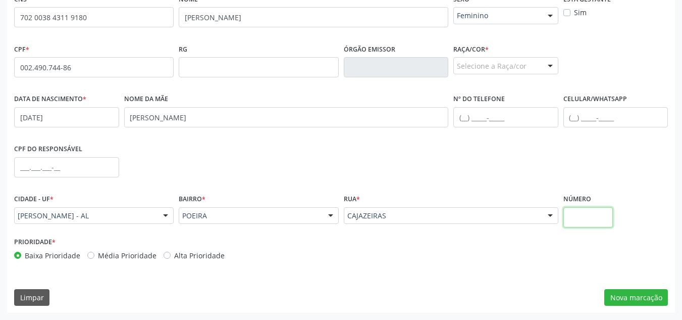
click at [586, 221] on input "text" at bounding box center [588, 217] width 50 height 20
type input "S/N"
click at [614, 300] on button "Nova marcação" at bounding box center [636, 297] width 64 height 17
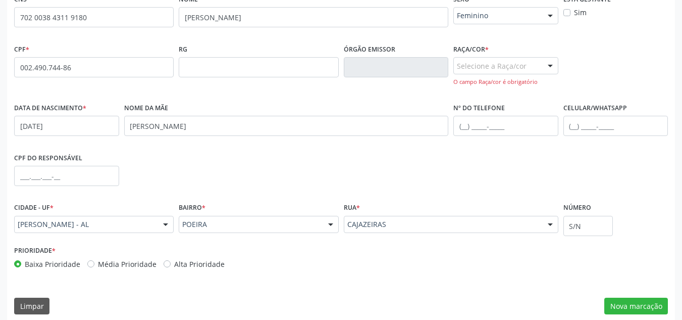
click at [540, 64] on div "Selecione a Raça/cor 01 - Branca 02 - Preta 04 - [GEOGRAPHIC_DATA] 03 - [MEDICA…" at bounding box center [505, 65] width 105 height 17
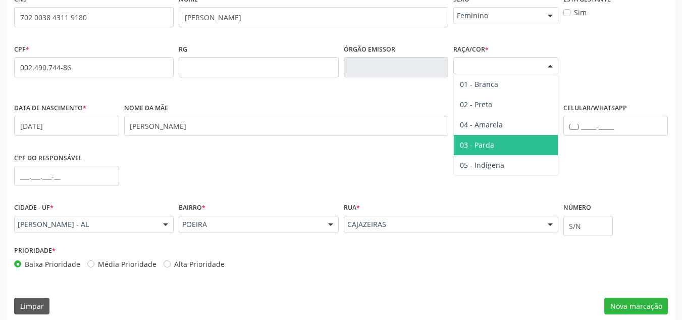
click at [528, 144] on span "03 - Parda" at bounding box center [506, 145] width 104 height 20
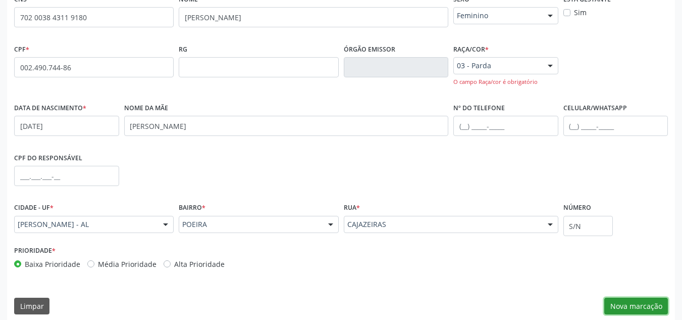
click at [657, 308] on button "Nova marcação" at bounding box center [636, 305] width 64 height 17
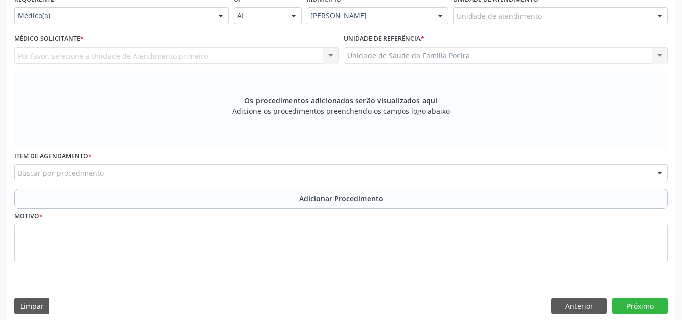
click at [564, 16] on div "Unidade de atendimento" at bounding box center [560, 15] width 215 height 17
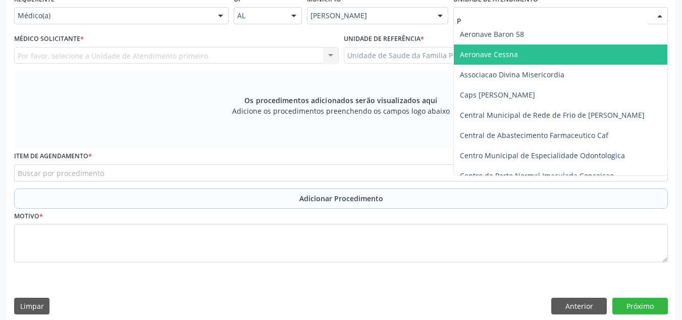
type input "PO"
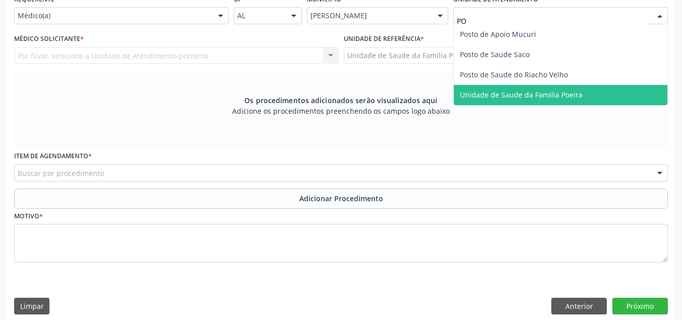
click at [555, 94] on span "Unidade de Saude da Familia Poeira" at bounding box center [521, 95] width 123 height 10
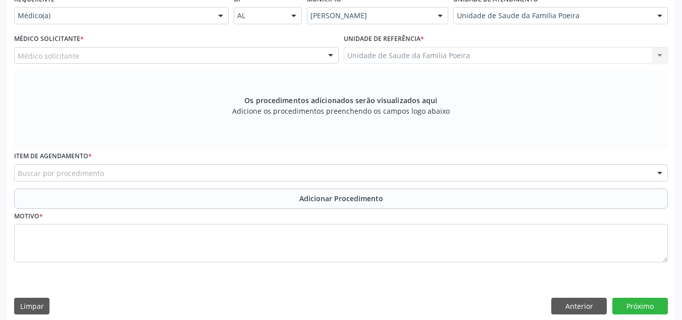
click at [128, 58] on div "Médico solicitante" at bounding box center [176, 55] width 325 height 17
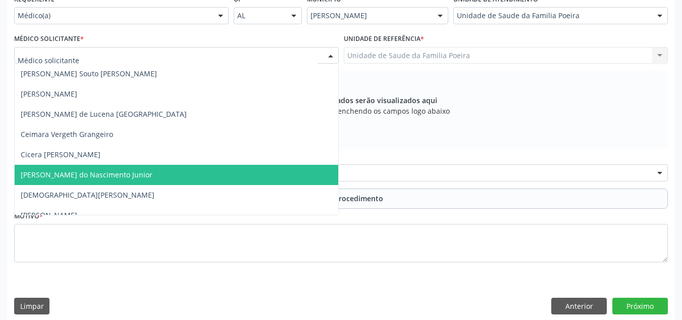
click at [132, 182] on span "[PERSON_NAME] do Nascimento Junior" at bounding box center [177, 175] width 324 height 20
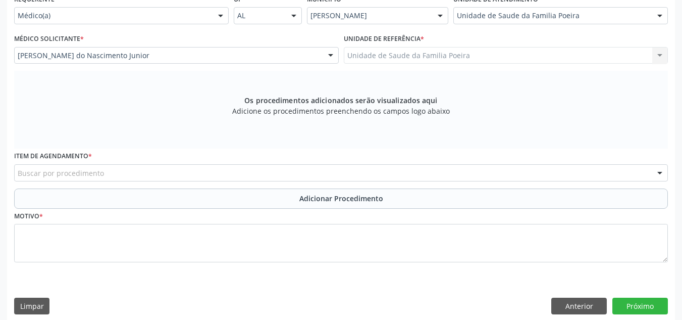
click at [121, 173] on div "Buscar por procedimento" at bounding box center [341, 172] width 654 height 17
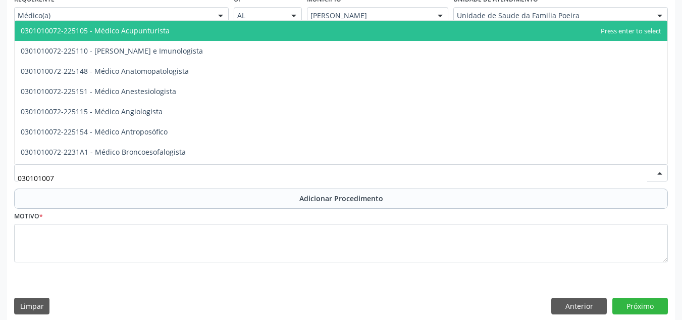
type input "0301010072"
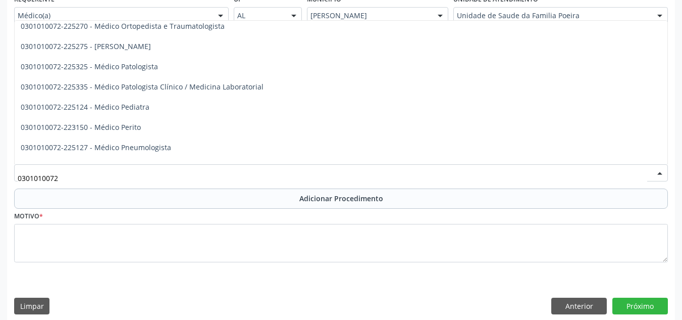
scroll to position [909, 0]
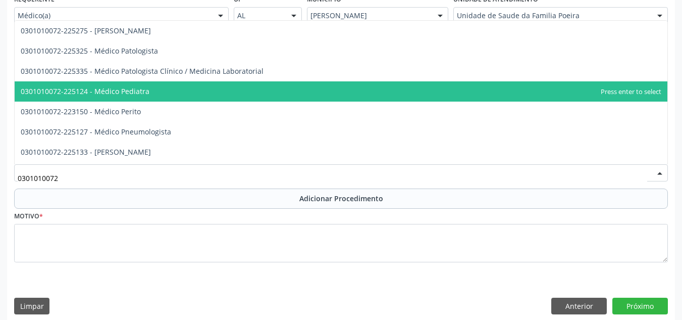
click at [123, 93] on span "0301010072-225124 - Médico Pediatra" at bounding box center [85, 91] width 129 height 10
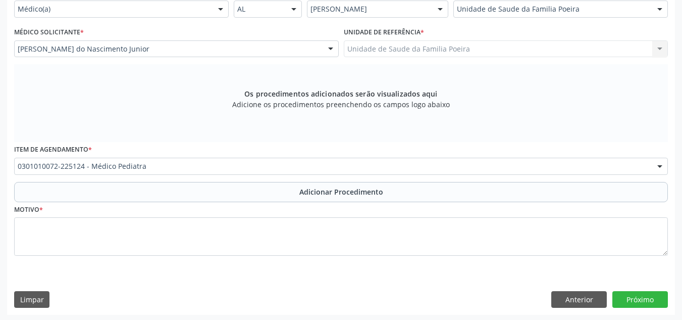
scroll to position [250, 0]
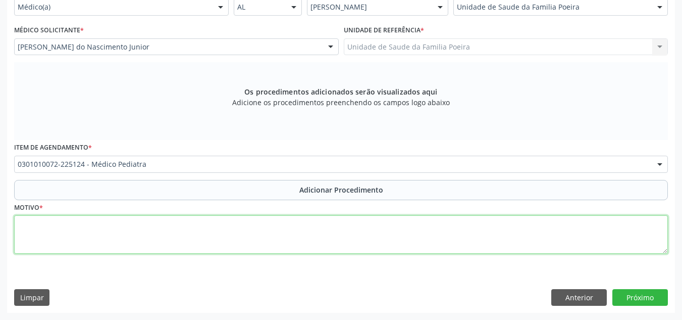
click at [173, 238] on textarea at bounding box center [341, 234] width 654 height 38
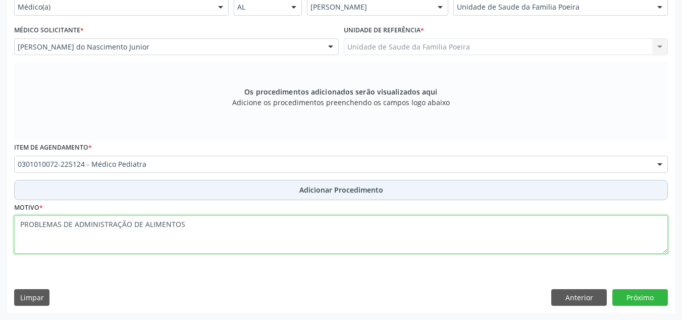
type textarea "PROBLEMAS DE ADMINISTRAÇÃO DE ALIMENTOS"
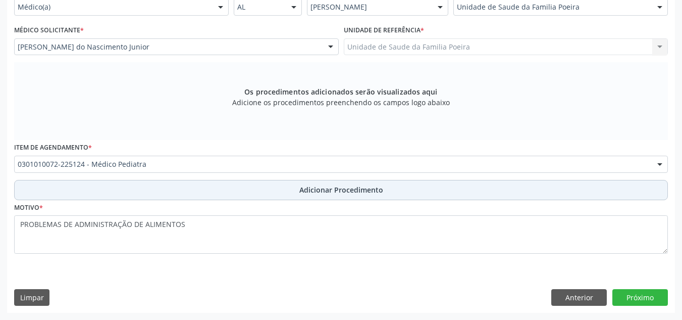
click at [371, 192] on span "Adicionar Procedimento" at bounding box center [341, 189] width 84 height 11
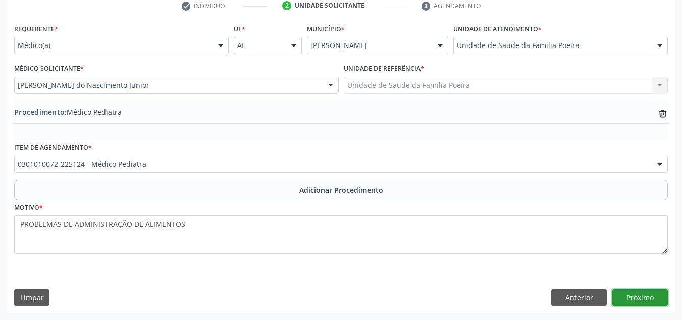
click at [638, 301] on button "Próximo" at bounding box center [640, 297] width 56 height 17
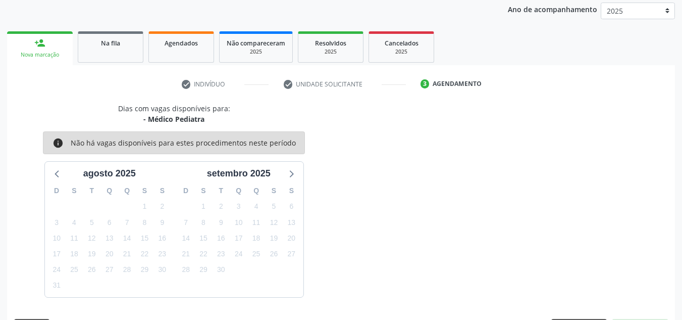
scroll to position [164, 0]
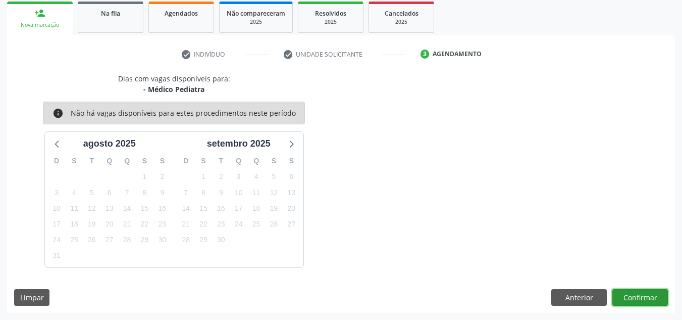
click at [639, 300] on button "Confirmar" at bounding box center [640, 297] width 56 height 17
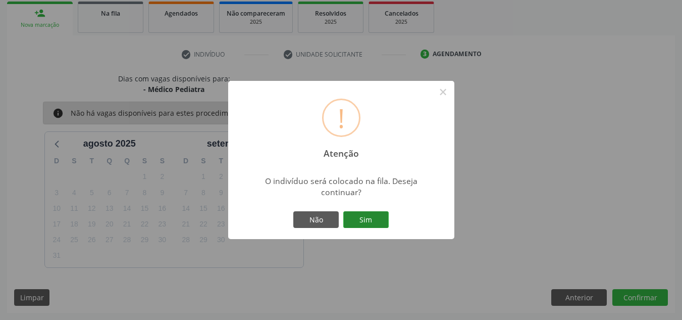
click at [369, 217] on button "Sim" at bounding box center [365, 219] width 45 height 17
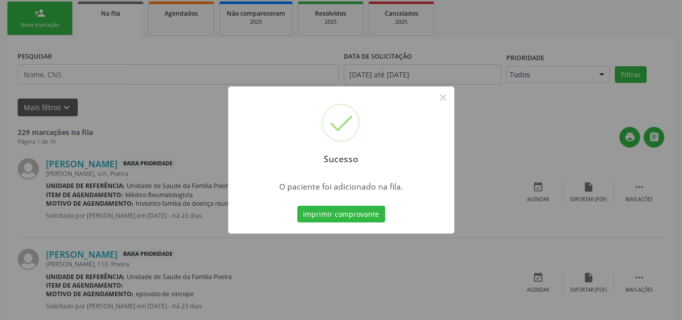
scroll to position [31, 0]
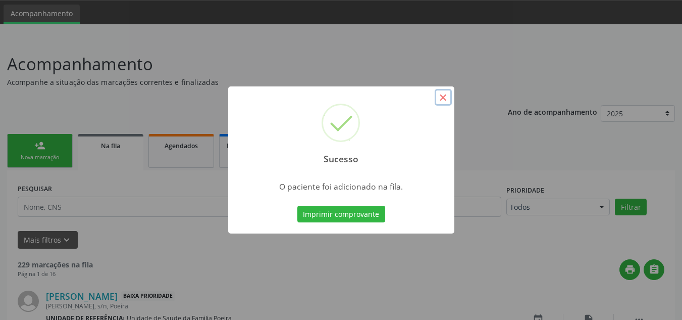
click at [442, 95] on button "×" at bounding box center [443, 97] width 17 height 17
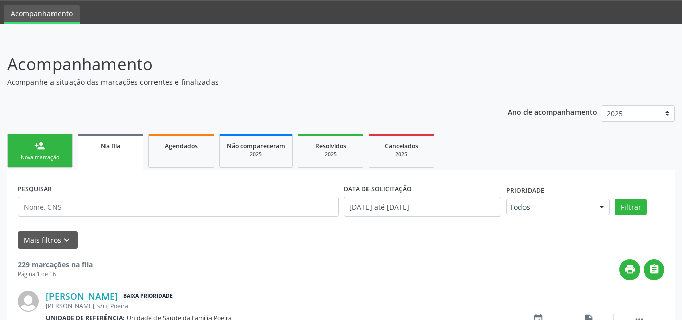
click at [50, 148] on link "person_add Nova marcação" at bounding box center [40, 151] width 66 height 34
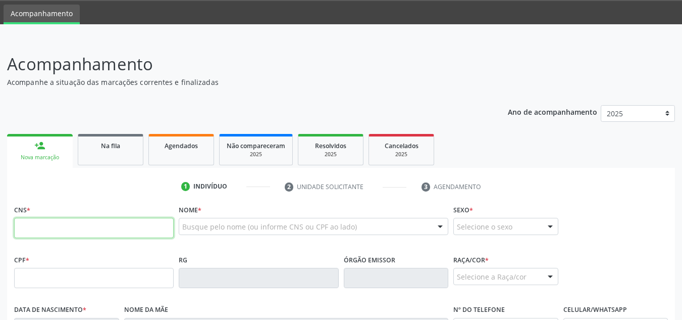
click at [61, 228] on input "text" at bounding box center [94, 228] width 160 height 20
type input "704 6061 1438 3224"
type input "061.708.014-33"
type input "17/03/1986"
type input "Ivete Silva dos Santos"
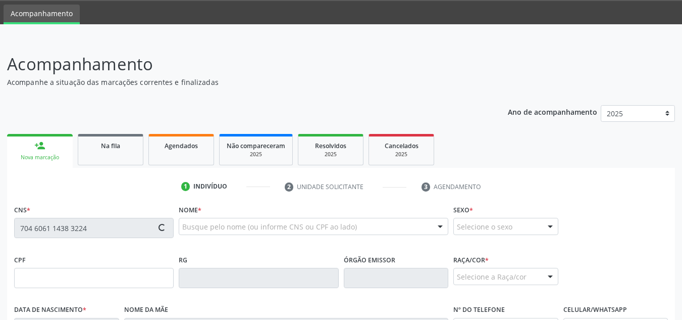
type input "(82) 98722-1079"
type input "94"
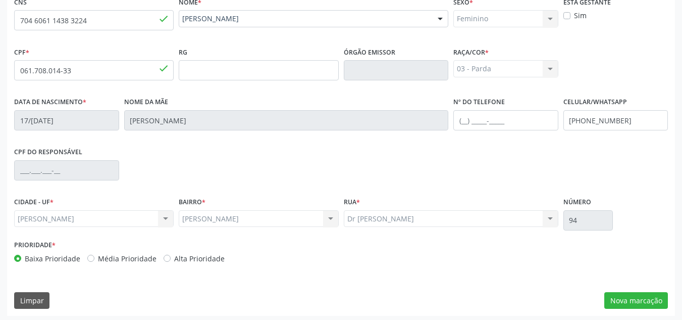
scroll to position [242, 0]
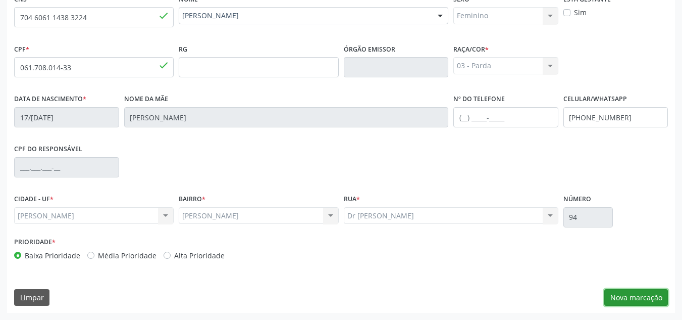
click at [643, 298] on button "Nova marcação" at bounding box center [636, 297] width 64 height 17
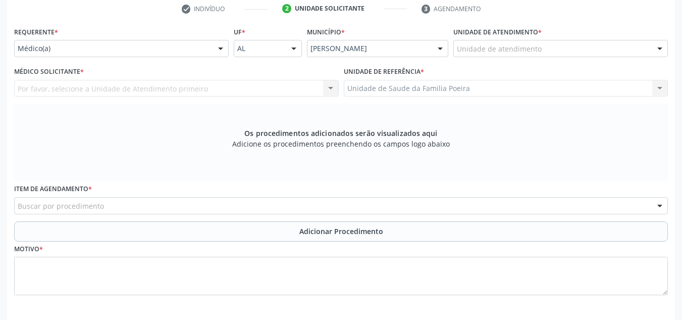
scroll to position [191, 0]
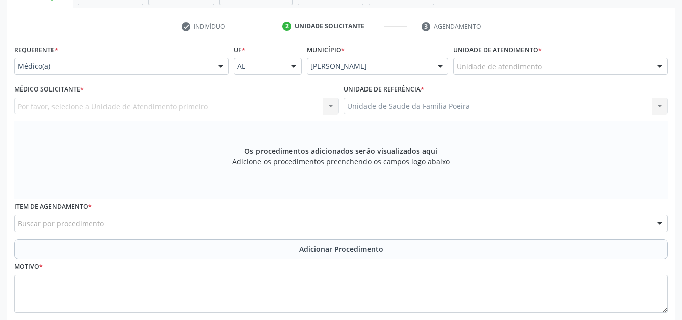
click at [559, 67] on div "Unidade de atendimento" at bounding box center [560, 66] width 215 height 17
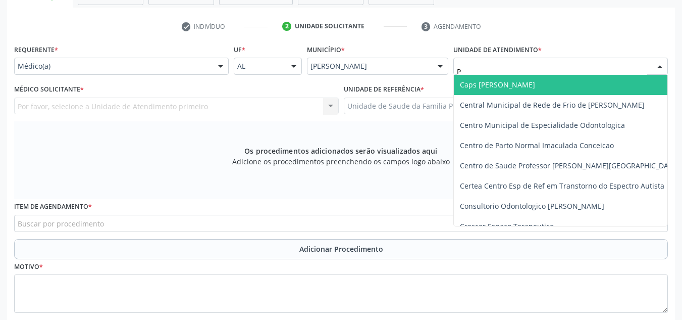
type input "PO"
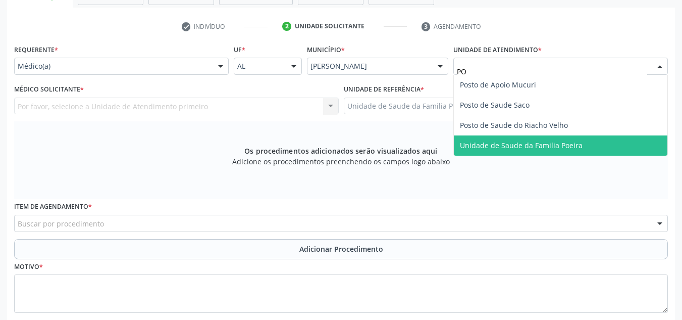
click at [586, 151] on span "Unidade de Saude da Familia Poeira" at bounding box center [561, 145] width 214 height 20
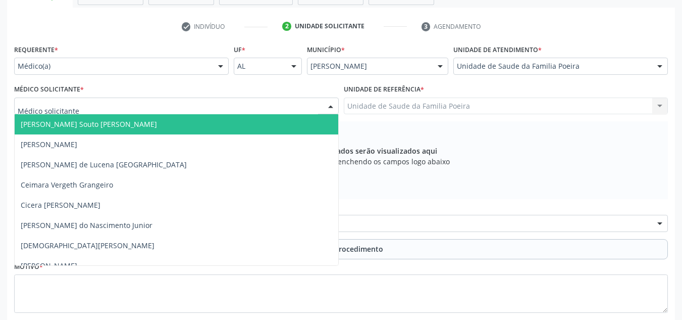
click at [187, 104] on div at bounding box center [176, 105] width 325 height 17
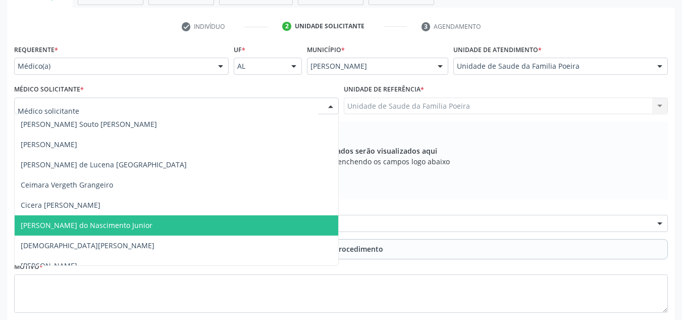
click at [131, 226] on span "[PERSON_NAME] do Nascimento Junior" at bounding box center [87, 225] width 132 height 10
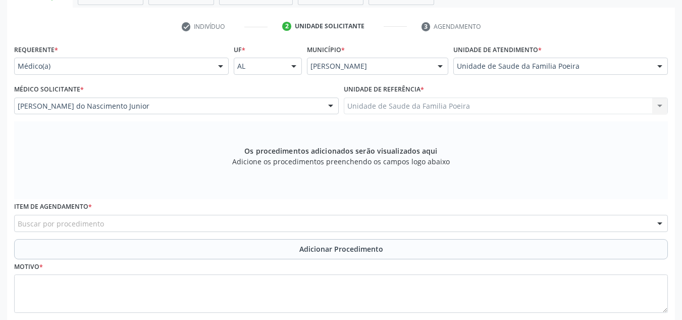
click at [148, 221] on div "Buscar por procedimento" at bounding box center [341, 223] width 654 height 17
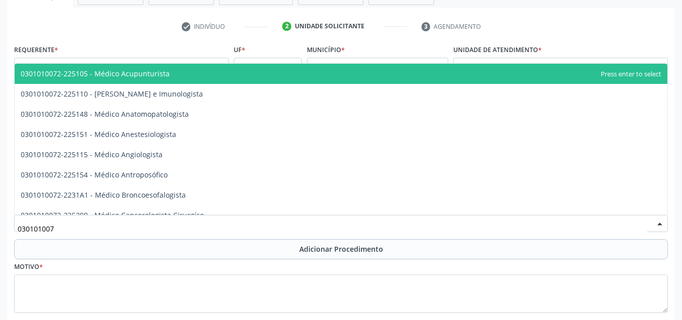
type input "0301010072"
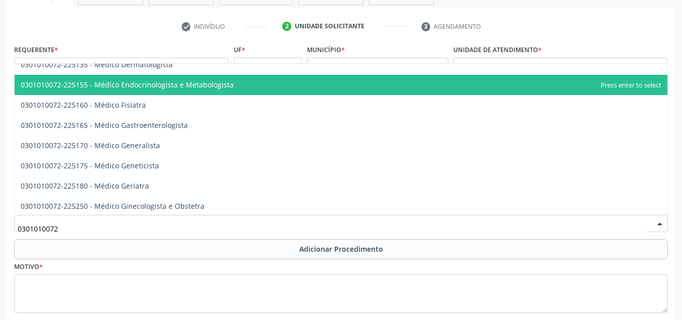
scroll to position [454, 0]
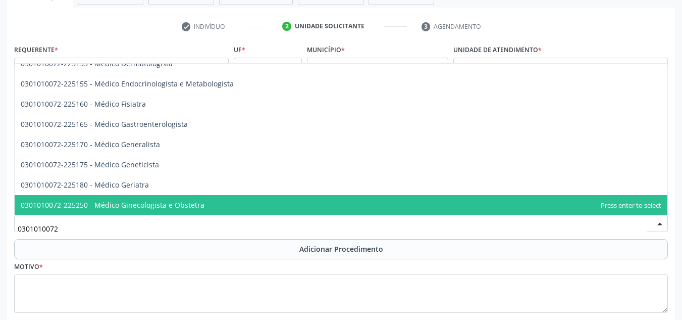
click at [213, 202] on span "0301010072-225250 - Médico Ginecologista e Obstetra" at bounding box center [341, 205] width 653 height 20
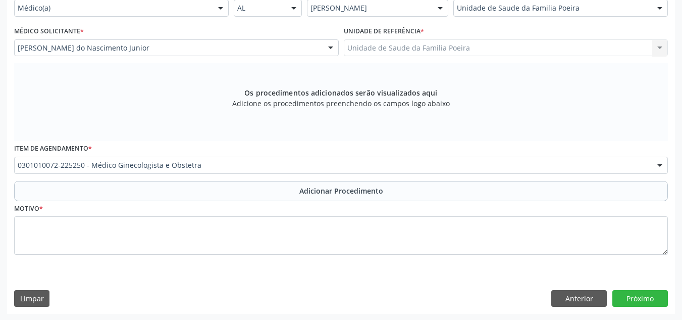
scroll to position [250, 0]
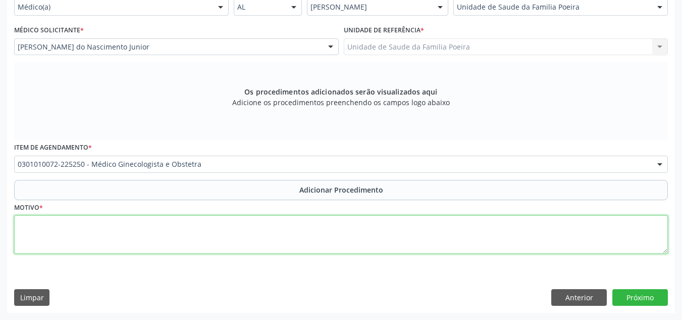
drag, startPoint x: 126, startPoint y: 224, endPoint x: 128, endPoint y: 204, distance: 19.8
click at [128, 209] on div "Motivo *" at bounding box center [341, 227] width 654 height 54
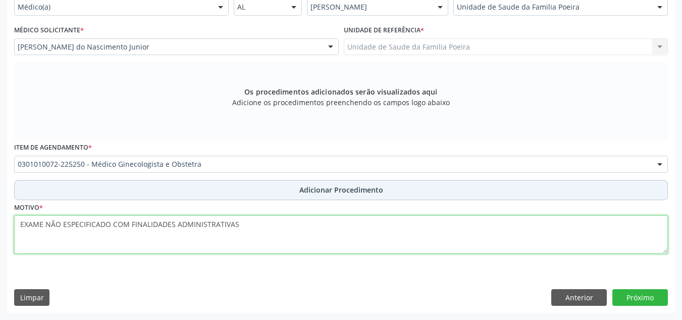
type textarea "EXAME NÃO ESPECIFICADO COM FINALIDADES ADMINISTRATIVAS"
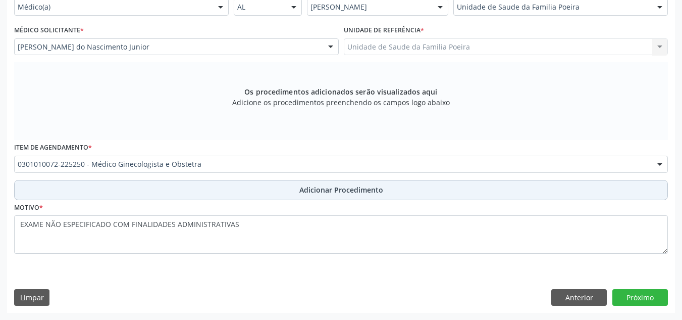
click at [353, 185] on span "Adicionar Procedimento" at bounding box center [341, 189] width 84 height 11
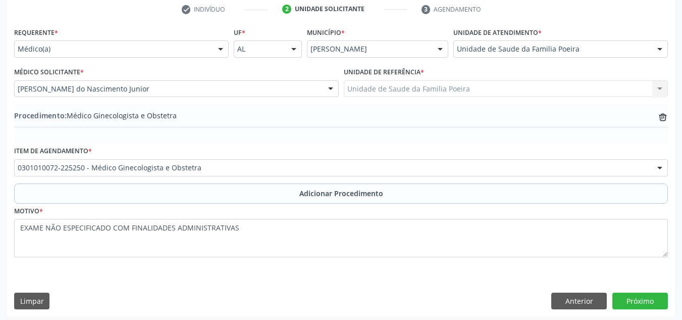
scroll to position [212, 0]
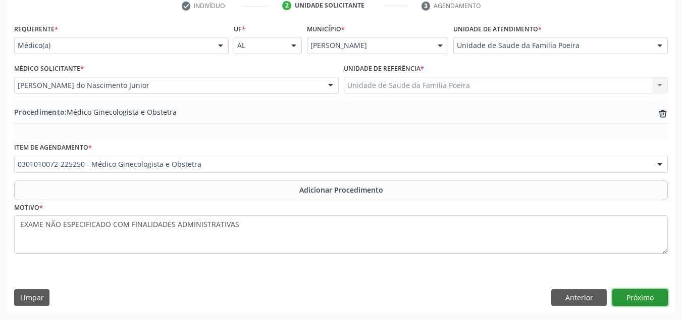
click at [638, 298] on button "Próximo" at bounding box center [640, 297] width 56 height 17
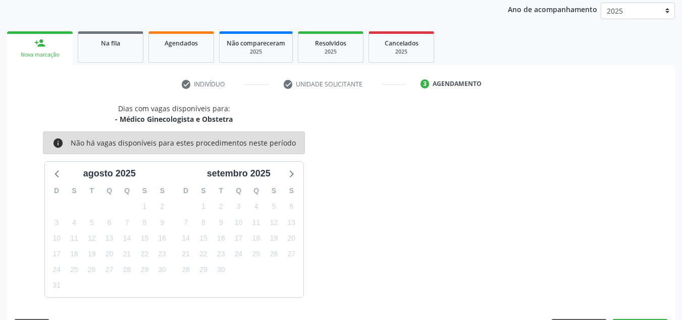
scroll to position [164, 0]
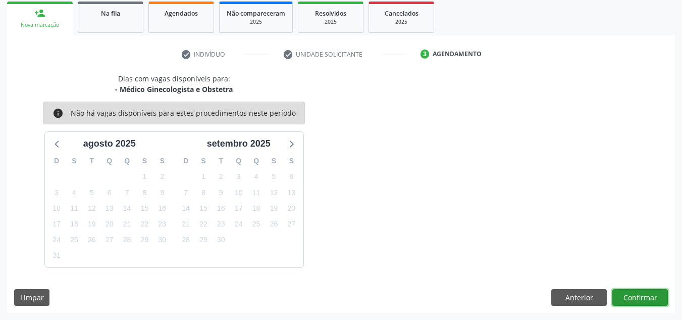
click at [638, 295] on button "Confirmar" at bounding box center [640, 297] width 56 height 17
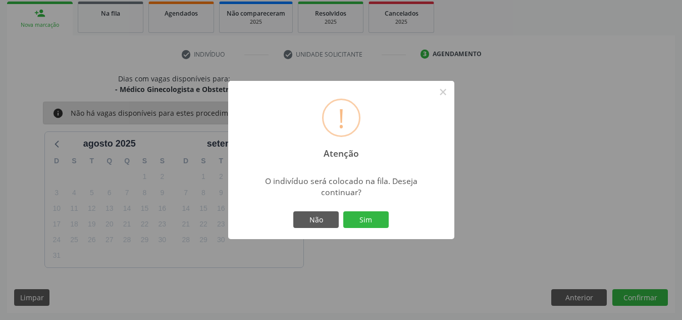
drag, startPoint x: 368, startPoint y: 216, endPoint x: 366, endPoint y: 198, distance: 17.7
click at [369, 209] on div "Não Sim" at bounding box center [341, 219] width 100 height 21
click at [372, 223] on button "Sim" at bounding box center [365, 219] width 45 height 17
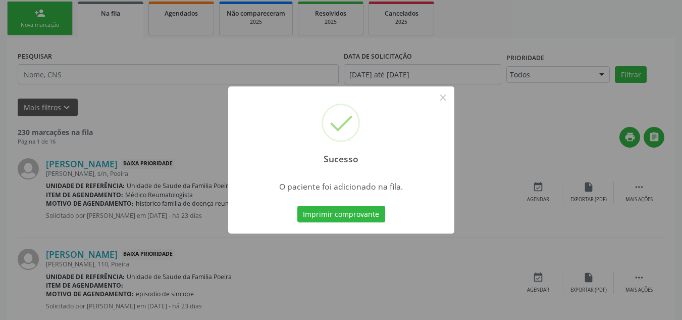
scroll to position [31, 0]
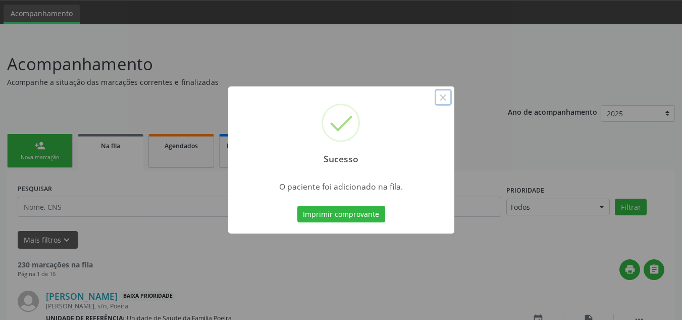
click at [443, 92] on button "×" at bounding box center [443, 97] width 17 height 17
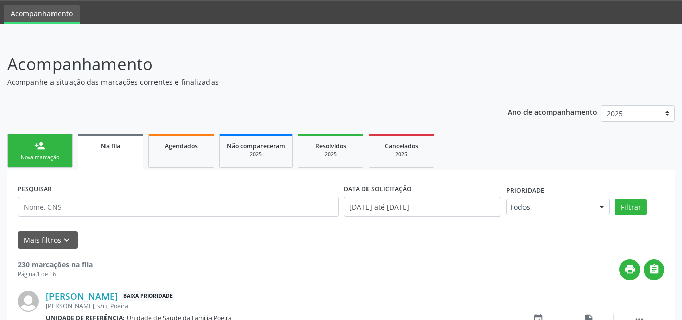
click at [22, 154] on div "Nova marcação" at bounding box center [40, 157] width 50 height 8
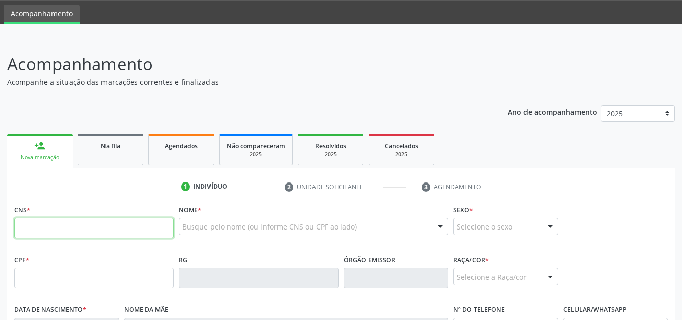
click at [94, 224] on input "text" at bounding box center [94, 228] width 160 height 20
type input "702 6032 0465 2144"
type input "081.590.124-03"
type input "09/05/1985"
type input "Edileusa Leite dos Santos"
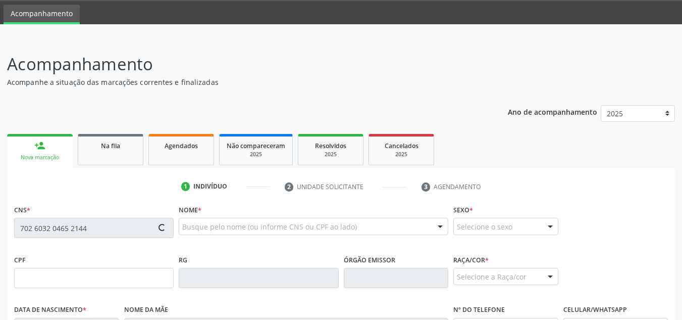
type input "(82) 9332-7579"
type input "S/N"
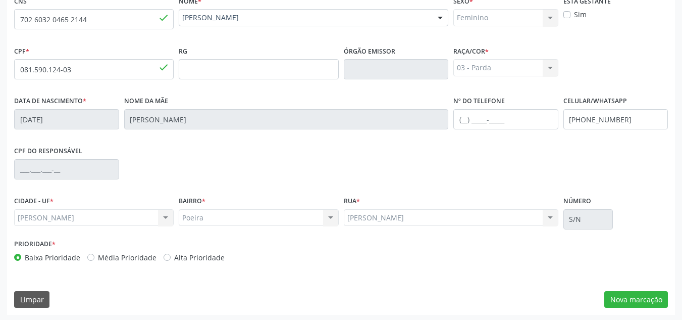
scroll to position [242, 0]
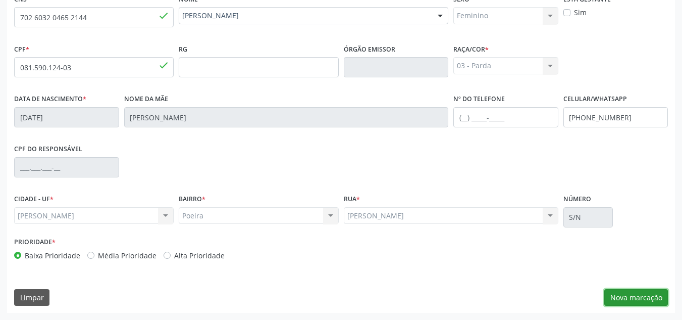
click at [659, 294] on button "Nova marcação" at bounding box center [636, 297] width 64 height 17
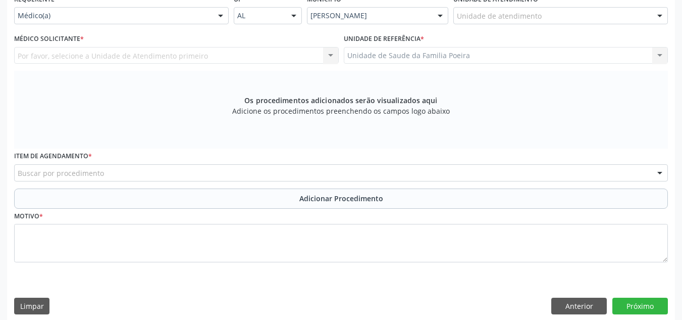
click at [567, 15] on div "Unidade de atendimento" at bounding box center [560, 15] width 215 height 17
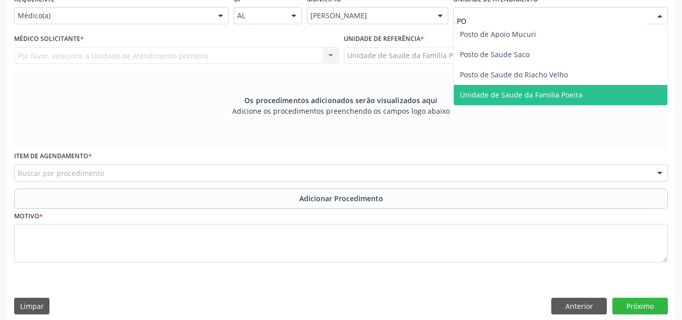
click at [554, 100] on span "Unidade de Saude da Familia Poeira" at bounding box center [561, 95] width 214 height 20
type input "PO"
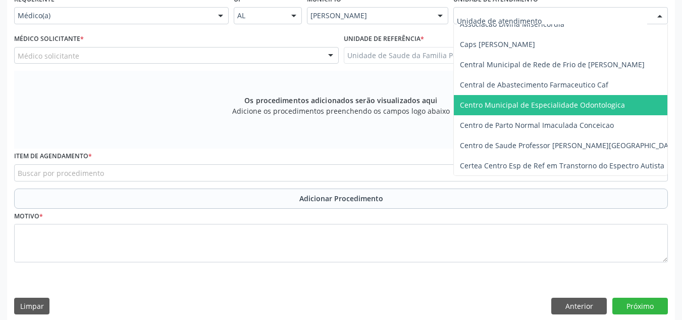
scroll to position [101, 0]
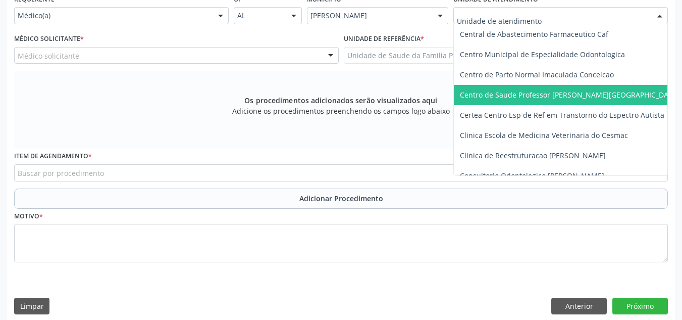
click at [579, 98] on span "Centro de Saude Professor [PERSON_NAME][GEOGRAPHIC_DATA]" at bounding box center [570, 95] width 220 height 10
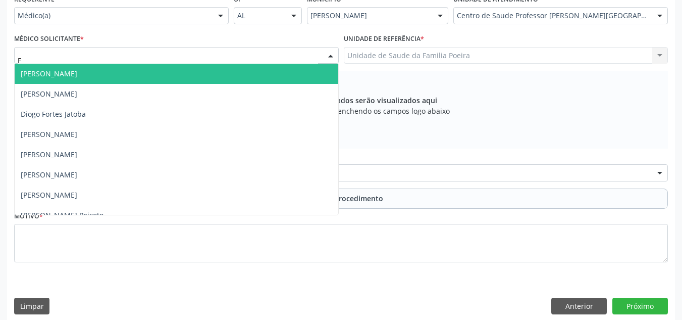
type input "FE"
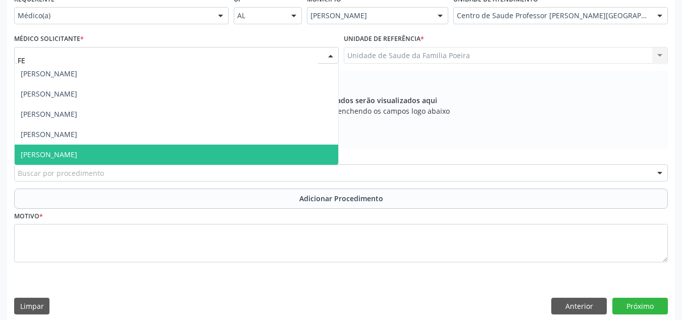
click at [74, 153] on span "Teresa Felicia Marinho de Lima Jatoba" at bounding box center [49, 154] width 57 height 10
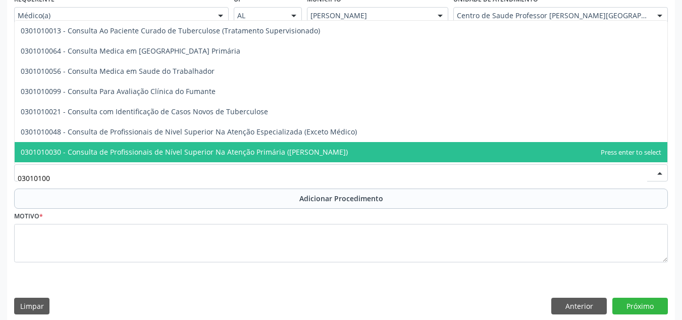
type input "030101007"
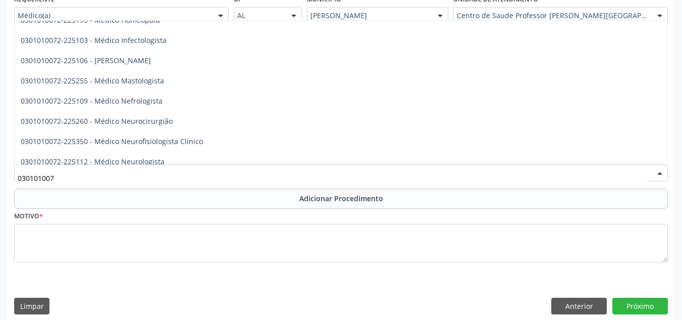
scroll to position [707, 0]
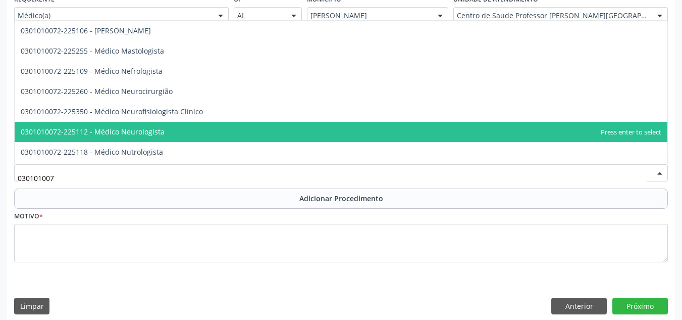
drag, startPoint x: 174, startPoint y: 130, endPoint x: 180, endPoint y: 152, distance: 23.2
click at [174, 132] on span "0301010072-225112 - Médico Neurologista" at bounding box center [341, 132] width 653 height 20
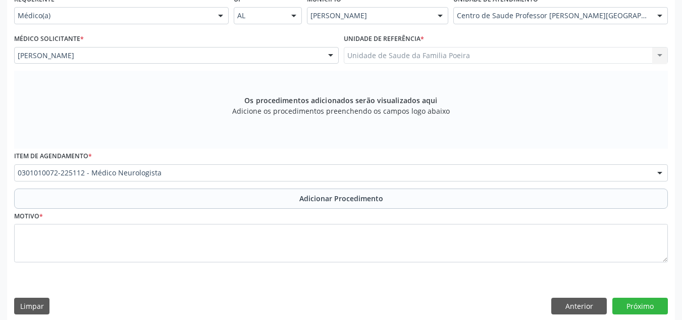
click at [172, 137] on div "Requerente * Médico(a) Médico(a) Enfermeiro(a) Paciente Nenhum resultado encont…" at bounding box center [341, 133] width 654 height 285
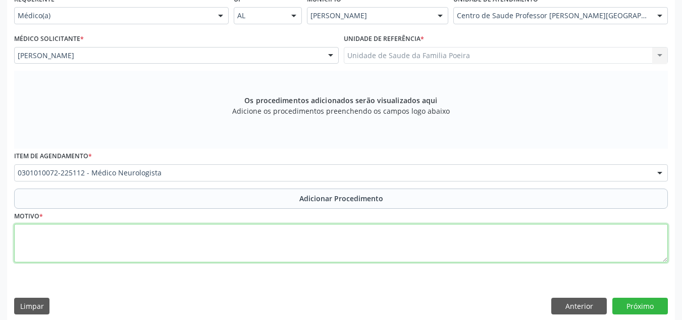
click at [195, 245] on textarea at bounding box center [341, 243] width 654 height 38
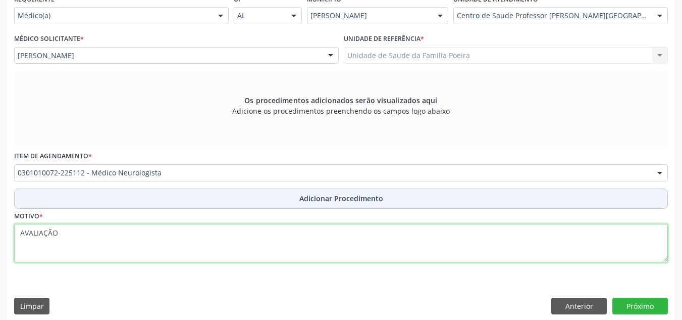
type textarea "AVALIAÇÃO"
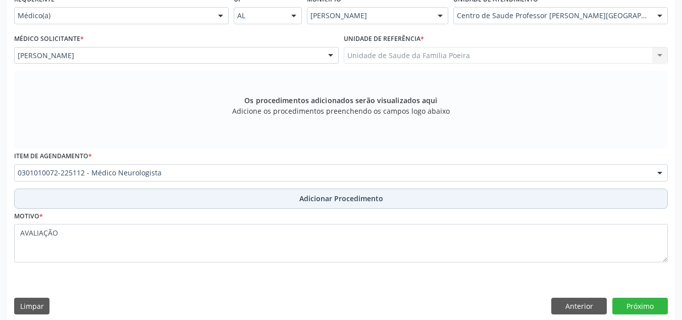
click at [280, 202] on button "Adicionar Procedimento" at bounding box center [341, 198] width 654 height 20
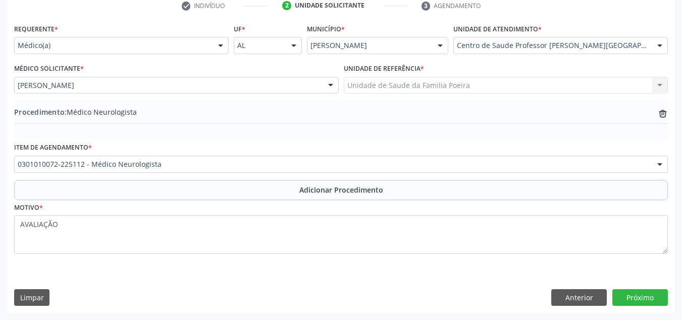
scroll to position [212, 0]
click at [661, 293] on button "Próximo" at bounding box center [640, 297] width 56 height 17
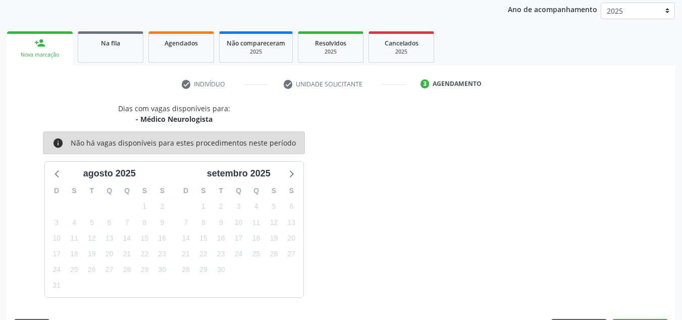
scroll to position [164, 0]
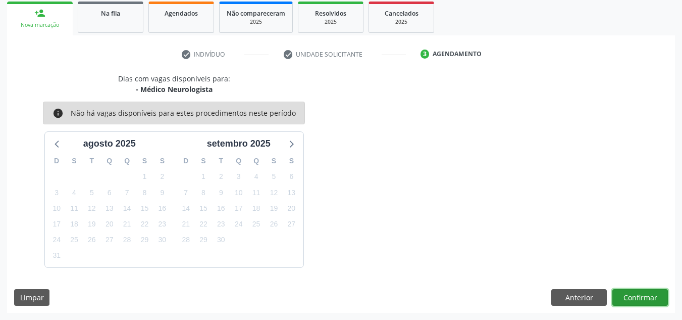
click at [636, 292] on button "Confirmar" at bounding box center [640, 297] width 56 height 17
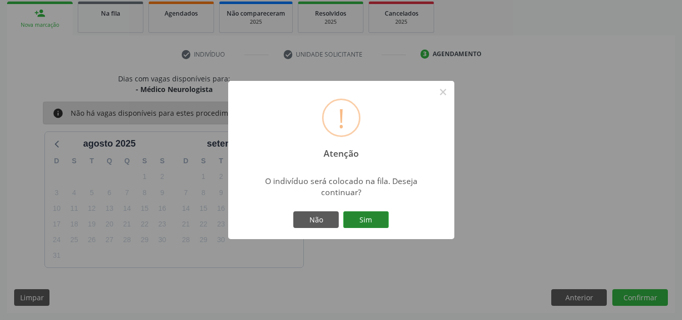
click at [369, 222] on button "Sim" at bounding box center [365, 219] width 45 height 17
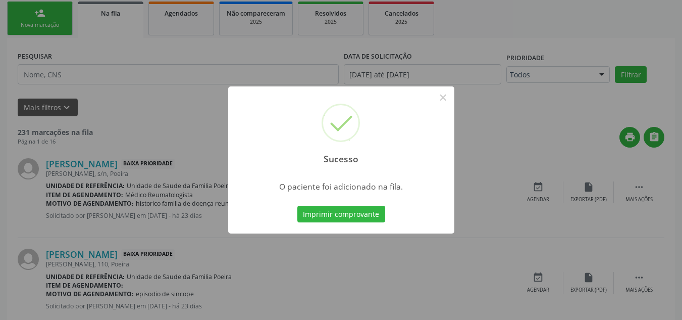
scroll to position [31, 0]
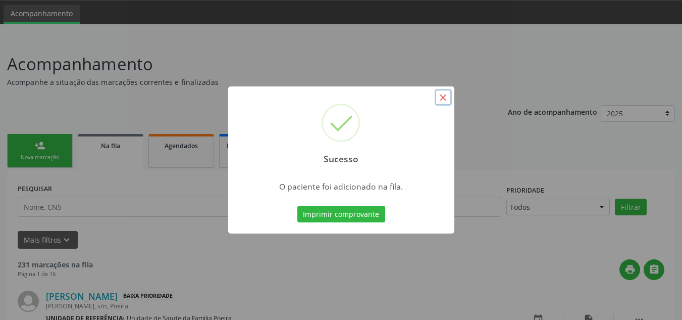
click at [440, 101] on button "×" at bounding box center [443, 97] width 17 height 17
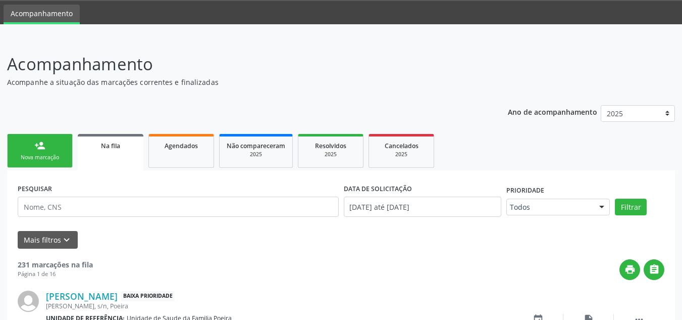
click at [51, 163] on link "person_add Nova marcação" at bounding box center [40, 151] width 66 height 34
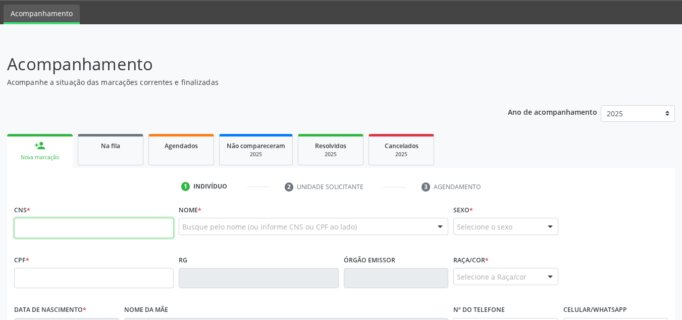
click at [71, 231] on input "text" at bounding box center [94, 228] width 160 height 20
type input "705 0042 1522 6657"
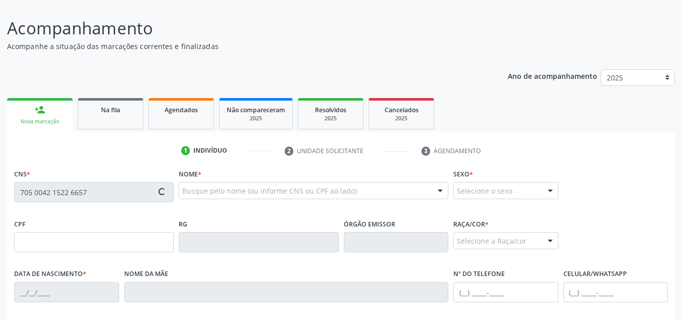
type input "06/02/2015"
type input "Eleane Maria da Silva"
type input "(82) 98150-5267"
type input "S/N"
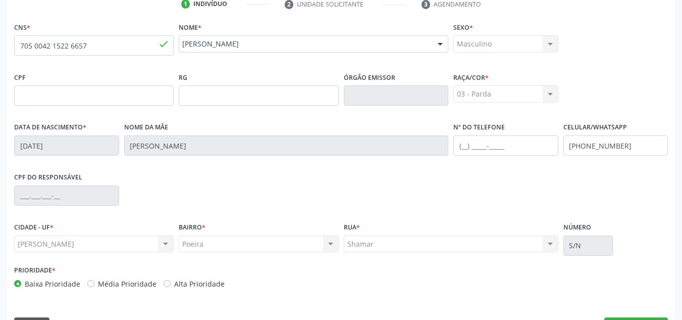
scroll to position [242, 0]
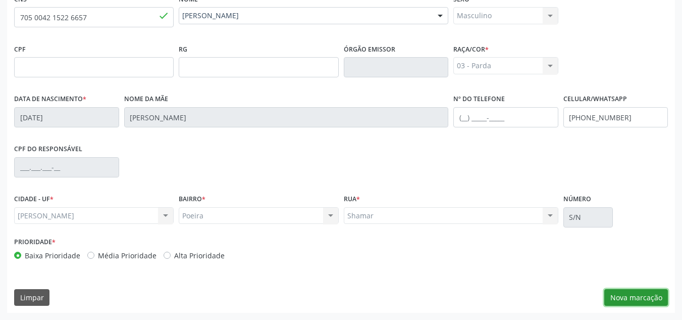
click at [633, 300] on button "Nova marcação" at bounding box center [636, 297] width 64 height 17
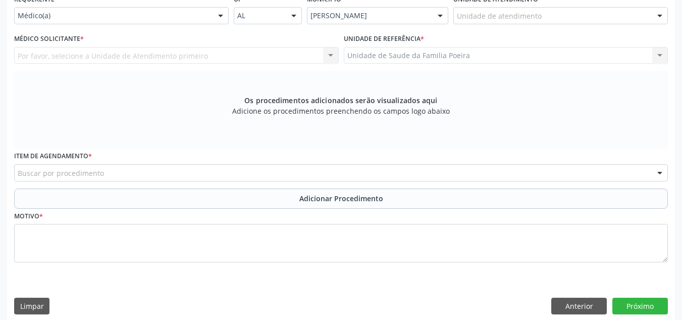
click at [650, 13] on div "Unidade de atendimento Aeronave Baron 58 Aeronave Cessna Associacao Divina Mise…" at bounding box center [560, 15] width 215 height 17
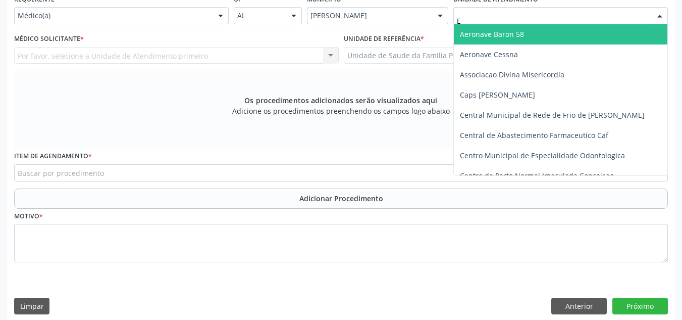
type input "ES"
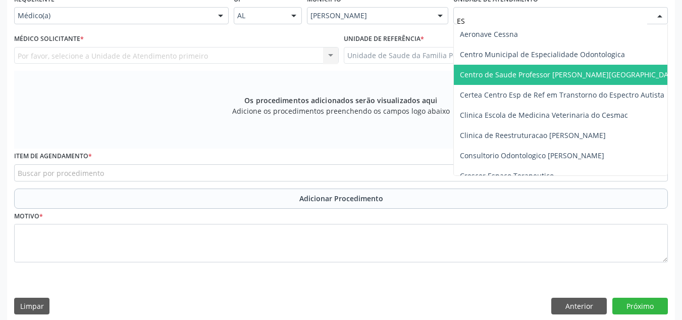
click at [606, 73] on span "Centro de Saude Professor [PERSON_NAME][GEOGRAPHIC_DATA]" at bounding box center [580, 75] width 252 height 20
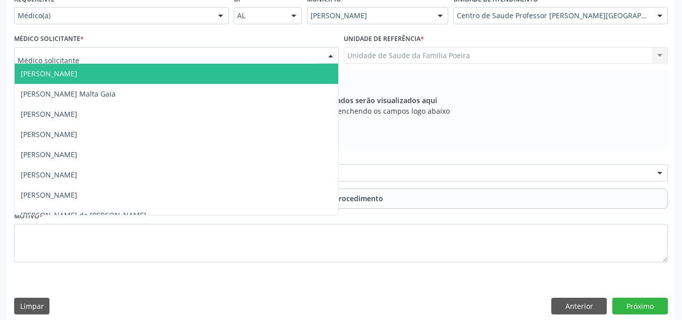
click at [97, 59] on div at bounding box center [176, 55] width 325 height 17
type input "BAR"
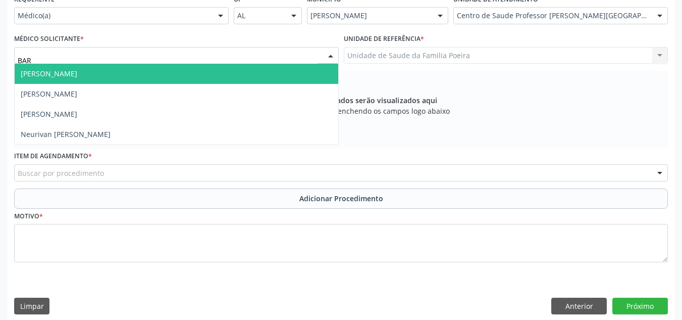
click at [77, 75] on span "Barbara Helena Bernardes Cabral" at bounding box center [49, 74] width 57 height 10
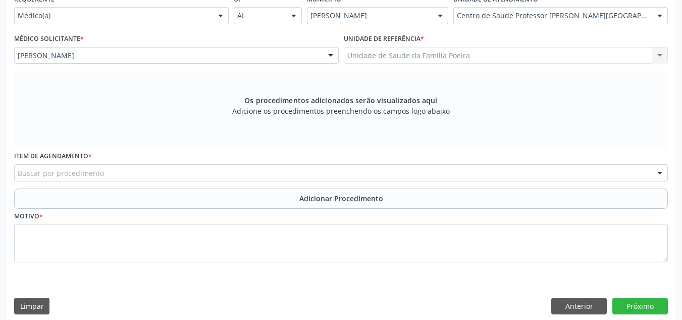
click at [121, 171] on div "Buscar por procedimento" at bounding box center [341, 172] width 654 height 17
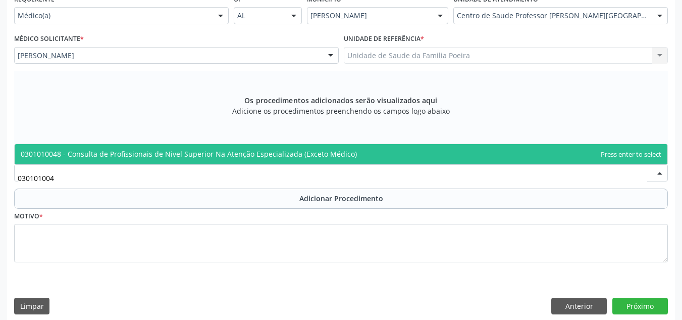
type input "0301010048"
click at [135, 157] on span "0301010048 - Consulta de Profissionais de Nivel Superior Na Atenção Especializa…" at bounding box center [189, 154] width 336 height 10
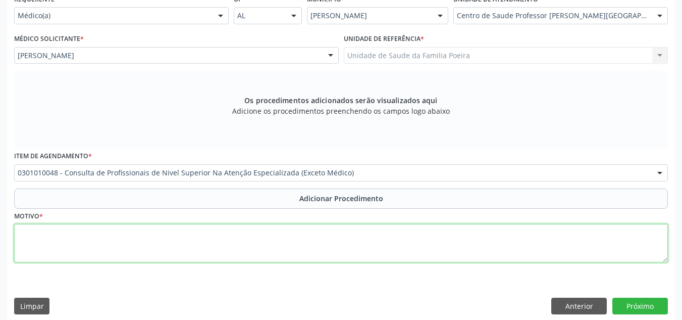
click at [130, 244] on textarea at bounding box center [341, 243] width 654 height 38
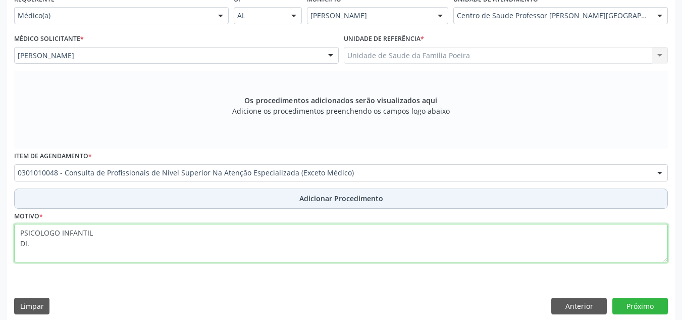
type textarea "PSICOLOGO INFANTIL DI."
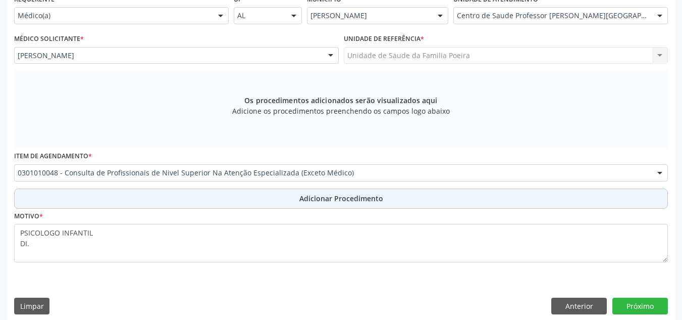
click at [292, 207] on button "Adicionar Procedimento" at bounding box center [341, 198] width 654 height 20
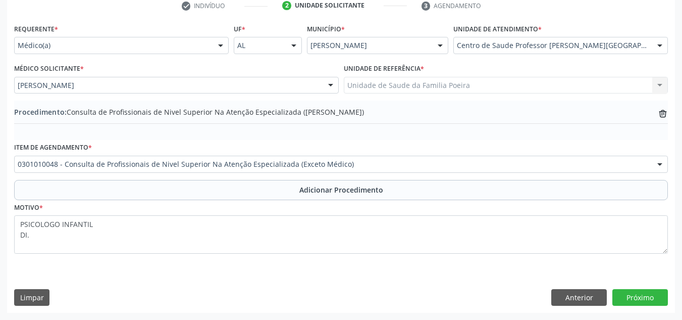
scroll to position [212, 0]
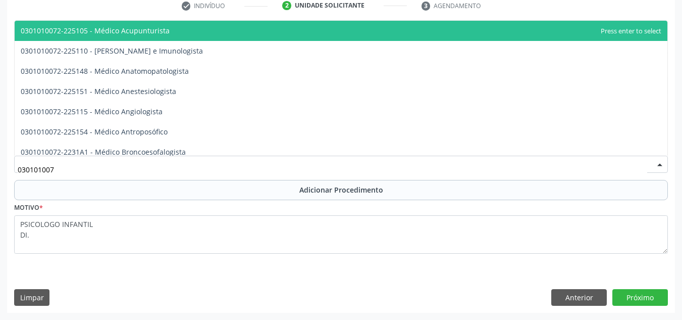
type input "0301010072"
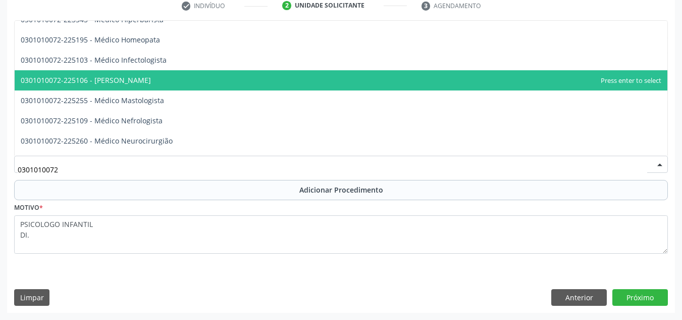
scroll to position [707, 0]
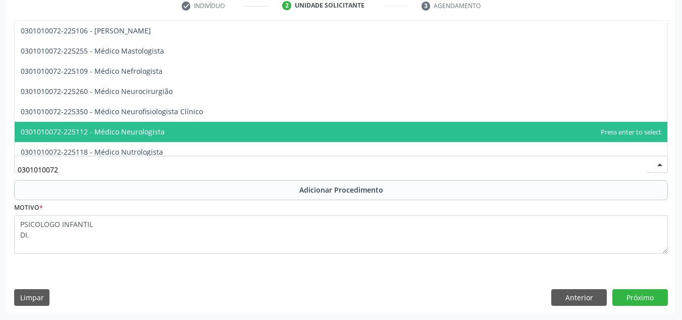
click at [211, 127] on span "0301010072-225112 - Médico Neurologista" at bounding box center [341, 132] width 653 height 20
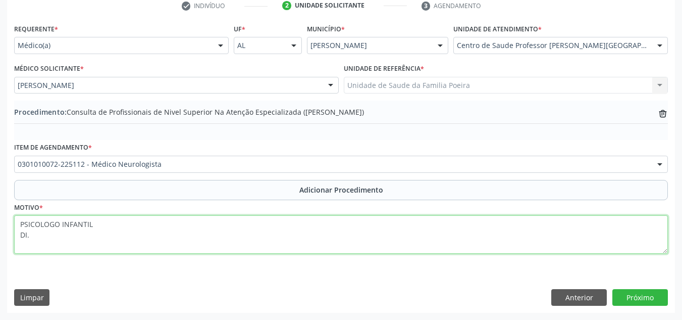
click at [120, 236] on textarea "PSICOLOGO INFANTIL DI." at bounding box center [341, 234] width 654 height 38
click at [59, 225] on textarea "PSICOLOGO INFANTIL DI." at bounding box center [341, 234] width 654 height 38
click at [57, 229] on textarea "INFANTIL DI." at bounding box center [341, 234] width 654 height 38
click at [66, 235] on textarea "DI." at bounding box center [341, 234] width 654 height 38
type textarea "D"
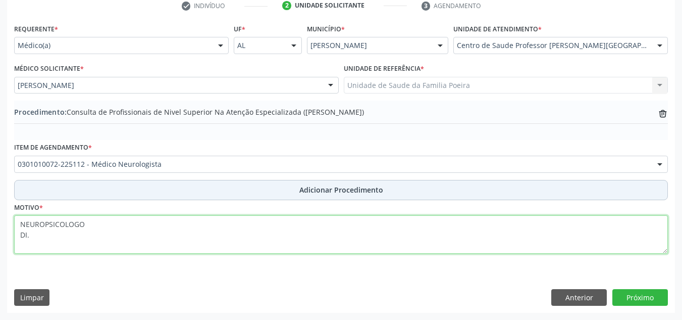
type textarea "NEUROPSICOLOGO DI."
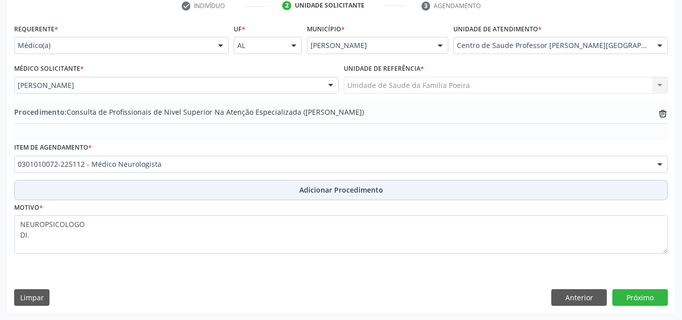
click at [251, 192] on button "Adicionar Procedimento" at bounding box center [341, 190] width 654 height 20
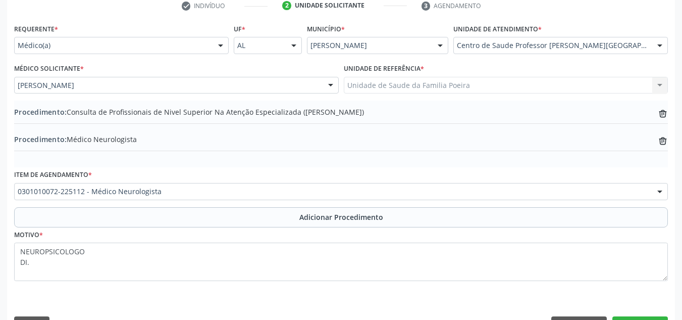
scroll to position [239, 0]
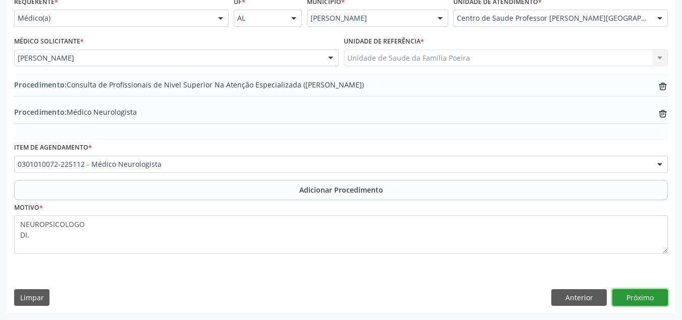
click at [640, 295] on button "Próximo" at bounding box center [640, 297] width 56 height 17
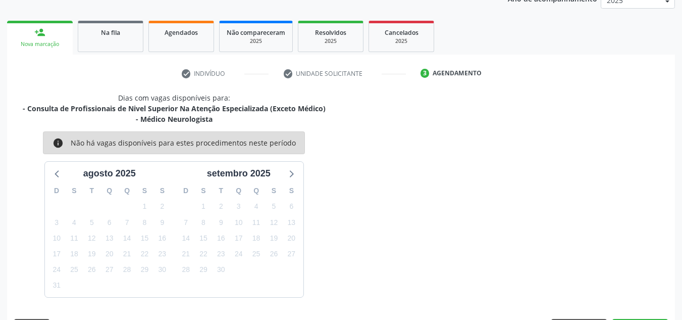
scroll to position [174, 0]
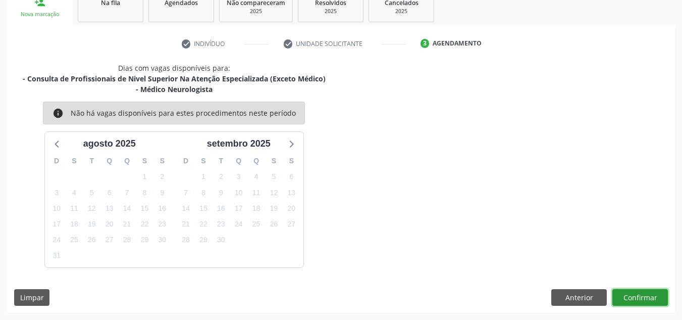
click at [643, 291] on button "Confirmar" at bounding box center [640, 297] width 56 height 17
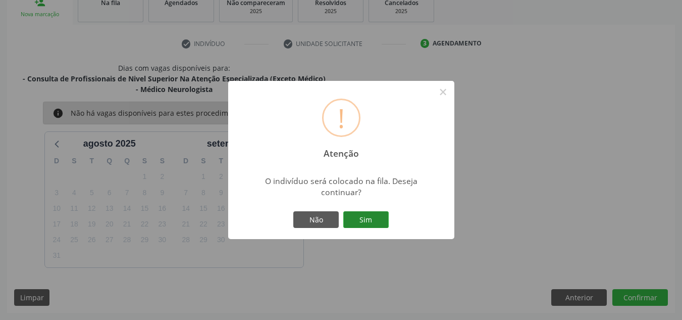
click at [384, 220] on button "Sim" at bounding box center [365, 219] width 45 height 17
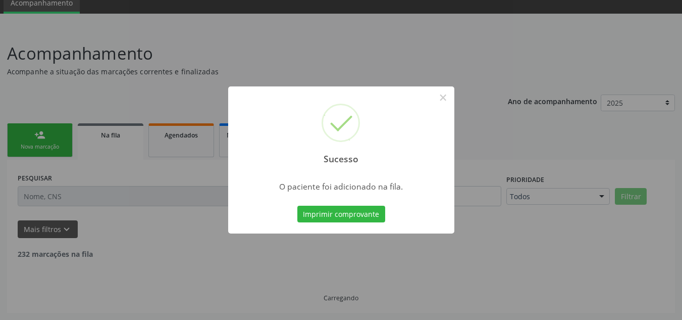
scroll to position [31, 0]
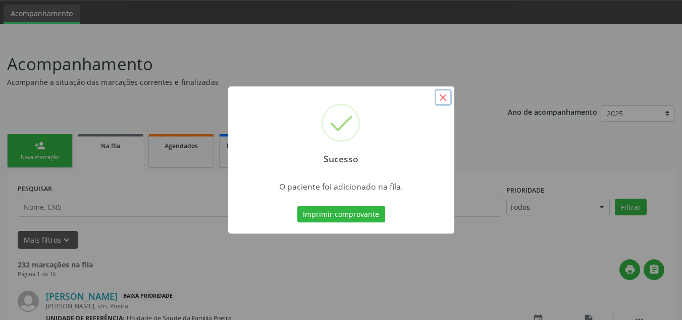
click at [443, 97] on button "×" at bounding box center [443, 97] width 17 height 17
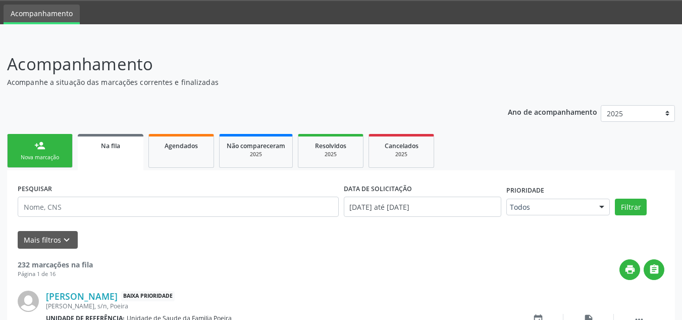
click at [54, 154] on div "Nova marcação" at bounding box center [40, 157] width 50 height 8
click at [47, 161] on div "Nova marcação" at bounding box center [40, 157] width 50 height 8
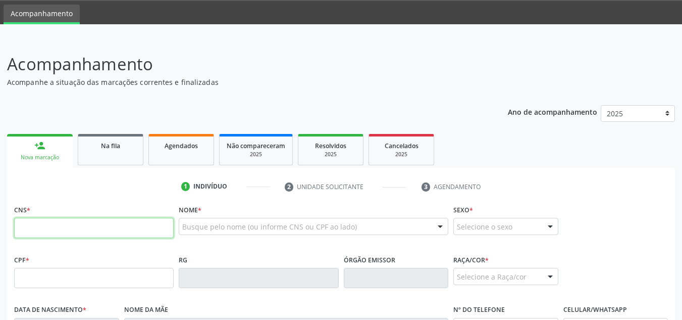
click at [55, 232] on input "text" at bounding box center [94, 228] width 160 height 20
type input "701 0098 4693 3293"
type input "067.710.854-06"
type input "02/05/1994"
type input "Clarice da Silva"
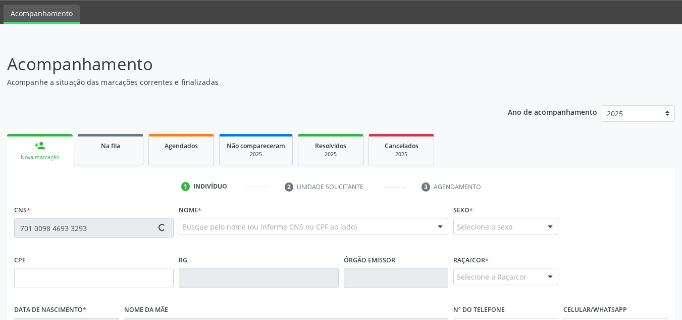
type input "(82) 99351-8537"
type input "60"
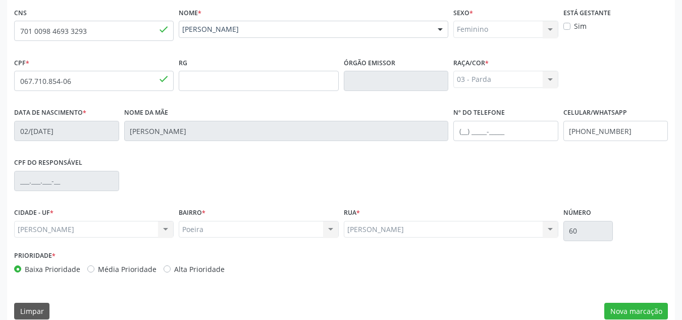
scroll to position [233, 0]
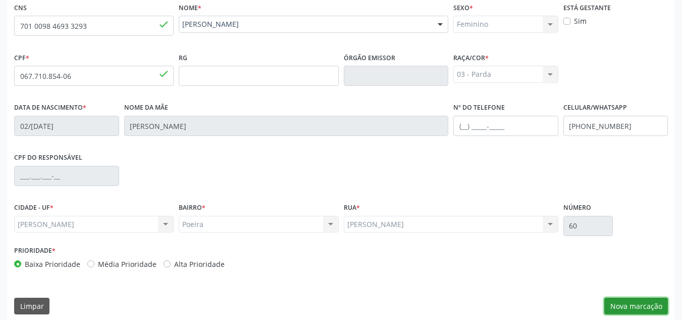
click at [647, 304] on button "Nova marcação" at bounding box center [636, 305] width 64 height 17
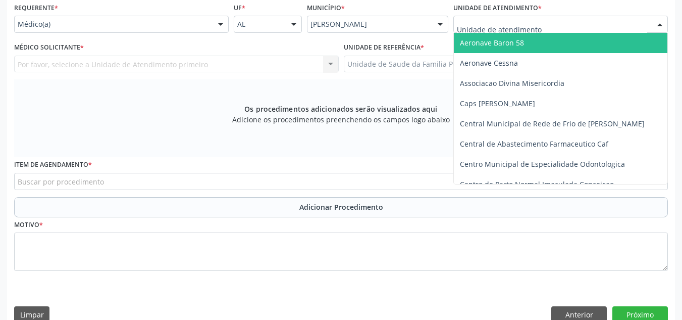
click at [660, 31] on div at bounding box center [659, 24] width 15 height 17
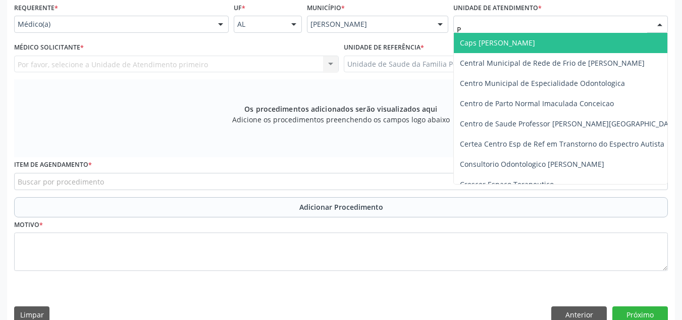
type input "PO"
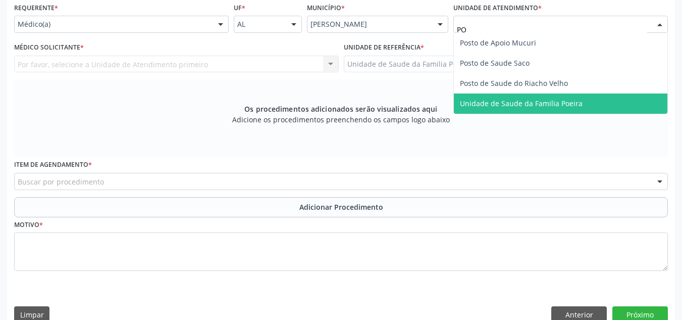
click at [552, 101] on span "Unidade de Saude da Familia Poeira" at bounding box center [521, 103] width 123 height 10
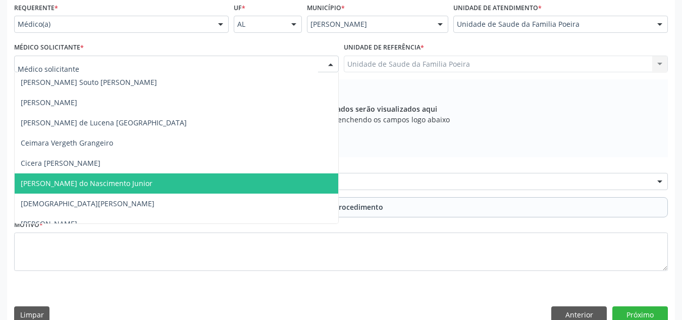
click at [68, 182] on span "[PERSON_NAME] do Nascimento Junior" at bounding box center [87, 183] width 132 height 10
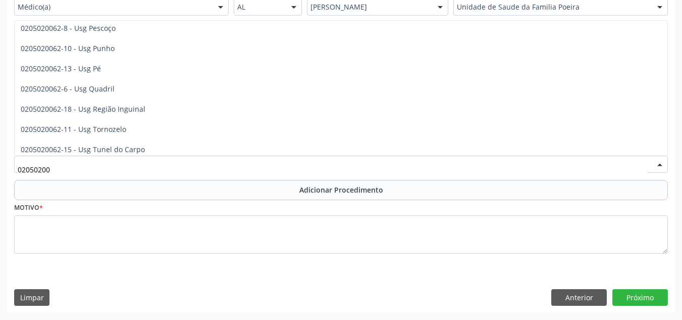
scroll to position [410, 0]
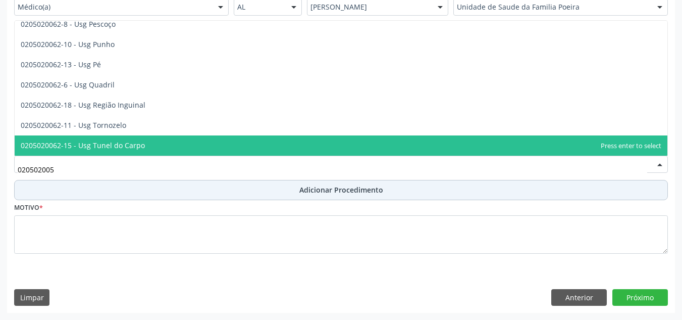
type input "0205020054"
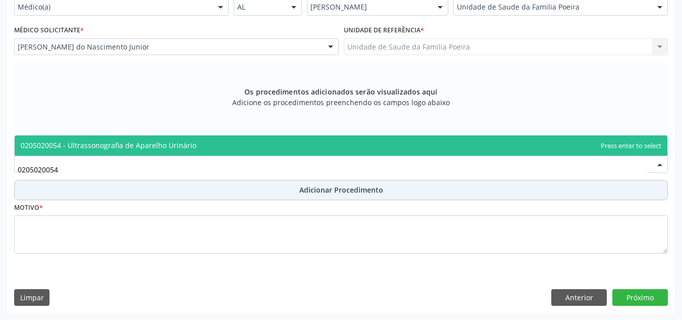
scroll to position [0, 0]
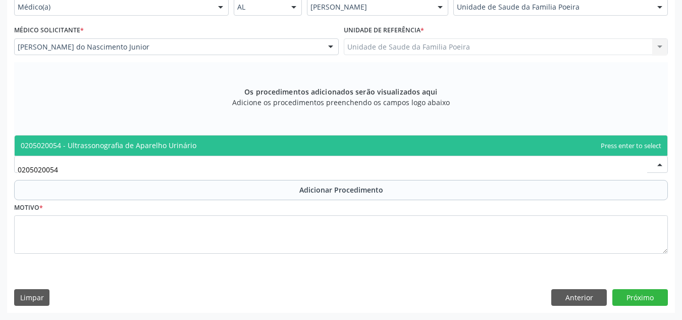
click at [130, 145] on span "0205020054 - Ultrassonografia de Aparelho Urinário" at bounding box center [109, 145] width 176 height 10
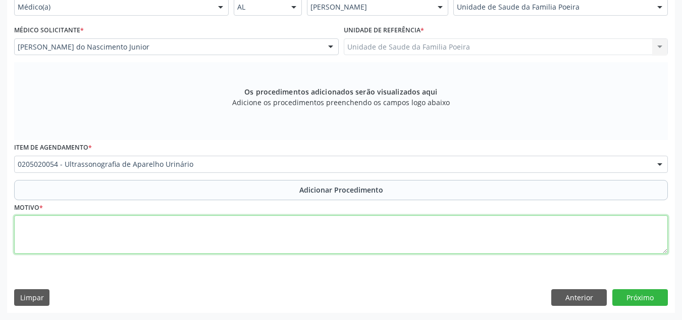
click at [148, 236] on textarea at bounding box center [341, 234] width 654 height 38
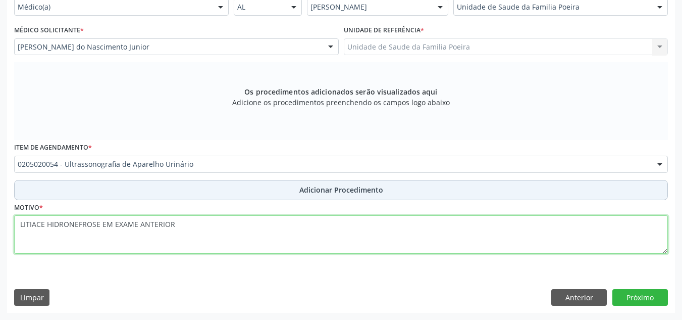
type textarea "LITIACE HIDRONEFROSE EM EXAME ANTERIOR"
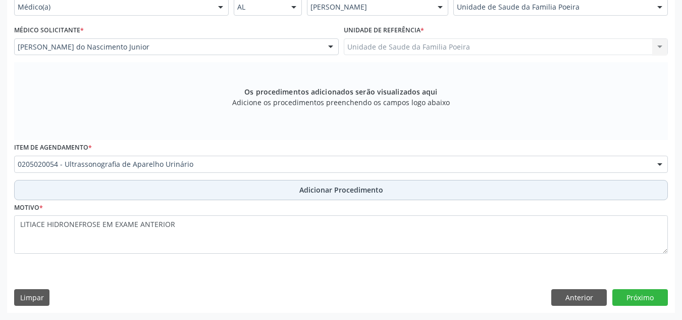
click at [324, 190] on span "Adicionar Procedimento" at bounding box center [341, 189] width 84 height 11
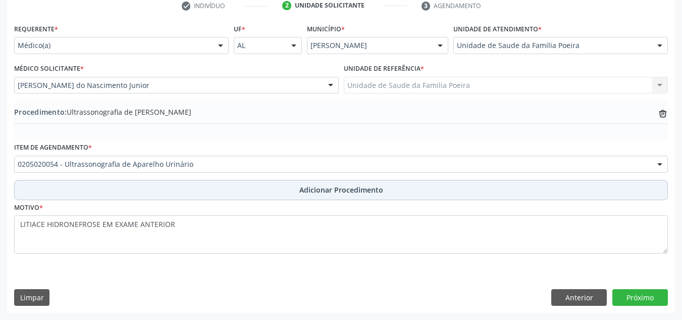
scroll to position [212, 0]
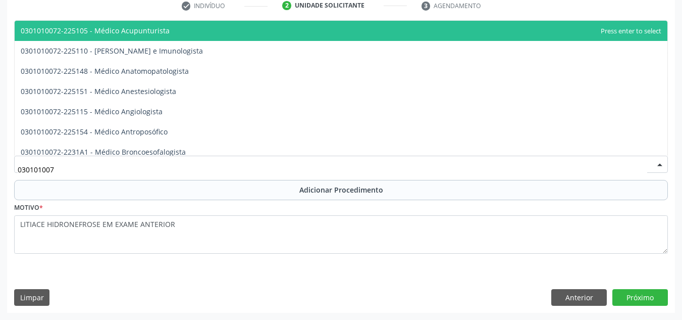
type input "0301010072"
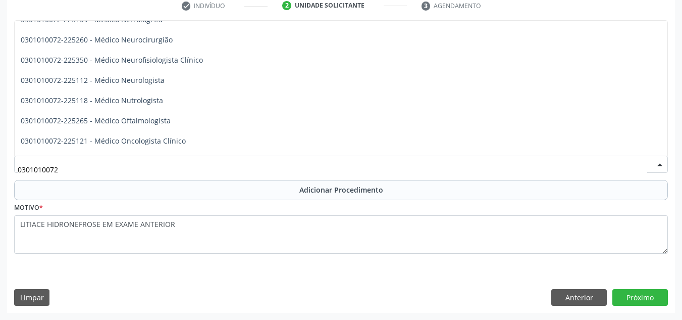
scroll to position [808, 0]
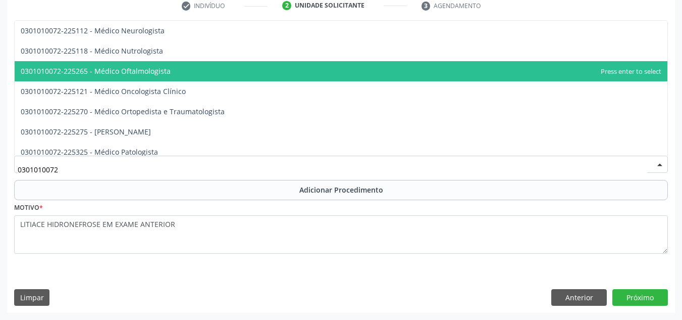
click at [225, 72] on span "0301010072-225265 - Médico Oftalmologista" at bounding box center [341, 71] width 653 height 20
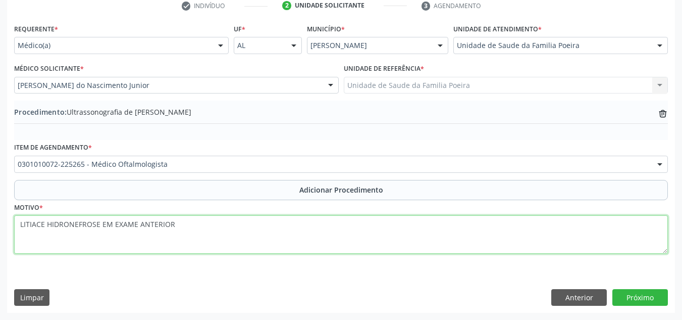
click at [192, 236] on textarea "LITIACE HIDRONEFROSE EM EXAME ANTERIOR" at bounding box center [341, 234] width 654 height 38
type textarea "L"
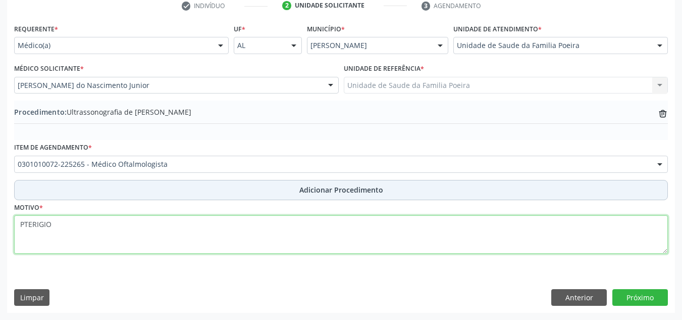
type textarea "PTERIGIO"
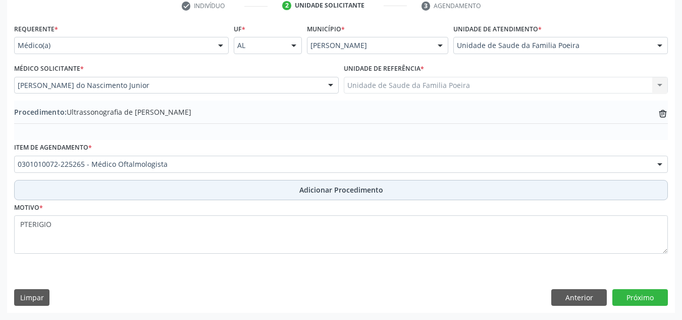
click at [233, 187] on button "Adicionar Procedimento" at bounding box center [341, 190] width 654 height 20
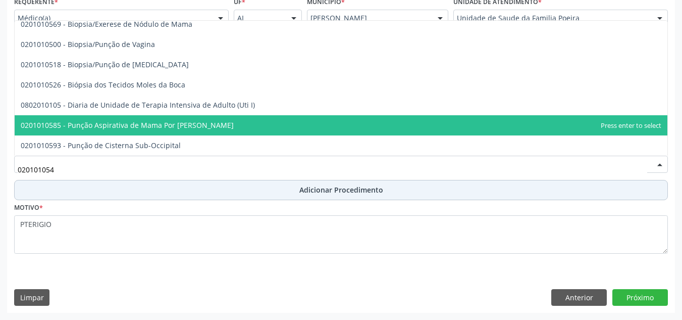
scroll to position [0, 0]
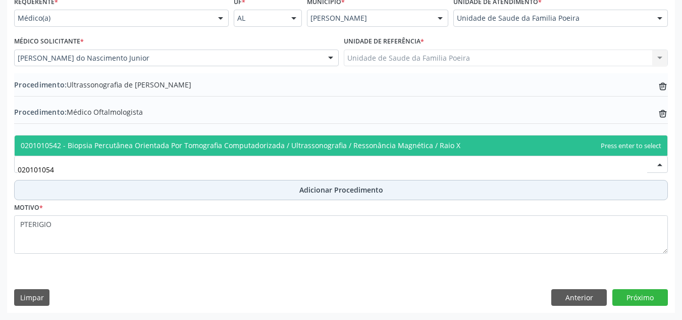
type input "0201010542"
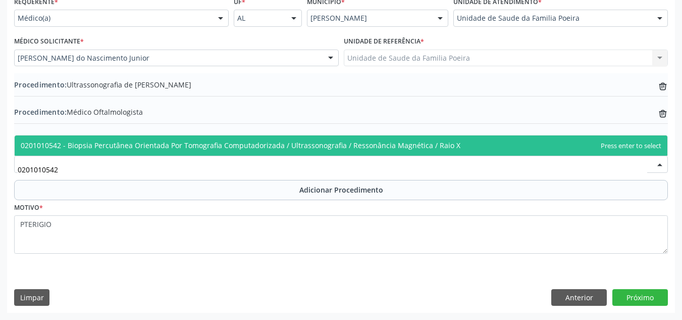
click at [364, 140] on span "0201010542 - Biopsia Percutânea Orientada Por Tomografia Computadorizada / Ultr…" at bounding box center [341, 145] width 653 height 20
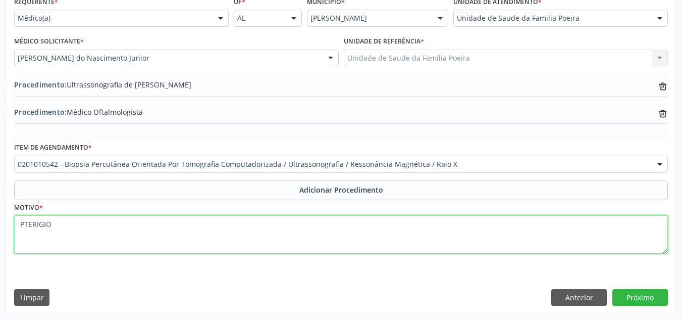
click at [99, 235] on textarea "PTERIGIO" at bounding box center [341, 234] width 654 height 38
type textarea "P"
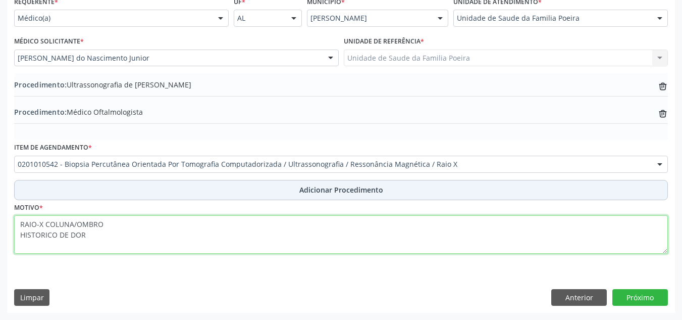
type textarea "RAIO-X COLUNA/OMBRO HISTORICO DE DOR"
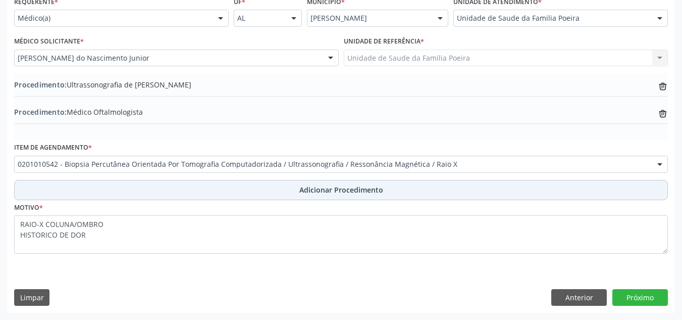
click at [330, 185] on span "Adicionar Procedimento" at bounding box center [341, 189] width 84 height 11
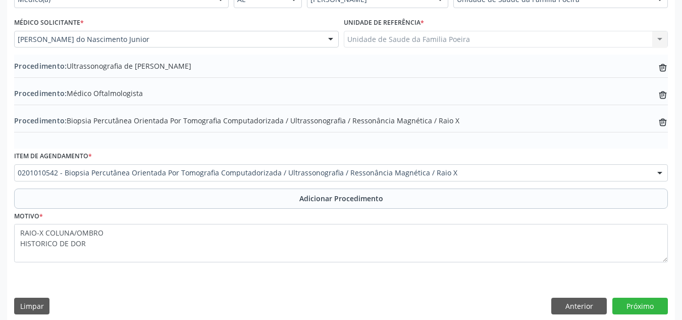
scroll to position [267, 0]
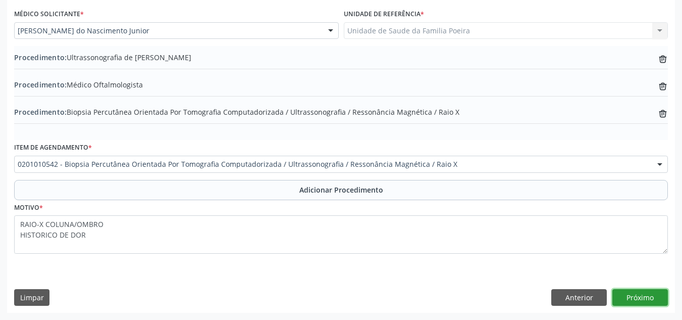
click at [654, 299] on button "Próximo" at bounding box center [640, 297] width 56 height 17
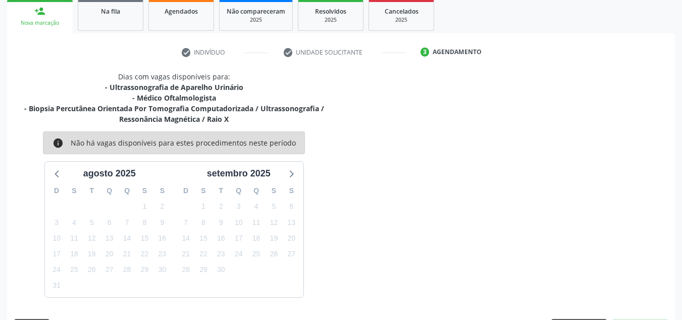
scroll to position [195, 0]
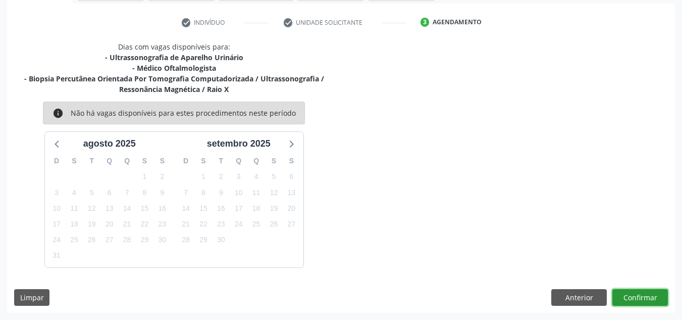
click at [637, 296] on button "Confirmar" at bounding box center [640, 297] width 56 height 17
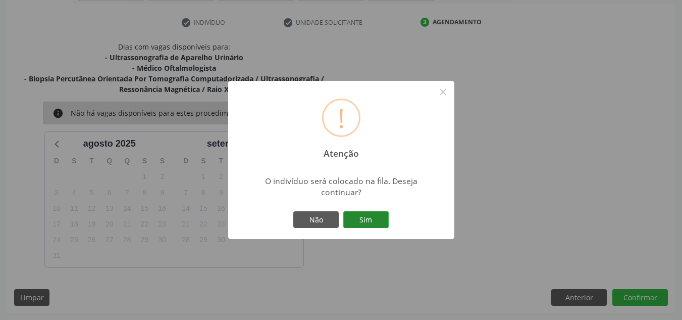
click at [380, 223] on button "Sim" at bounding box center [365, 219] width 45 height 17
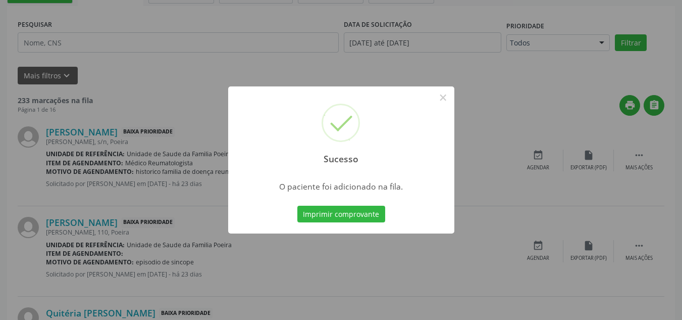
scroll to position [31, 0]
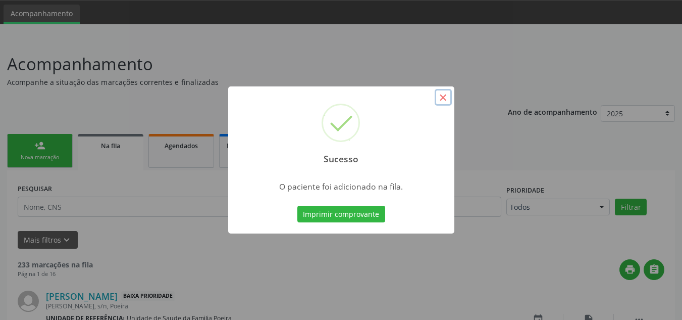
click at [439, 100] on button "×" at bounding box center [443, 97] width 17 height 17
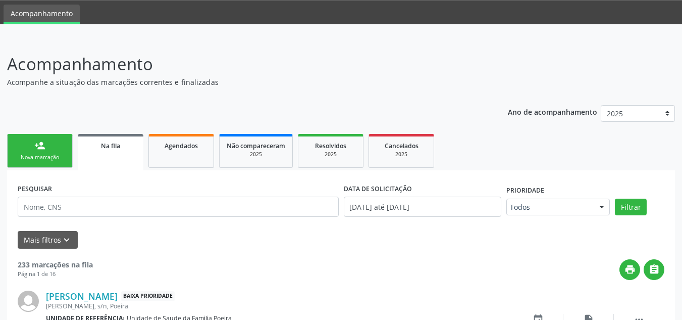
click at [46, 162] on link "person_add Nova marcação" at bounding box center [40, 151] width 66 height 34
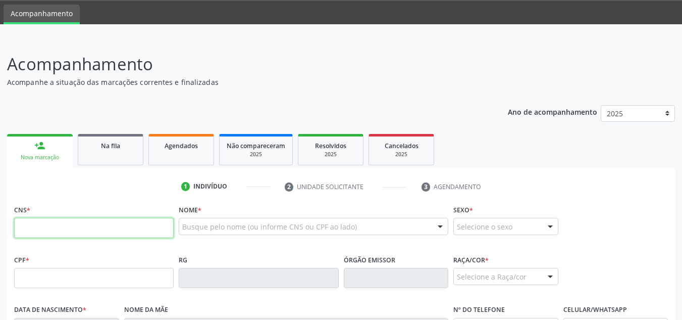
click at [80, 225] on input "text" at bounding box center [94, 228] width 160 height 20
type input "700 0019 3033 1910"
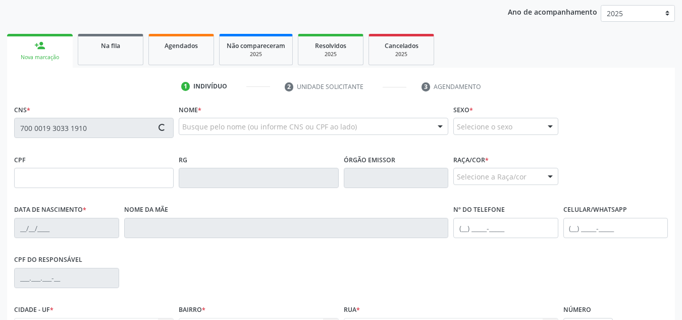
scroll to position [132, 0]
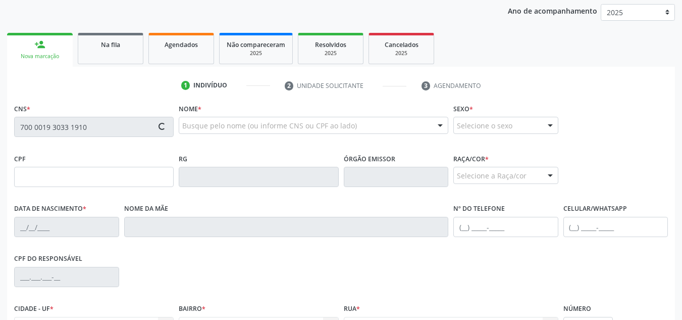
type input "034.408.164-86"
type input "16[DATE]"
type input "[PERSON_NAME]"
type input "[PHONE_NUMBER]"
type input "122"
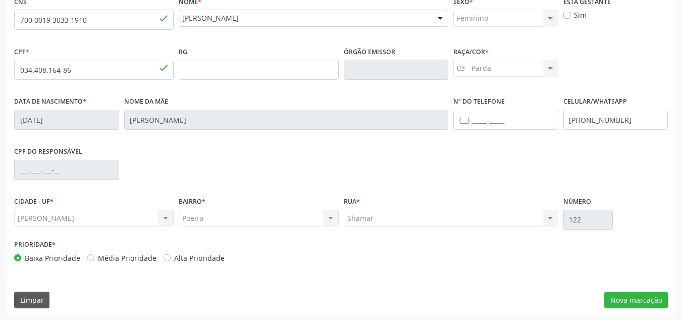
scroll to position [242, 0]
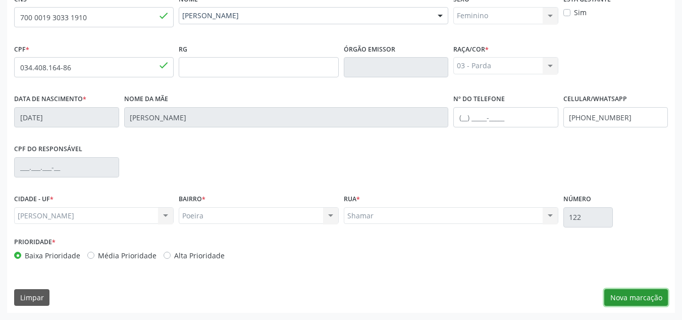
click at [651, 292] on button "Nova marcação" at bounding box center [636, 297] width 64 height 17
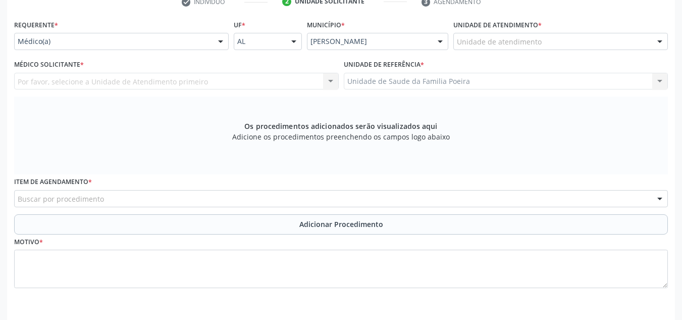
scroll to position [191, 0]
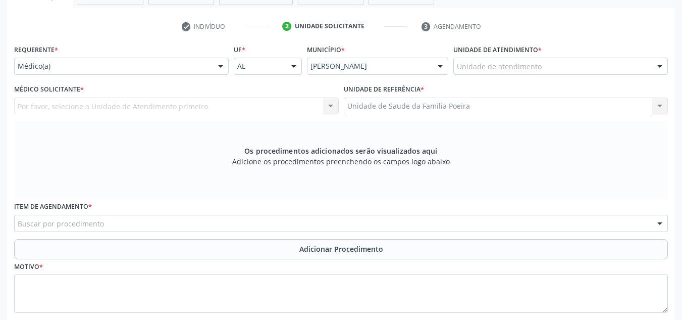
click at [576, 66] on div "Unidade de atendimento" at bounding box center [560, 66] width 215 height 17
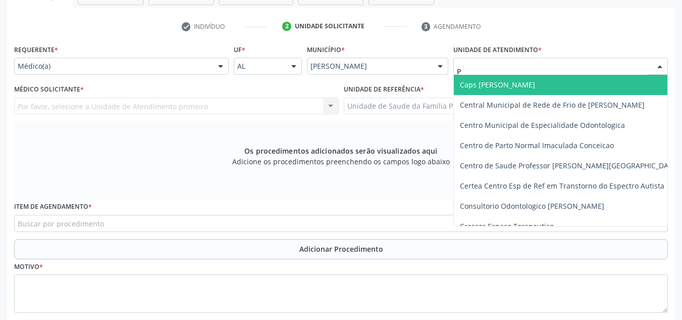
type input "PO"
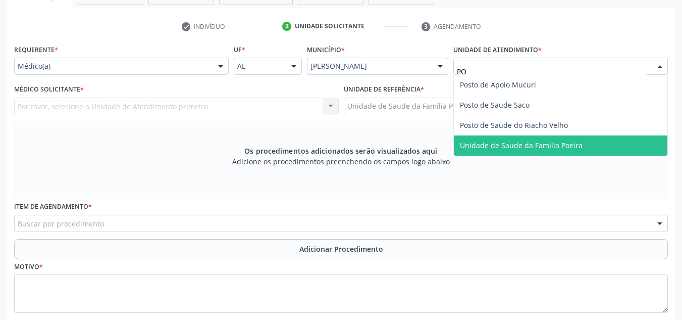
click at [506, 142] on span "Unidade de Saude da Familia Poeira" at bounding box center [521, 145] width 123 height 10
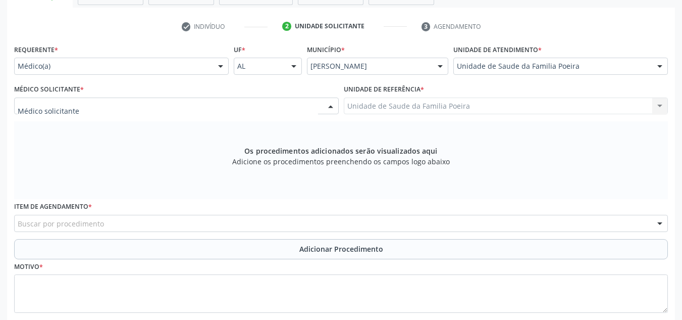
click at [90, 111] on div at bounding box center [176, 105] width 325 height 17
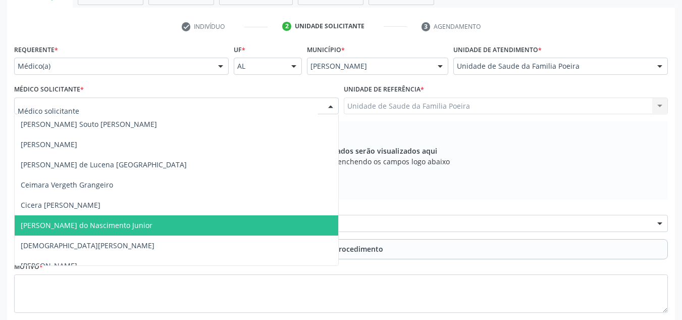
click at [90, 226] on span "[PERSON_NAME] do Nascimento Junior" at bounding box center [87, 225] width 132 height 10
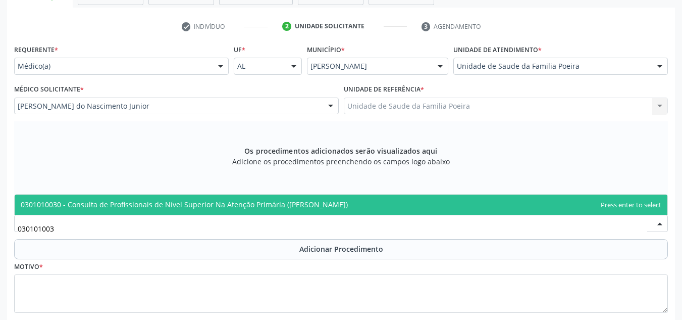
type input "0301010030"
click at [194, 204] on span "0301010030 - Consulta de Profissionais de Nível Superior Na Atenção Primária ([…" at bounding box center [184, 204] width 327 height 10
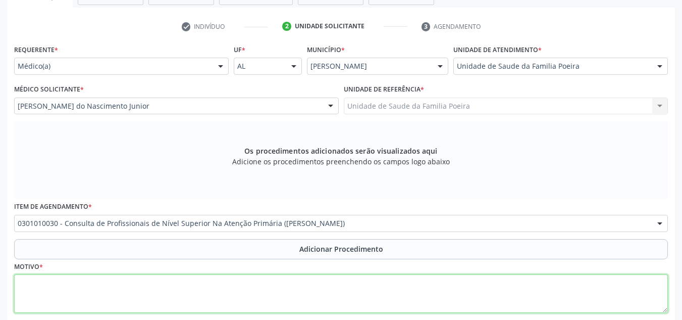
click at [162, 287] on textarea at bounding box center [341, 293] width 654 height 38
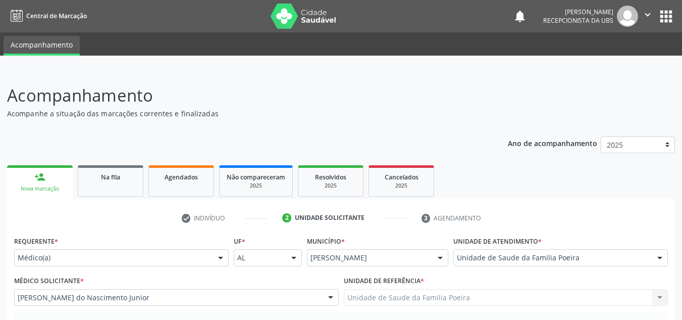
scroll to position [191, 0]
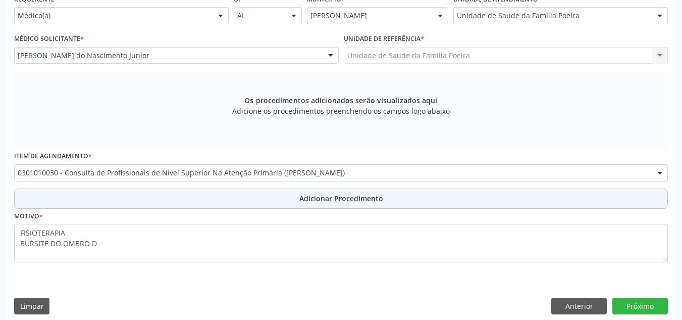
type textarea "FISIOTERAPIA BURSITE DO OMBRO D"
click at [344, 203] on span "Adicionar Procedimento" at bounding box center [341, 198] width 84 height 11
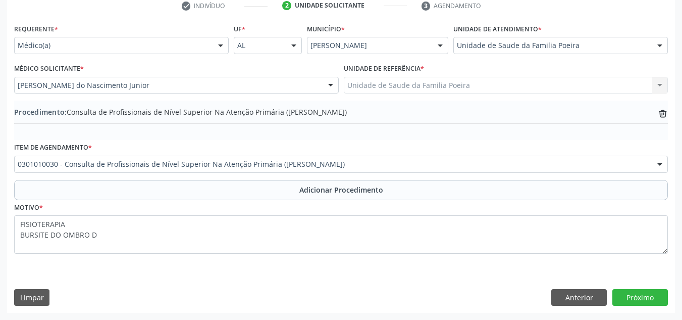
drag, startPoint x: 322, startPoint y: 163, endPoint x: 330, endPoint y: 163, distance: 8.1
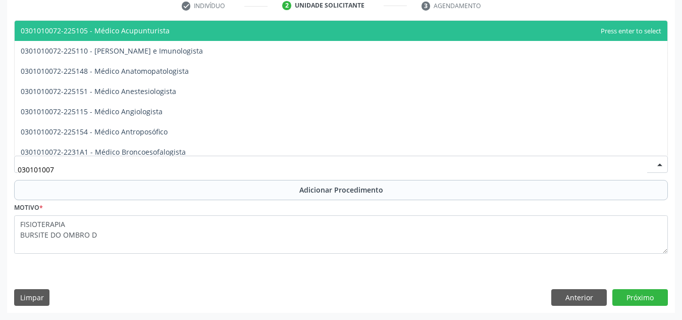
type input "0301010072"
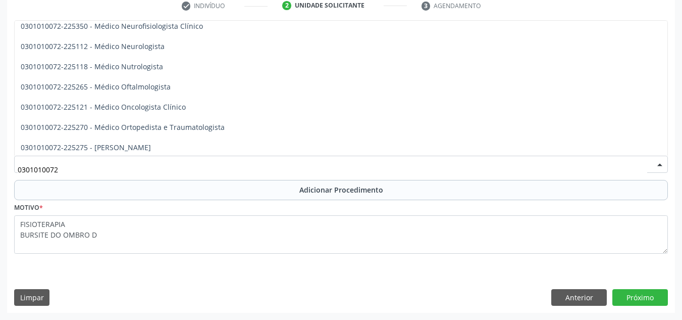
scroll to position [808, 0]
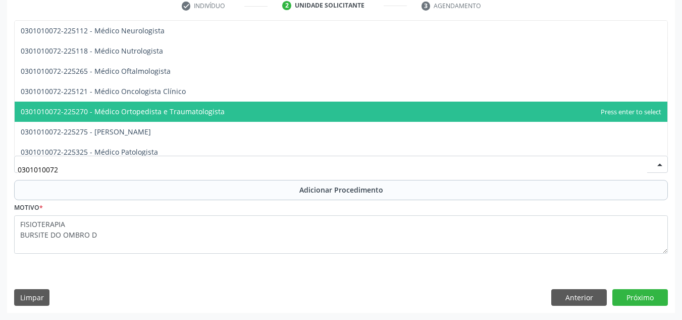
click at [210, 115] on span "0301010072-225270 - Médico Ortopedista e Traumatologista" at bounding box center [123, 112] width 204 height 10
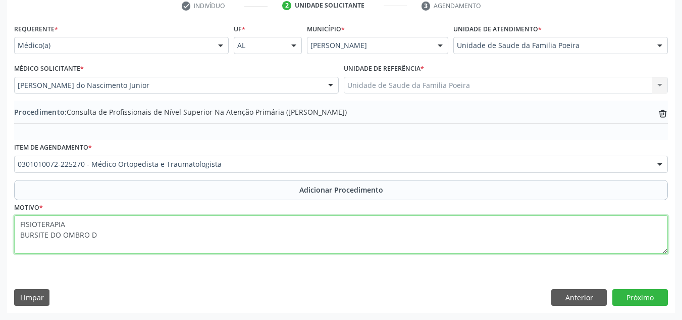
click at [130, 245] on textarea "FISIOTERAPIA BURSITE DO OMBRO D" at bounding box center [341, 234] width 654 height 38
type textarea "F"
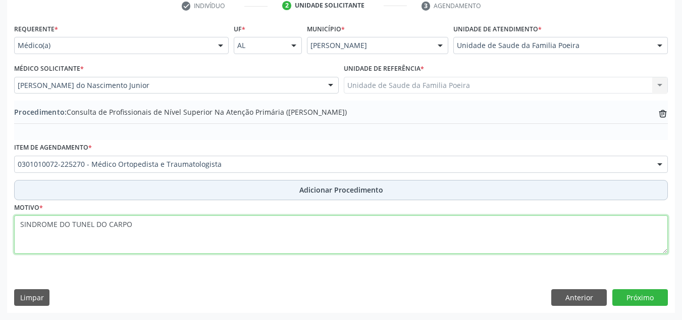
type textarea "SINDROME DO TUNEL DO CARPO"
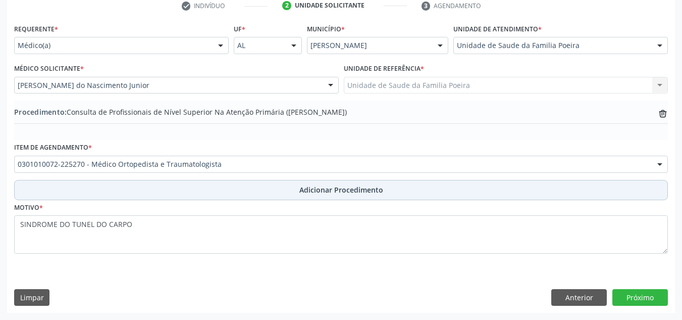
click at [339, 192] on span "Adicionar Procedimento" at bounding box center [341, 189] width 84 height 11
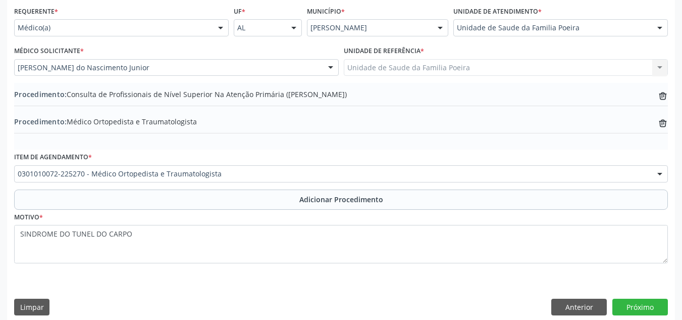
scroll to position [239, 0]
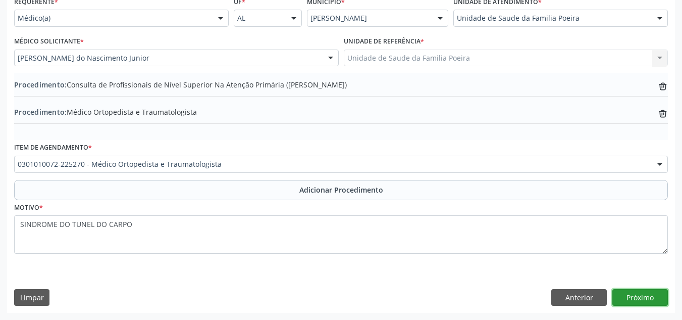
click at [626, 291] on button "Próximo" at bounding box center [640, 297] width 56 height 17
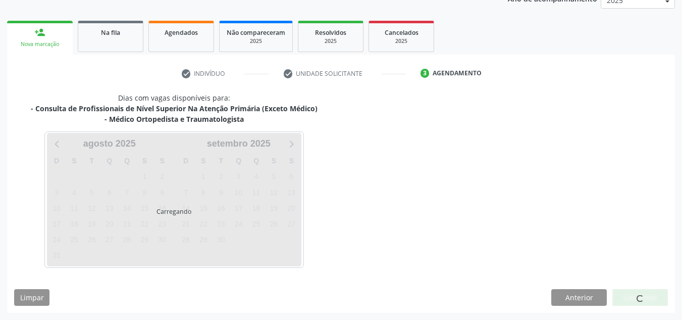
scroll to position [174, 0]
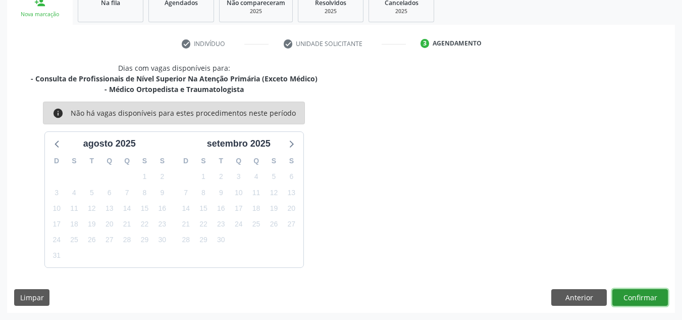
click at [628, 300] on button "Confirmar" at bounding box center [640, 297] width 56 height 17
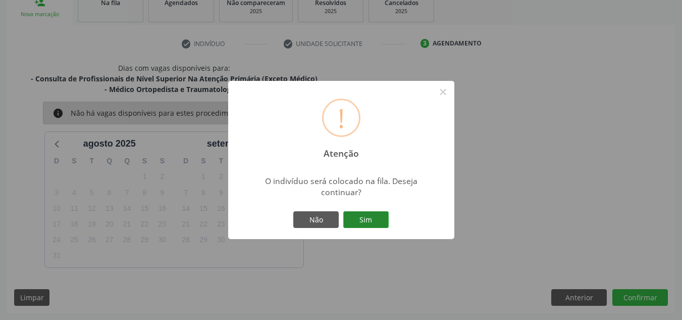
click at [360, 223] on button "Sim" at bounding box center [365, 219] width 45 height 17
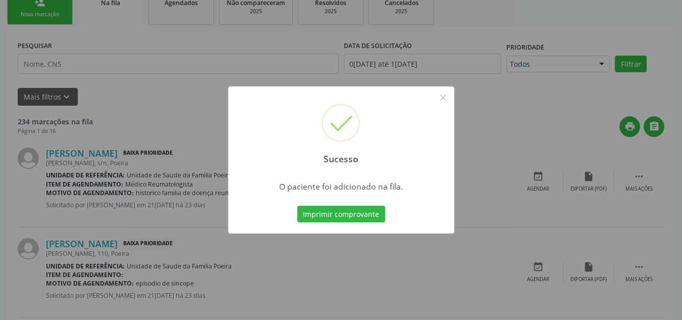
scroll to position [31, 0]
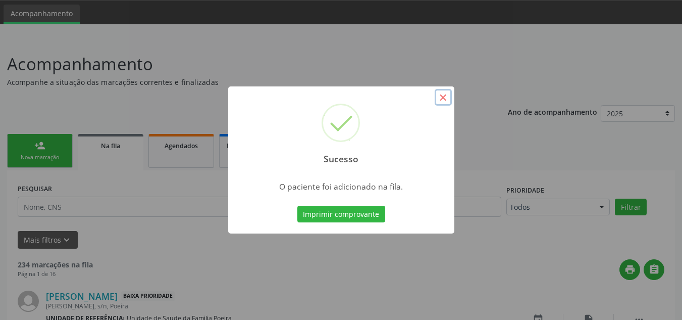
click at [444, 97] on button "×" at bounding box center [443, 97] width 17 height 17
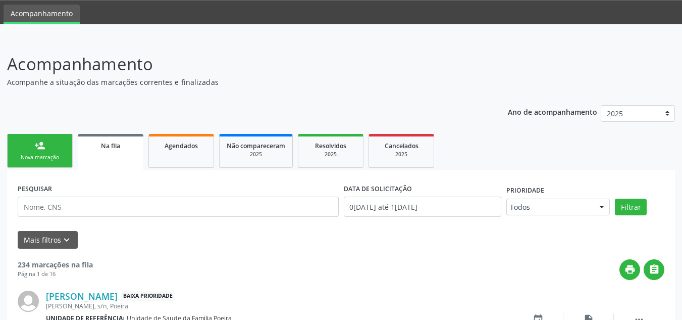
click at [37, 158] on div "Nova marcação" at bounding box center [40, 157] width 50 height 8
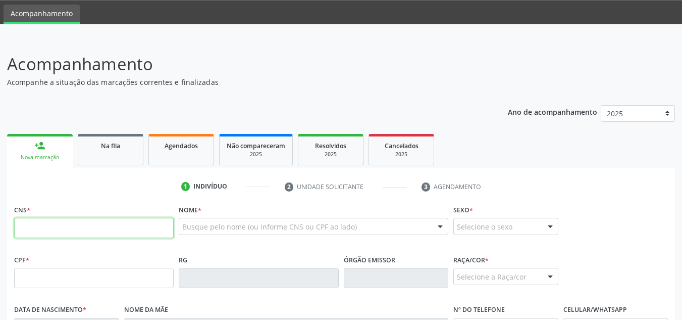
drag, startPoint x: 63, startPoint y: 222, endPoint x: 70, endPoint y: 225, distance: 7.9
click at [63, 222] on input "text" at bounding box center [94, 228] width 160 height 20
type input "706 3067 0338 5174"
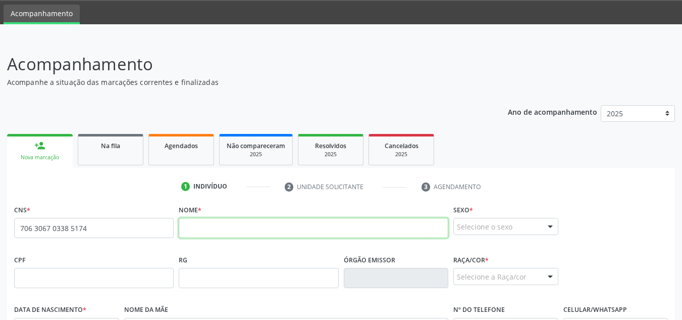
paste input "[PERSON_NAME] da Conceição"
type input "[PERSON_NAME] da Conceição"
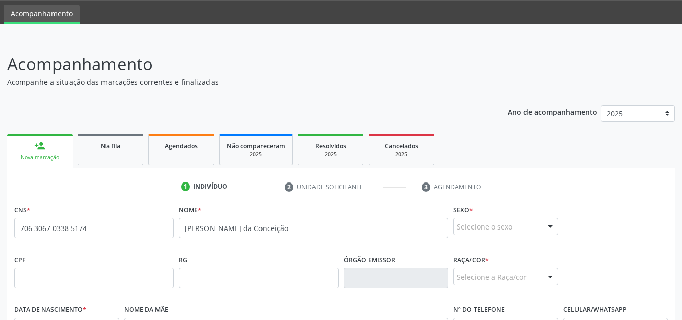
click at [486, 225] on div "Selecione o sexo" at bounding box center [505, 226] width 105 height 17
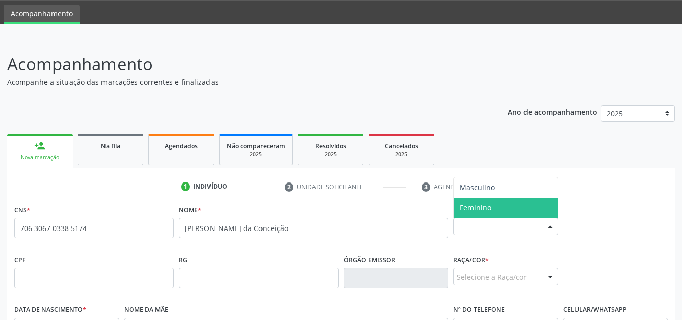
click at [481, 200] on span "Feminino" at bounding box center [506, 207] width 104 height 20
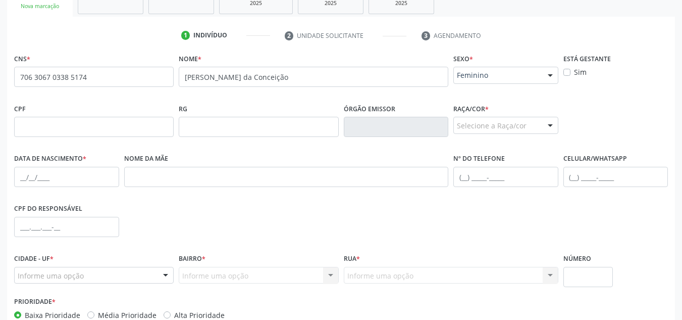
scroll to position [183, 0]
drag, startPoint x: 77, startPoint y: 124, endPoint x: 111, endPoint y: 130, distance: 34.4
click at [77, 124] on input "text" at bounding box center [94, 126] width 160 height 20
paste input "124.109.944-82"
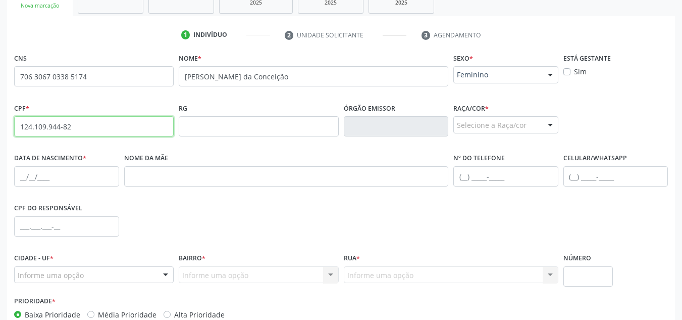
type input "124.109.944-82"
click at [484, 127] on div "Selecione a Raça/cor" at bounding box center [505, 124] width 105 height 17
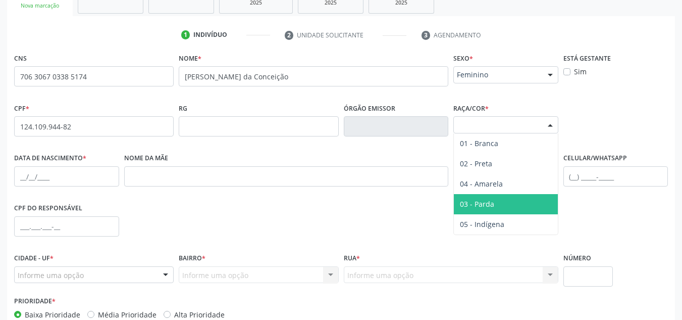
click at [496, 201] on span "03 - Parda" at bounding box center [506, 204] width 104 height 20
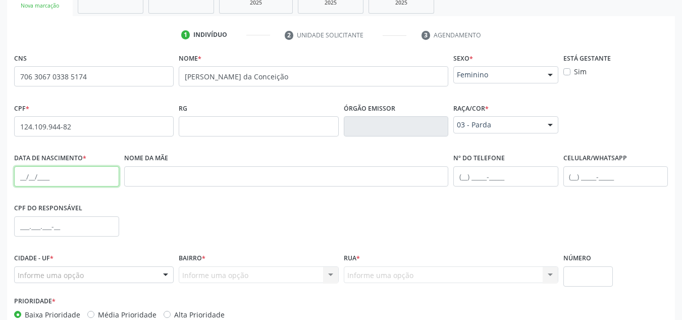
drag, startPoint x: 49, startPoint y: 184, endPoint x: 173, endPoint y: 207, distance: 125.3
click at [49, 183] on input "text" at bounding box center [66, 176] width 105 height 20
type input "13[DATE]"
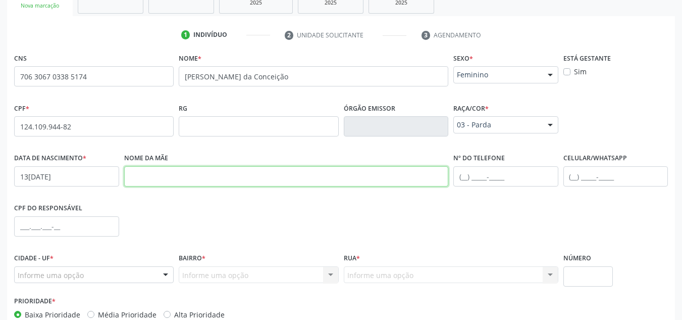
drag, startPoint x: 343, startPoint y: 181, endPoint x: 362, endPoint y: 195, distance: 23.5
click at [347, 181] on input "text" at bounding box center [286, 176] width 325 height 20
paste input "[PERSON_NAME]"
type input "[PERSON_NAME]"
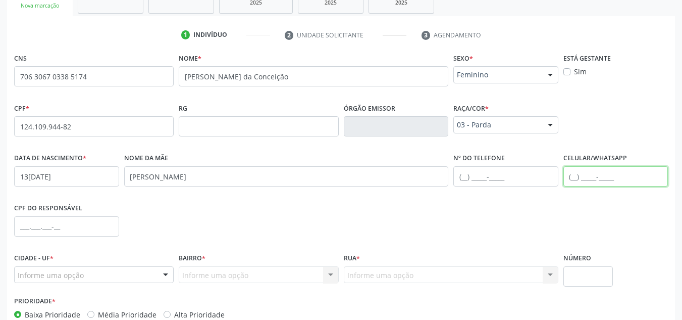
click at [590, 182] on input "text" at bounding box center [615, 176] width 105 height 20
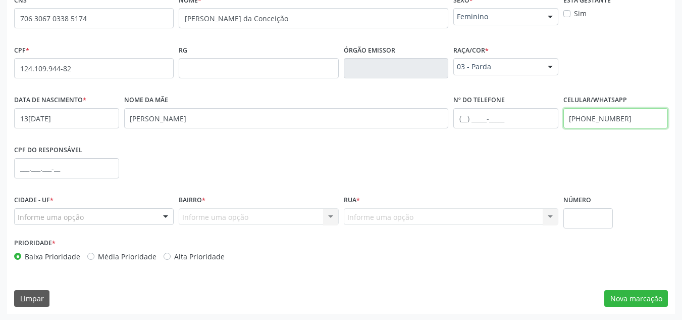
scroll to position [242, 0]
type input "[PHONE_NUMBER]"
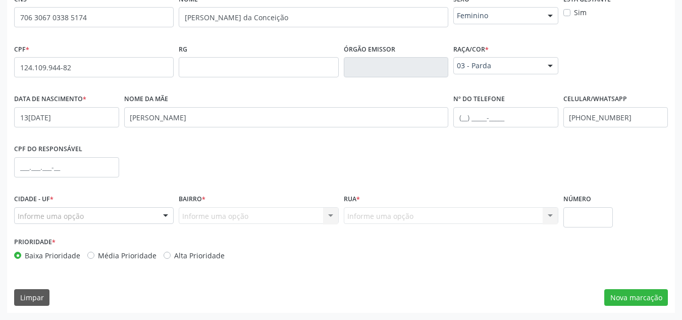
click at [137, 215] on div "Informe uma opção" at bounding box center [94, 215] width 160 height 17
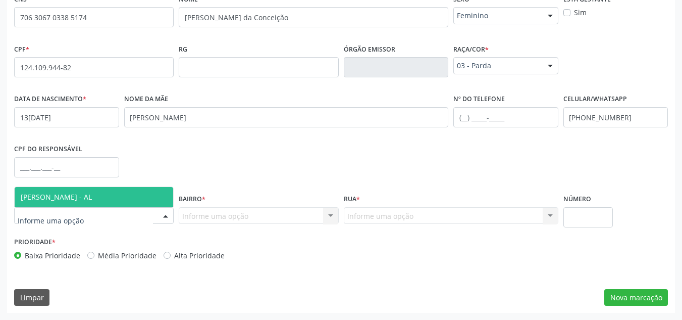
click at [98, 197] on span "[PERSON_NAME] - AL" at bounding box center [94, 197] width 159 height 20
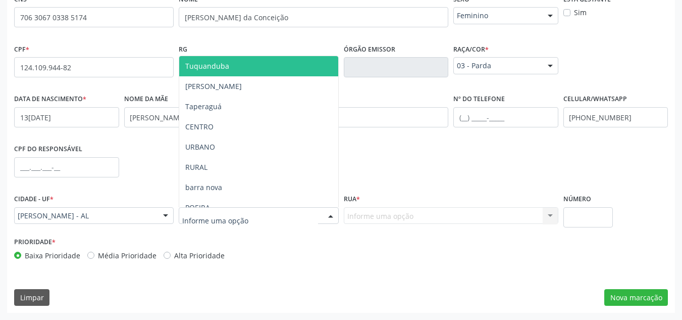
click at [250, 220] on div at bounding box center [259, 215] width 160 height 17
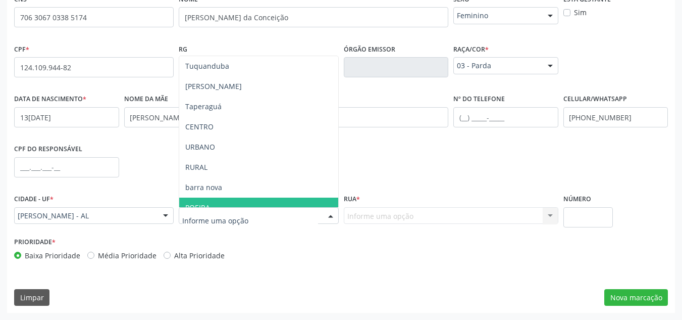
click at [225, 203] on span "POEIRA" at bounding box center [258, 207] width 159 height 20
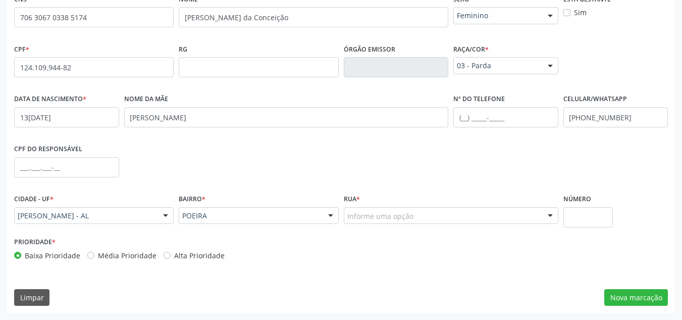
click at [408, 222] on div "Informe uma opção" at bounding box center [451, 215] width 215 height 17
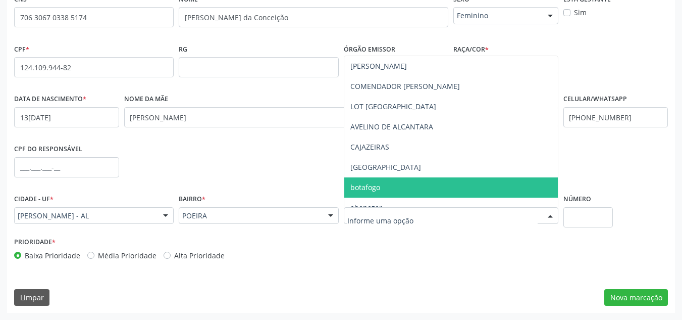
click at [403, 191] on span "botafogo" at bounding box center [451, 187] width 214 height 20
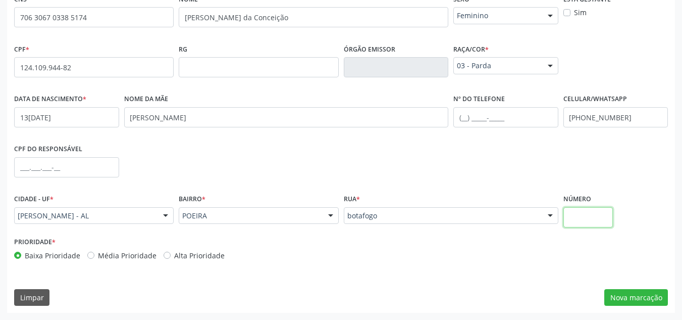
click at [592, 218] on input "text" at bounding box center [588, 217] width 50 height 20
type input "s/n"
click at [635, 295] on button "Nova marcação" at bounding box center [636, 297] width 64 height 17
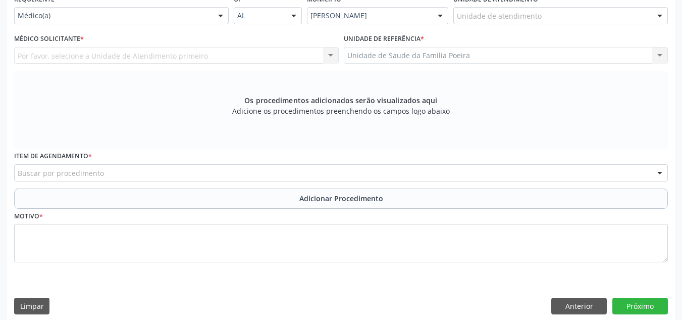
click at [566, 18] on div "Unidade de atendimento" at bounding box center [560, 15] width 215 height 17
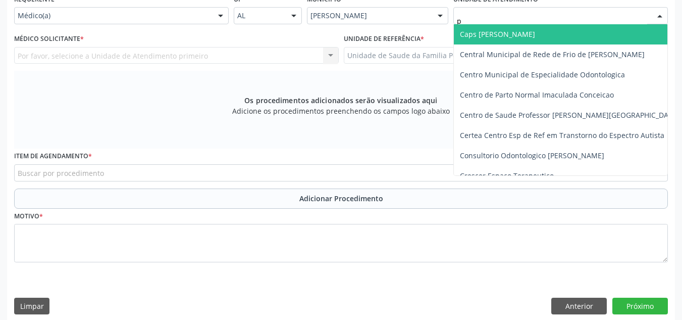
type input "po"
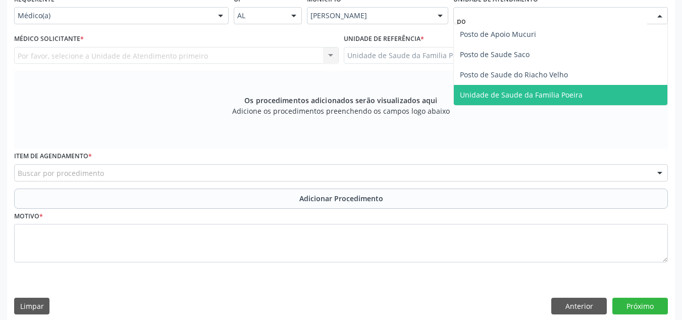
click at [496, 92] on span "Unidade de Saude da Familia Poeira" at bounding box center [521, 95] width 123 height 10
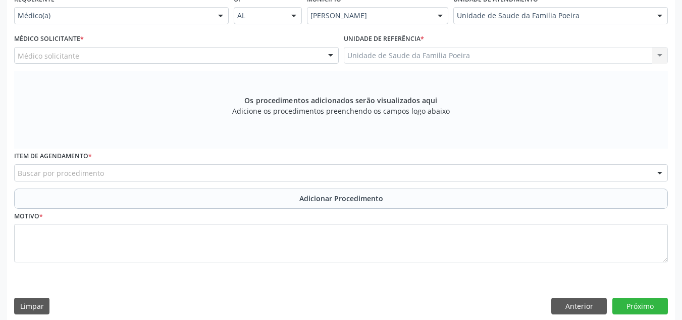
click at [86, 61] on div "Médico solicitante" at bounding box center [176, 55] width 325 height 17
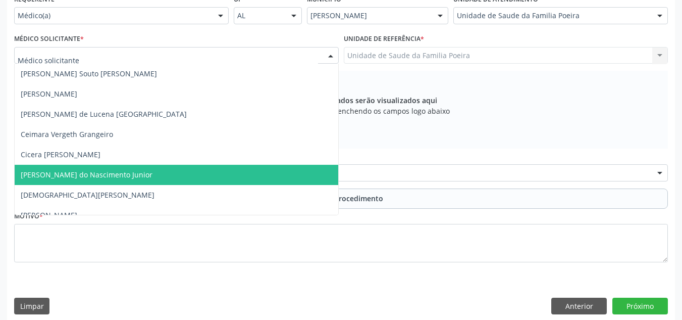
click at [42, 175] on span "[PERSON_NAME] do Nascimento Junior" at bounding box center [87, 175] width 132 height 10
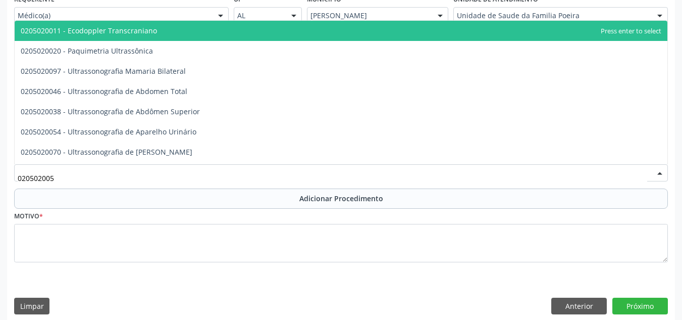
type input "0205020054"
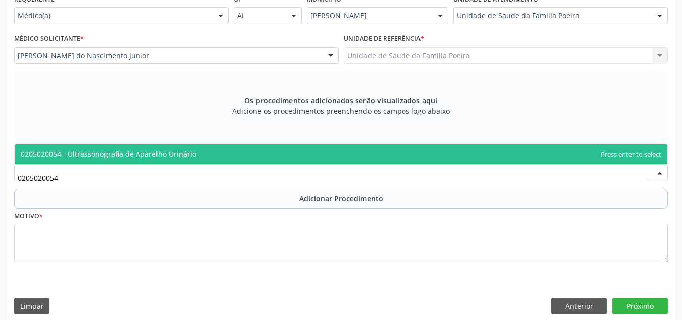
click at [89, 152] on span "0205020054 - Ultrassonografia de Aparelho Urinário" at bounding box center [109, 154] width 176 height 10
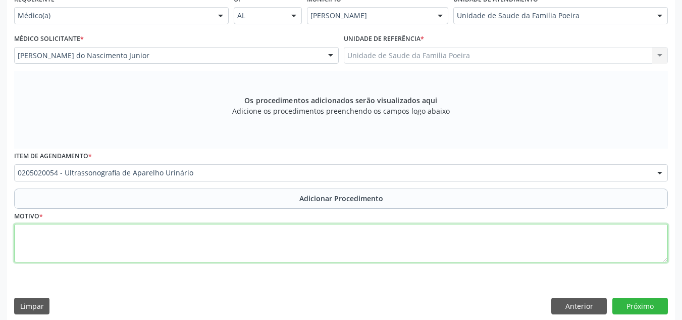
click at [95, 241] on textarea at bounding box center [341, 243] width 654 height 38
type textarea "d"
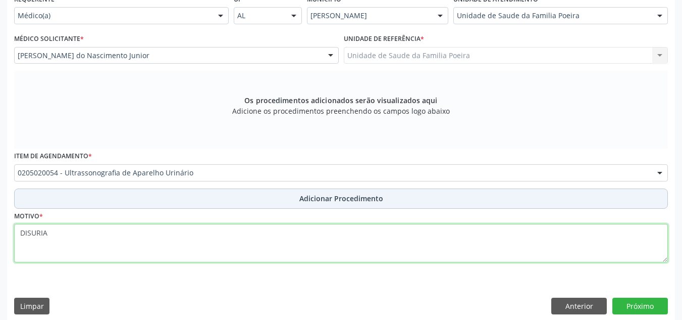
type textarea "DISURIA"
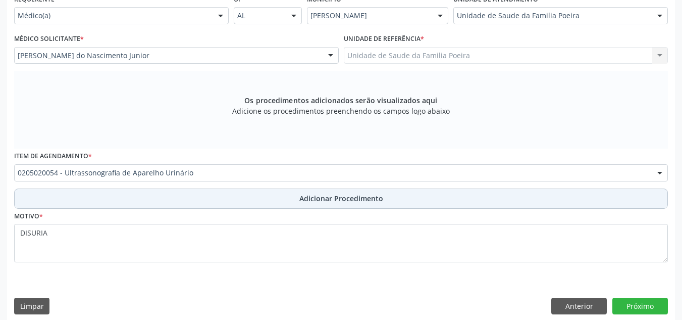
click at [329, 201] on span "Adicionar Procedimento" at bounding box center [341, 198] width 84 height 11
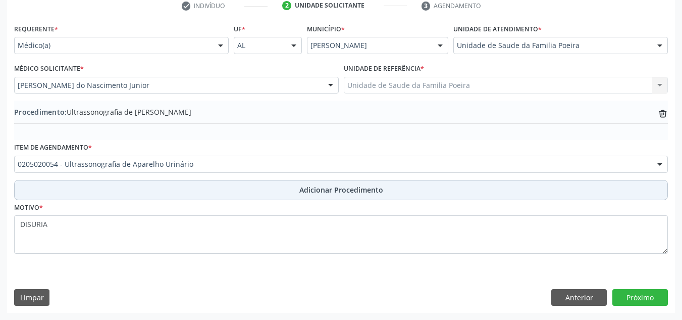
scroll to position [212, 0]
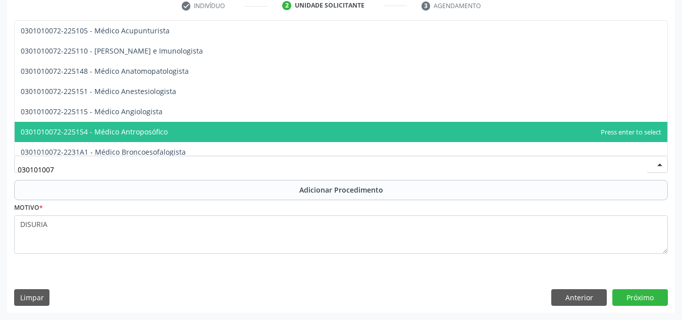
type input "0301010072"
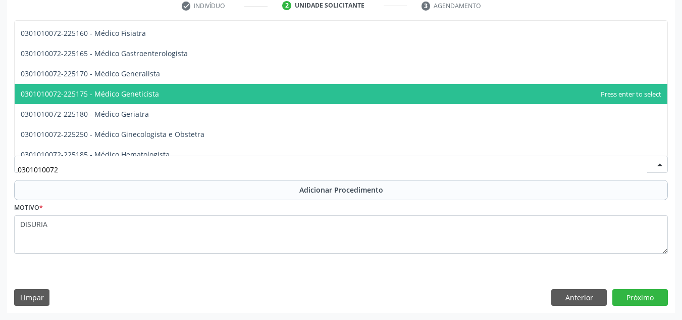
scroll to position [505, 0]
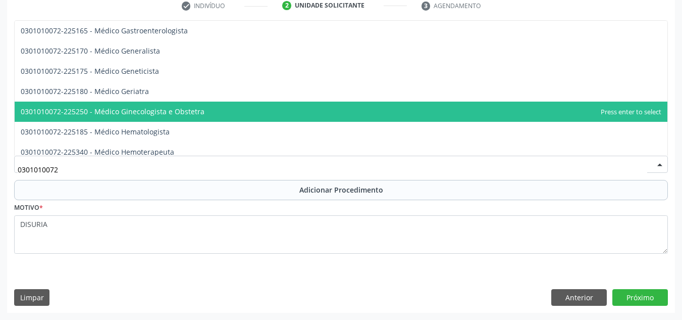
click at [242, 112] on span "0301010072-225250 - Médico Ginecologista e Obstetra" at bounding box center [341, 111] width 653 height 20
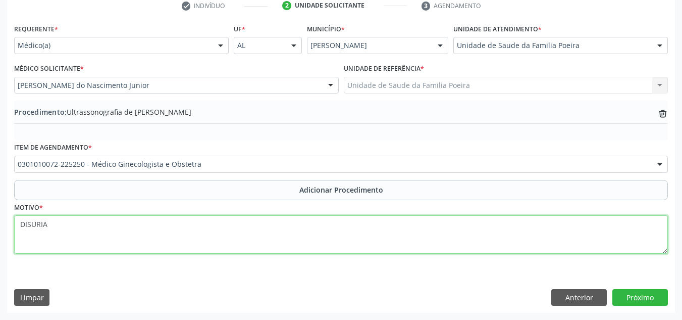
click at [221, 232] on textarea "DISURIA" at bounding box center [341, 234] width 654 height 38
type textarea "D"
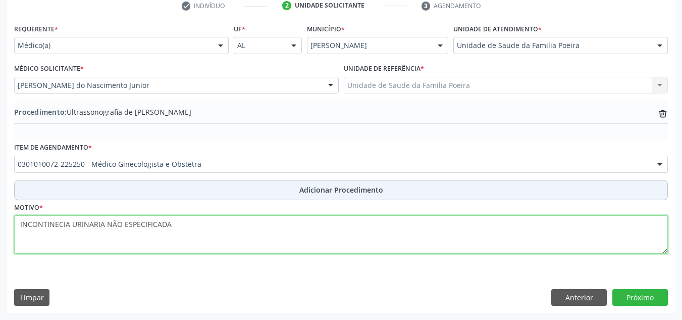
type textarea "INCONTINECIA URINARIA NÃO ESPECIFICADA"
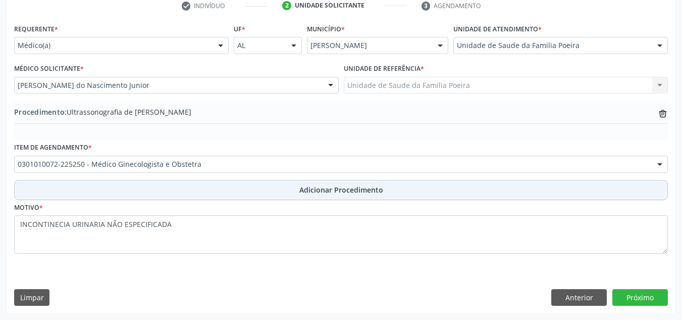
drag, startPoint x: 345, startPoint y: 188, endPoint x: 350, endPoint y: 184, distance: 6.4
click at [349, 184] on button "Adicionar Procedimento" at bounding box center [341, 190] width 654 height 20
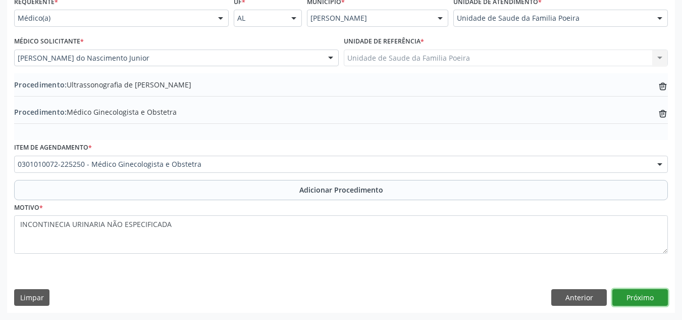
click at [635, 295] on button "Próximo" at bounding box center [640, 297] width 56 height 17
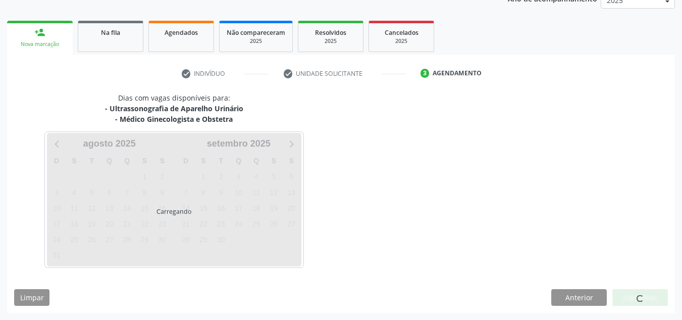
scroll to position [174, 0]
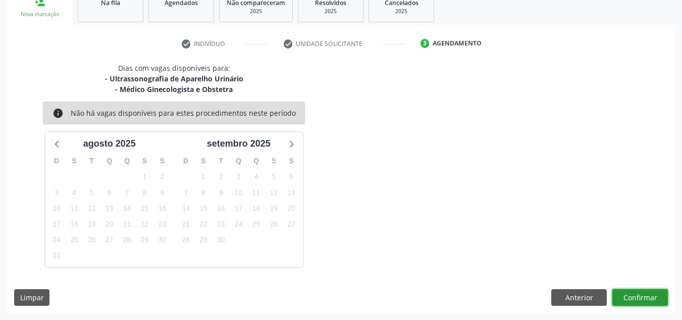
click at [632, 296] on button "Confirmar" at bounding box center [640, 297] width 56 height 17
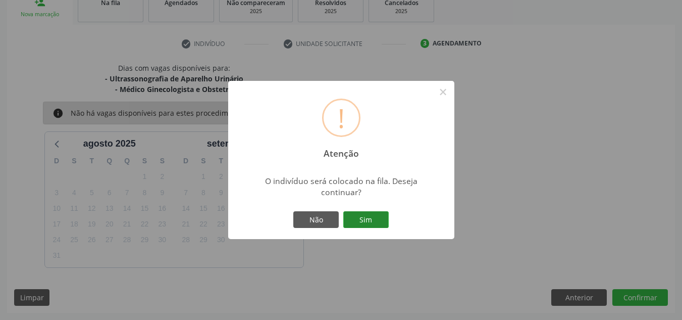
click at [375, 215] on button "Sim" at bounding box center [365, 219] width 45 height 17
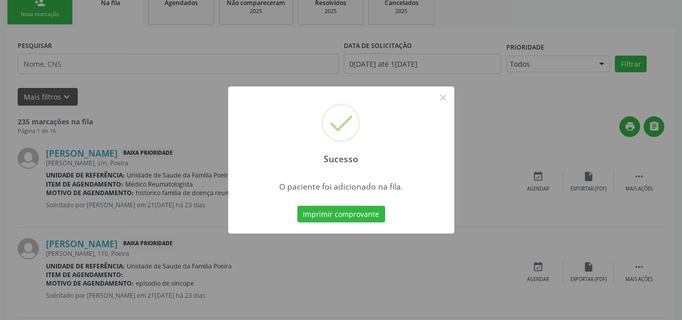
scroll to position [31, 0]
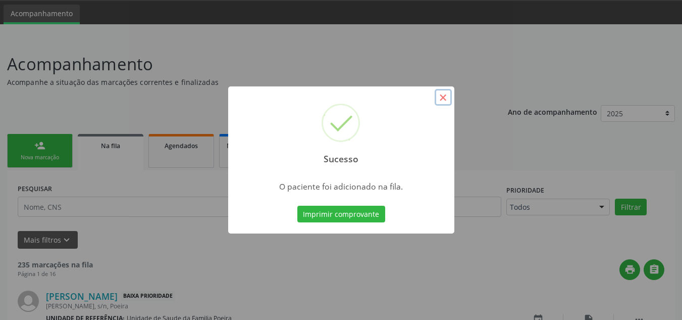
click at [446, 95] on button "×" at bounding box center [443, 97] width 17 height 17
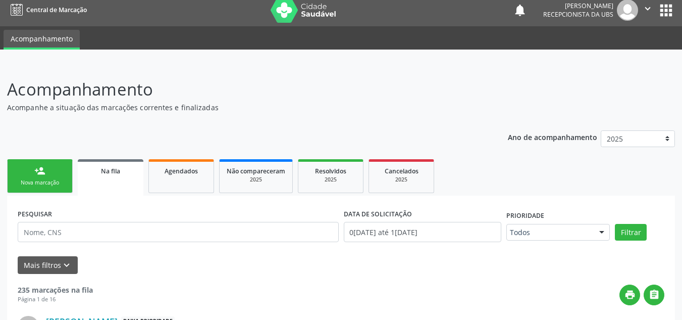
scroll to position [0, 0]
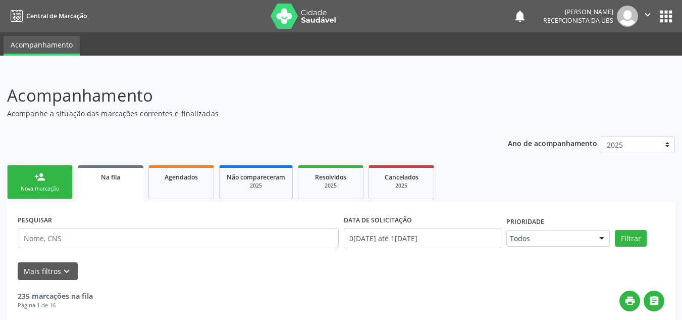
click at [647, 13] on icon "" at bounding box center [647, 14] width 11 height 11
click at [615, 64] on link "Sair" at bounding box center [622, 62] width 70 height 14
